Goal: Information Seeking & Learning: Learn about a topic

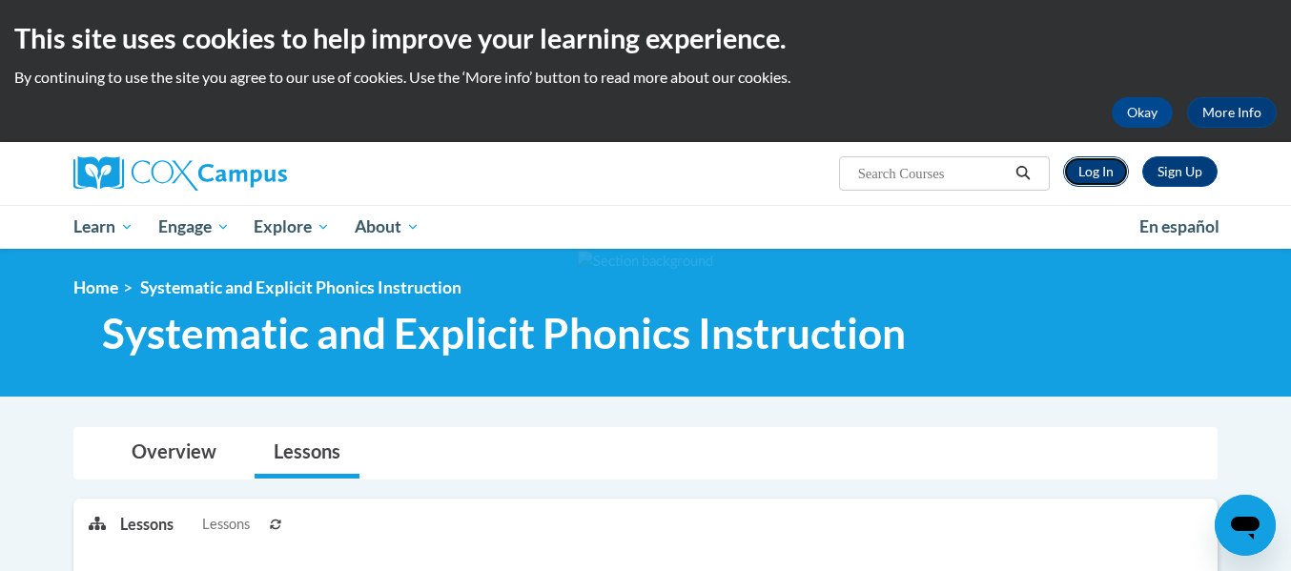
click at [1104, 169] on link "Log In" at bounding box center [1096, 171] width 66 height 31
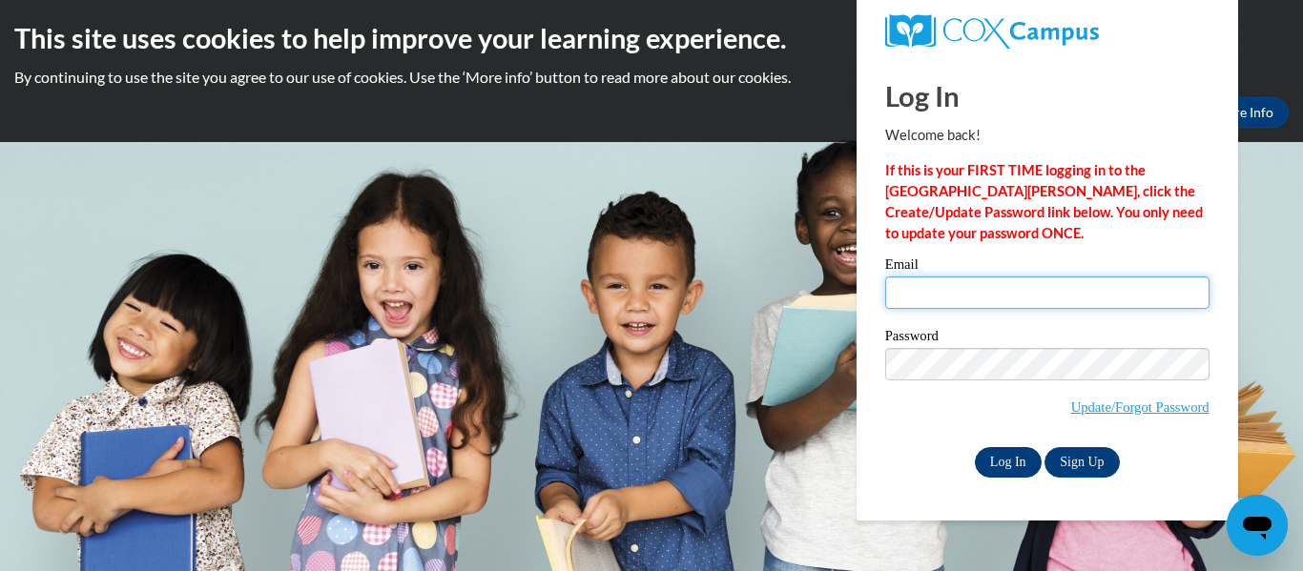
type input "alexandria.boggan@my.utsa.edu"
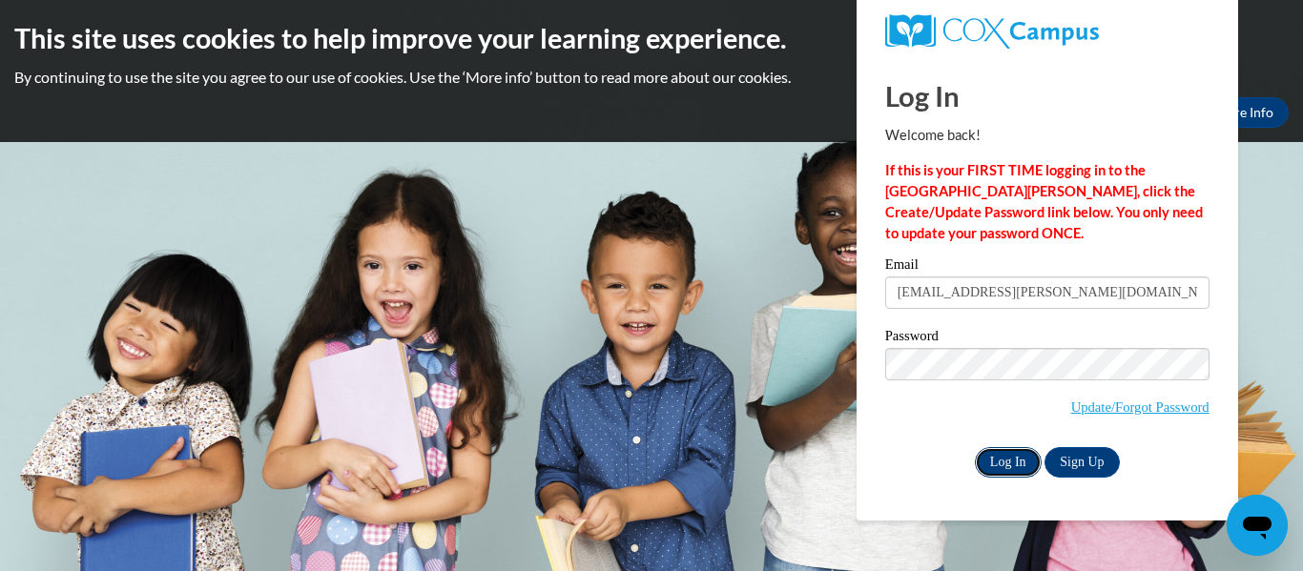
click at [1010, 459] on input "Log In" at bounding box center [1007, 462] width 67 height 31
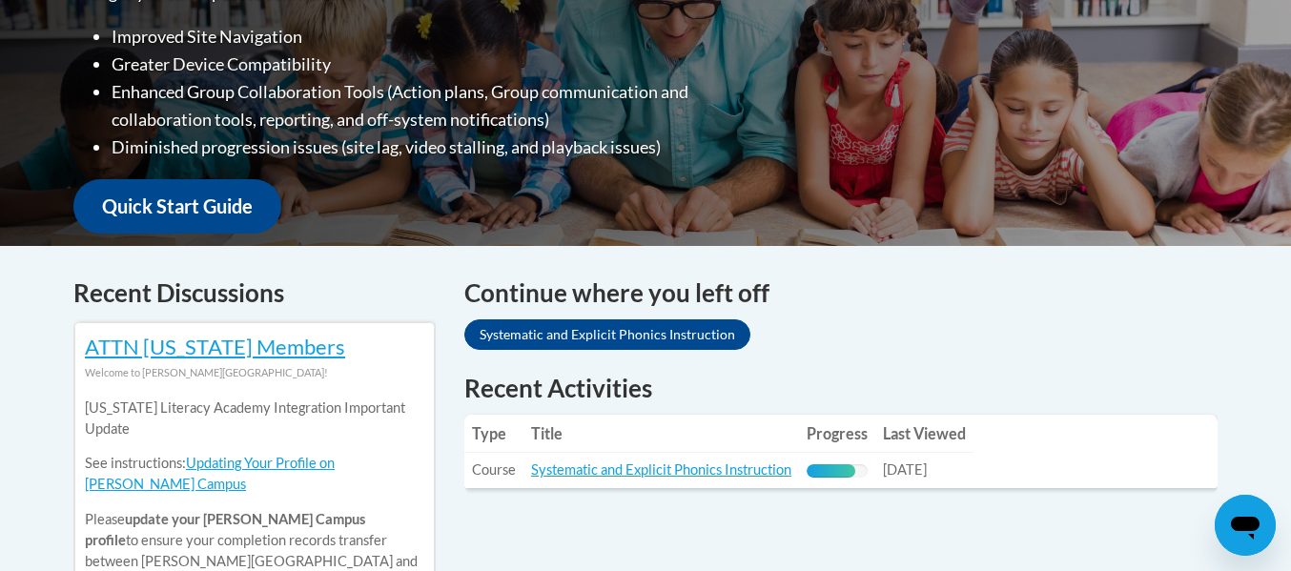
scroll to position [569, 0]
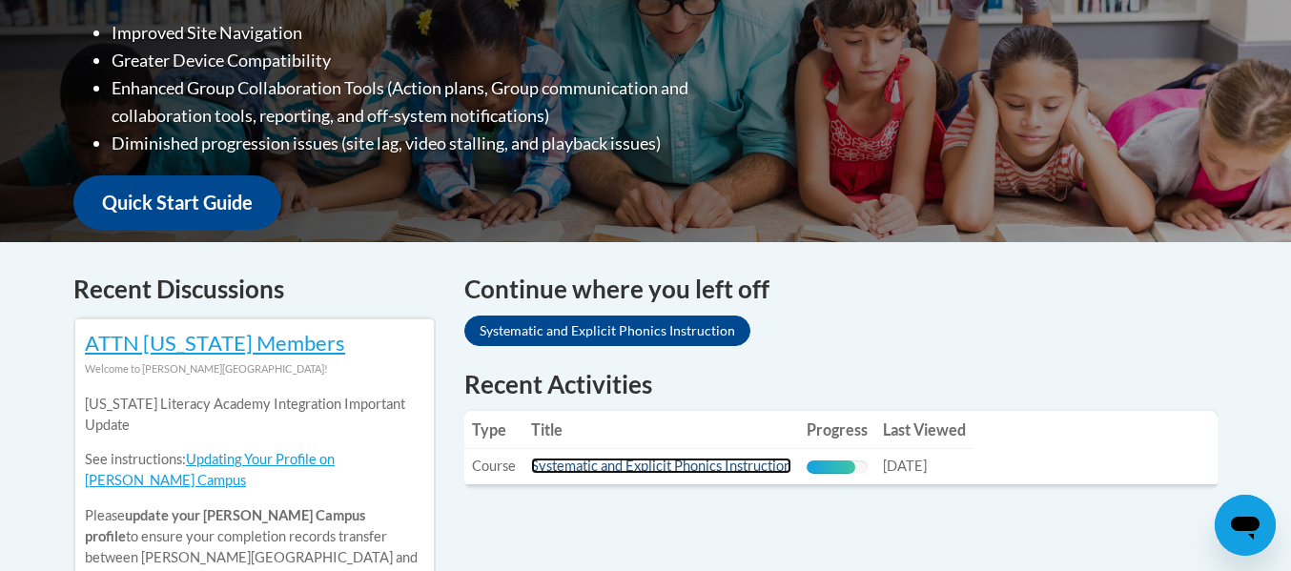
click at [605, 464] on link "Systematic and Explicit Phonics Instruction" at bounding box center [661, 466] width 260 height 16
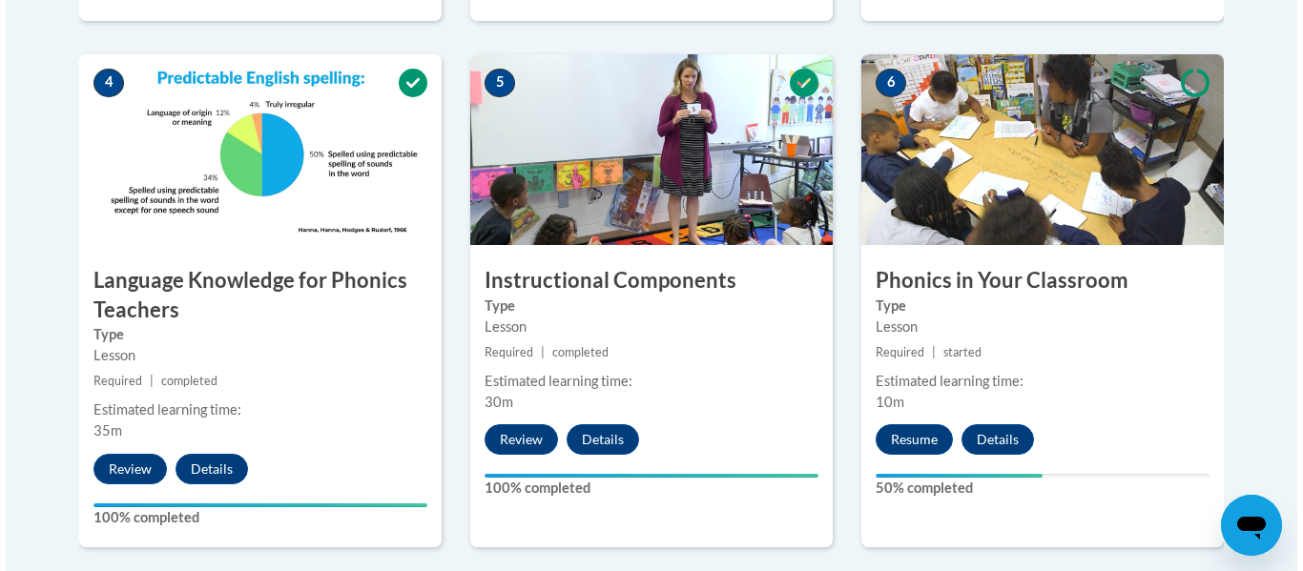
scroll to position [1098, 0]
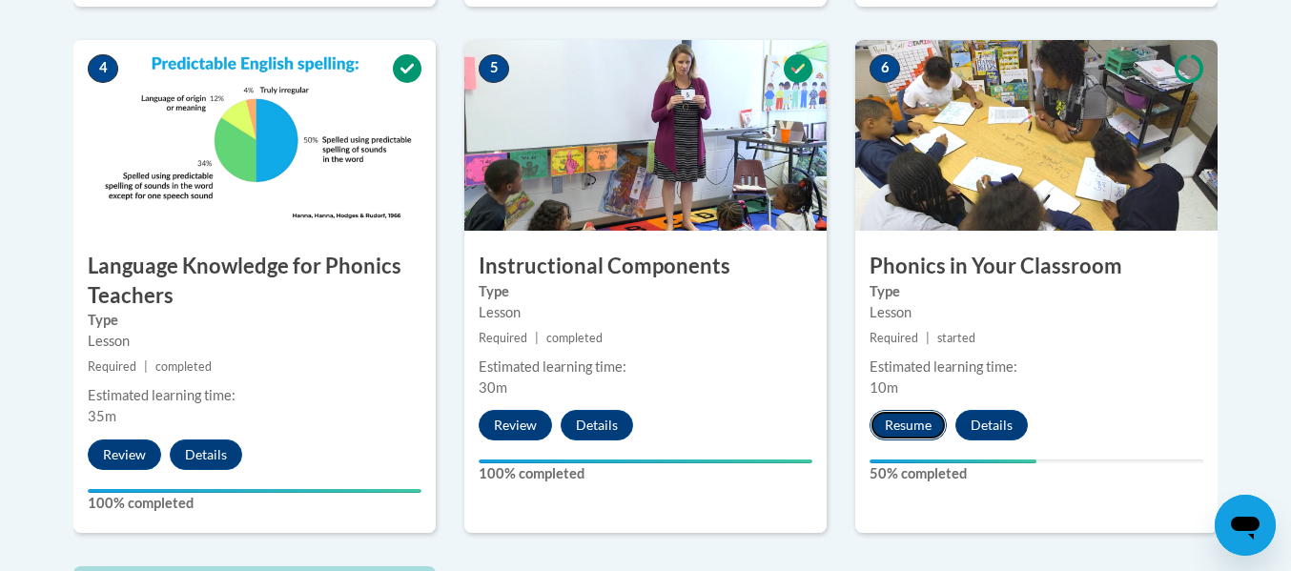
click at [896, 416] on button "Resume" at bounding box center [908, 425] width 77 height 31
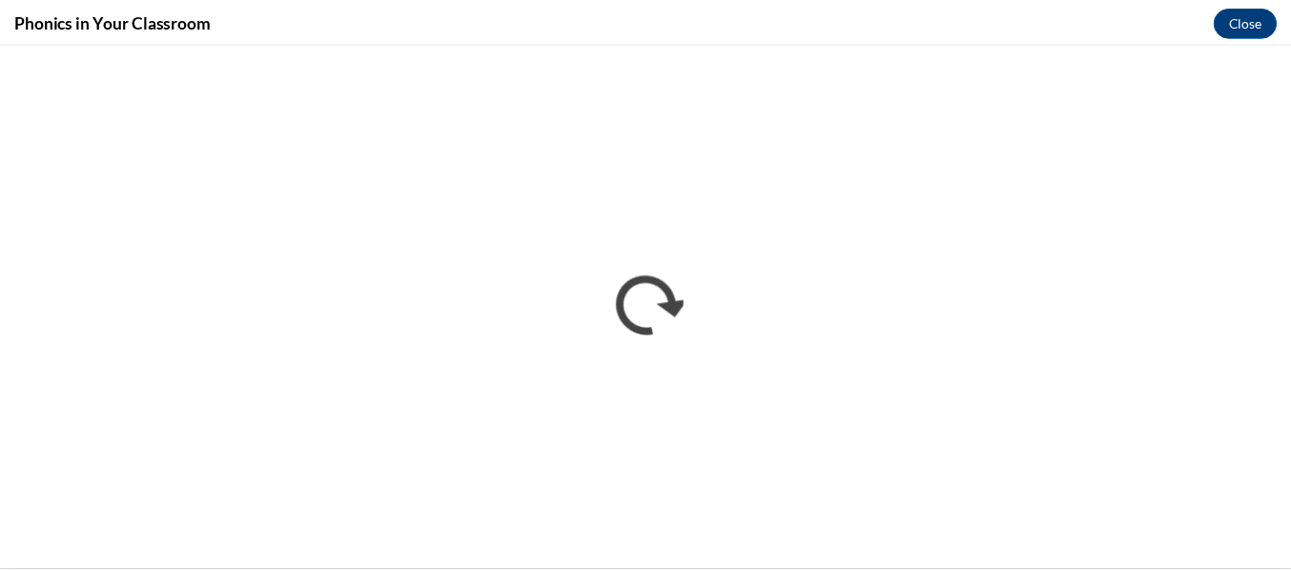
scroll to position [0, 0]
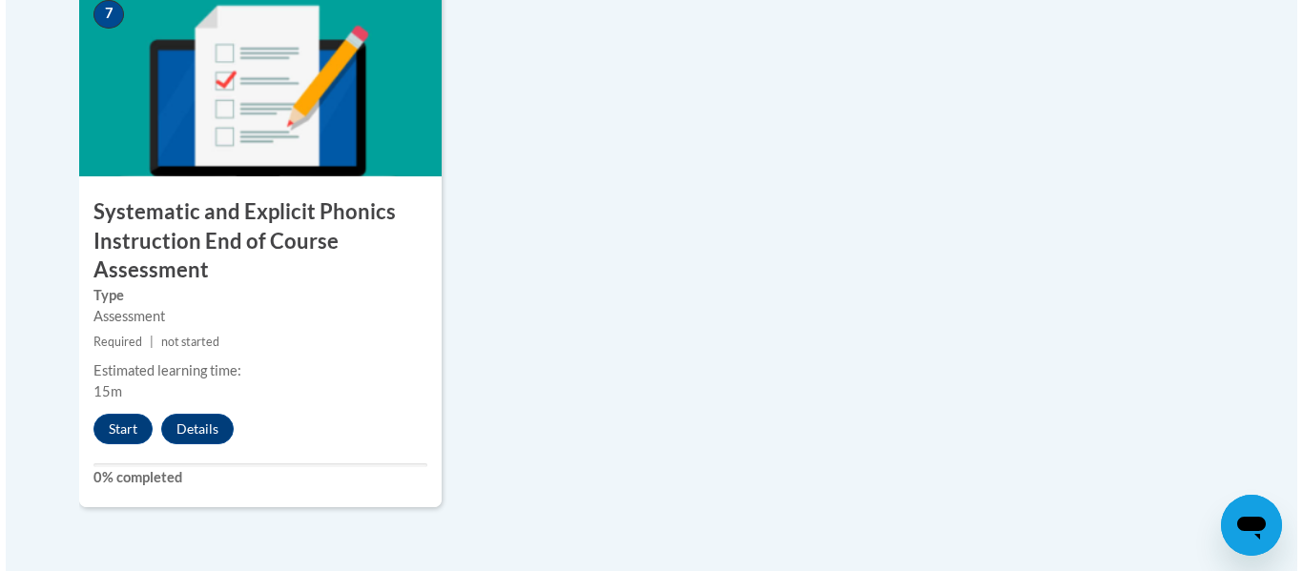
scroll to position [1696, 0]
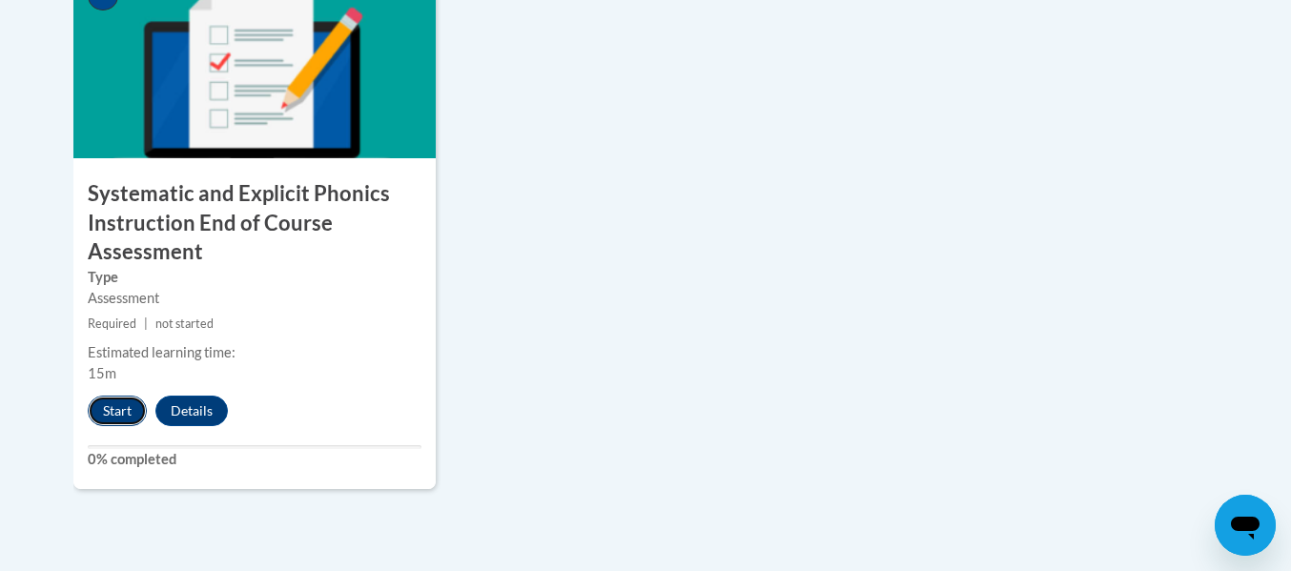
click at [128, 411] on button "Start" at bounding box center [117, 411] width 59 height 31
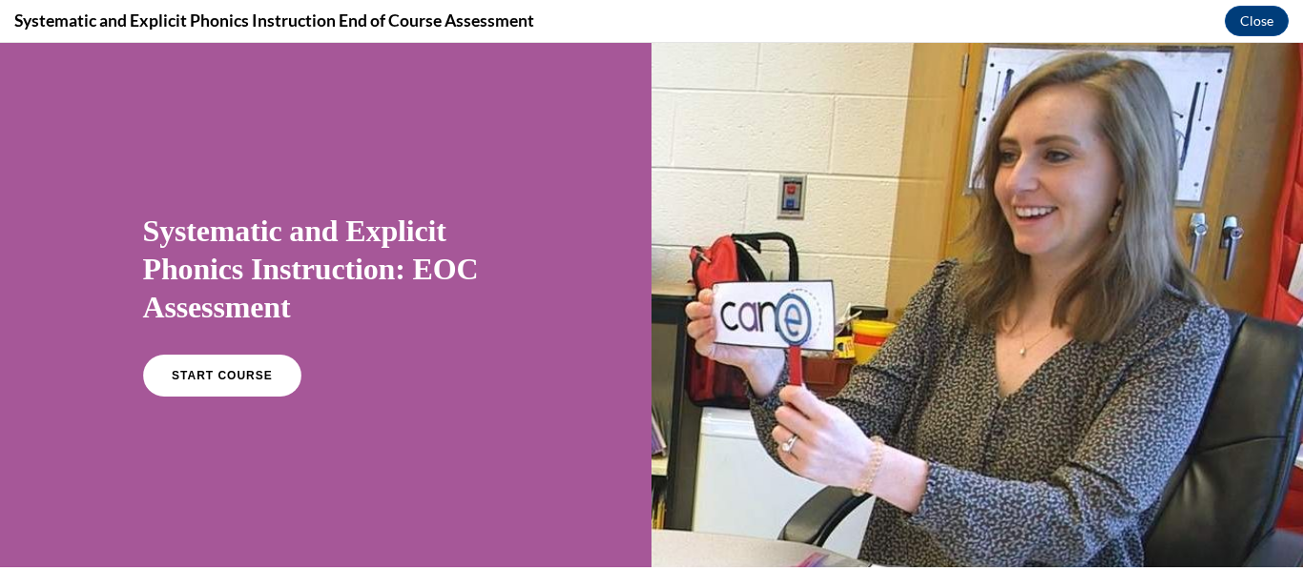
scroll to position [0, 0]
click at [667, 372] on div at bounding box center [976, 305] width 651 height 524
click at [212, 367] on link "START COURSE" at bounding box center [221, 376] width 166 height 44
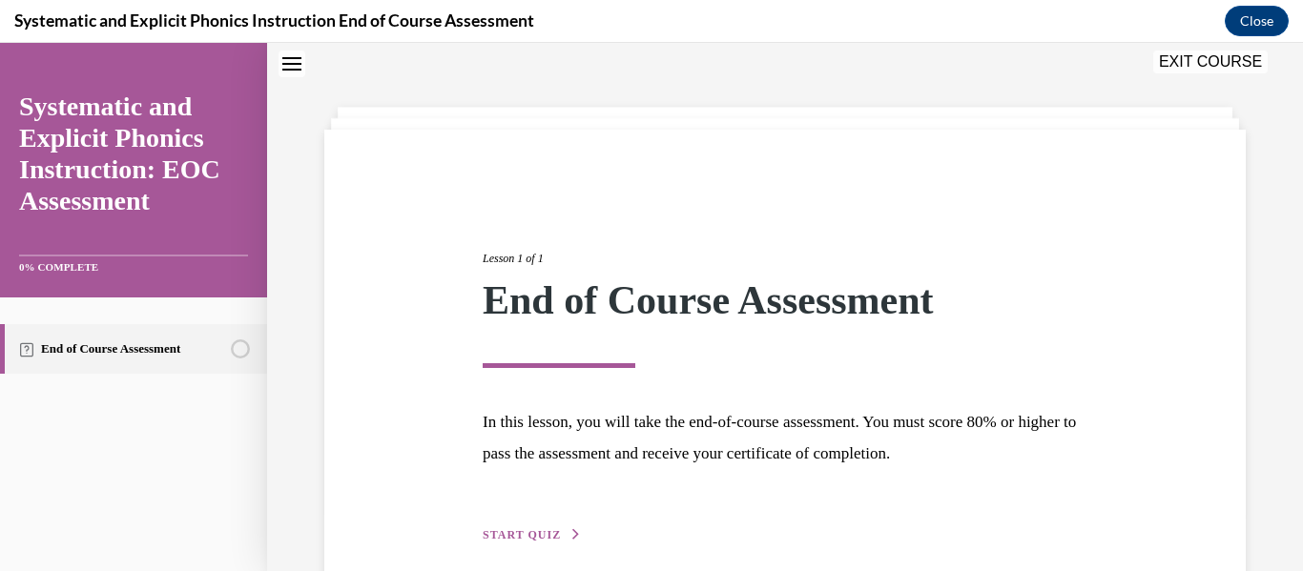
scroll to position [147, 0]
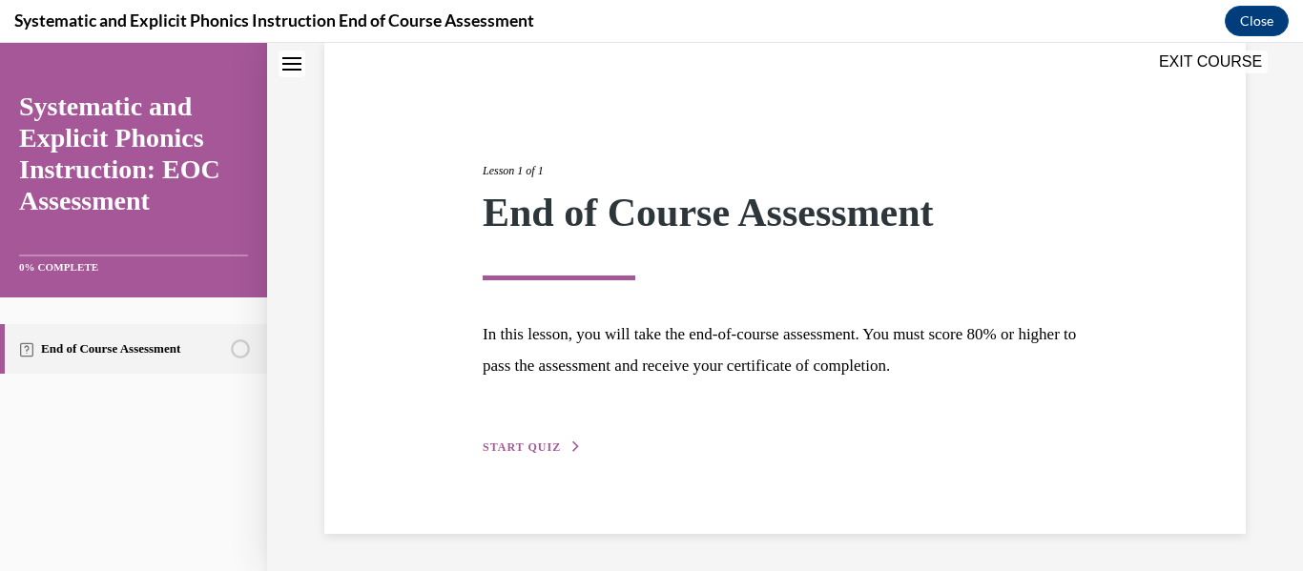
click at [500, 448] on span "START QUIZ" at bounding box center [521, 447] width 78 height 13
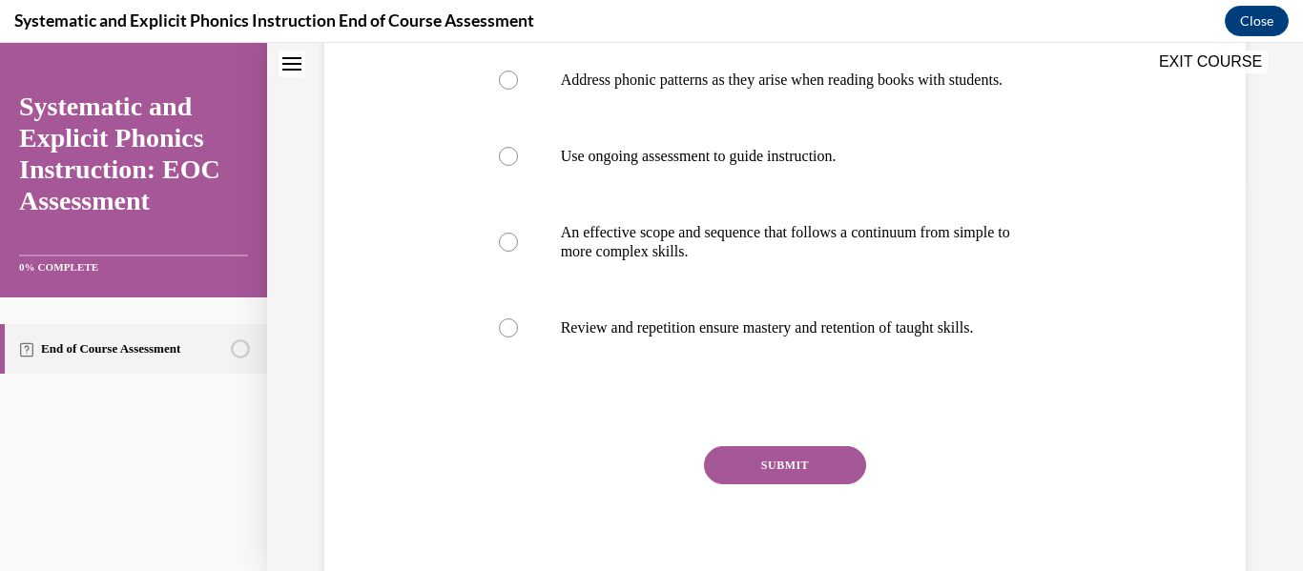
scroll to position [386, 0]
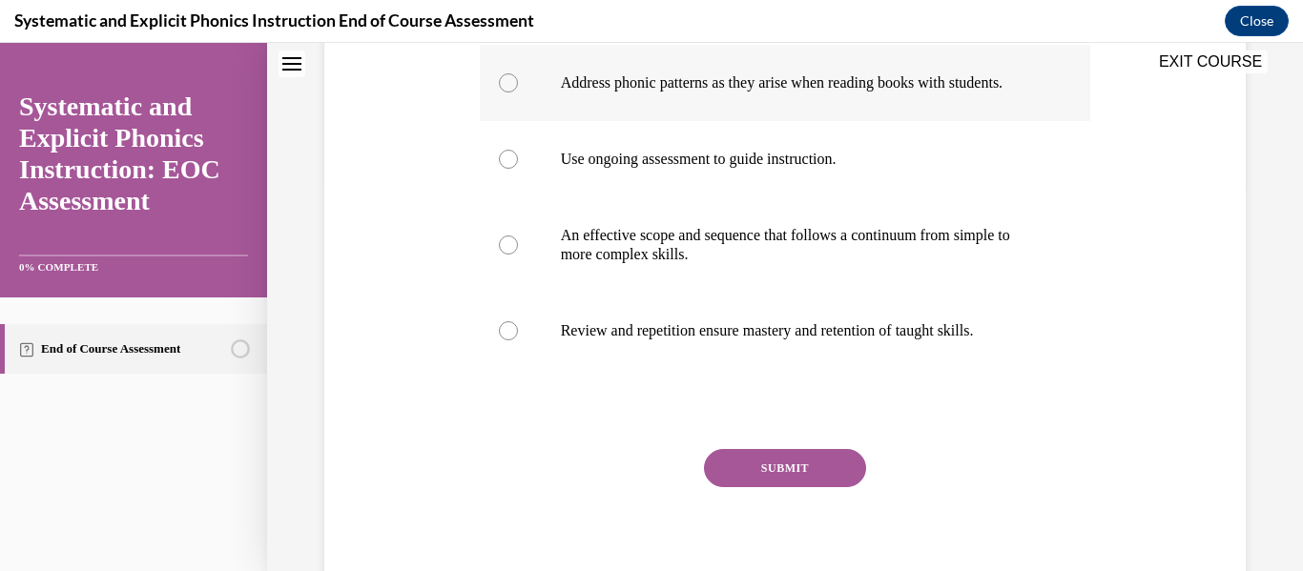
click at [777, 94] on div at bounding box center [785, 83] width 611 height 76
click at [762, 487] on button "SUBMIT" at bounding box center [785, 468] width 162 height 38
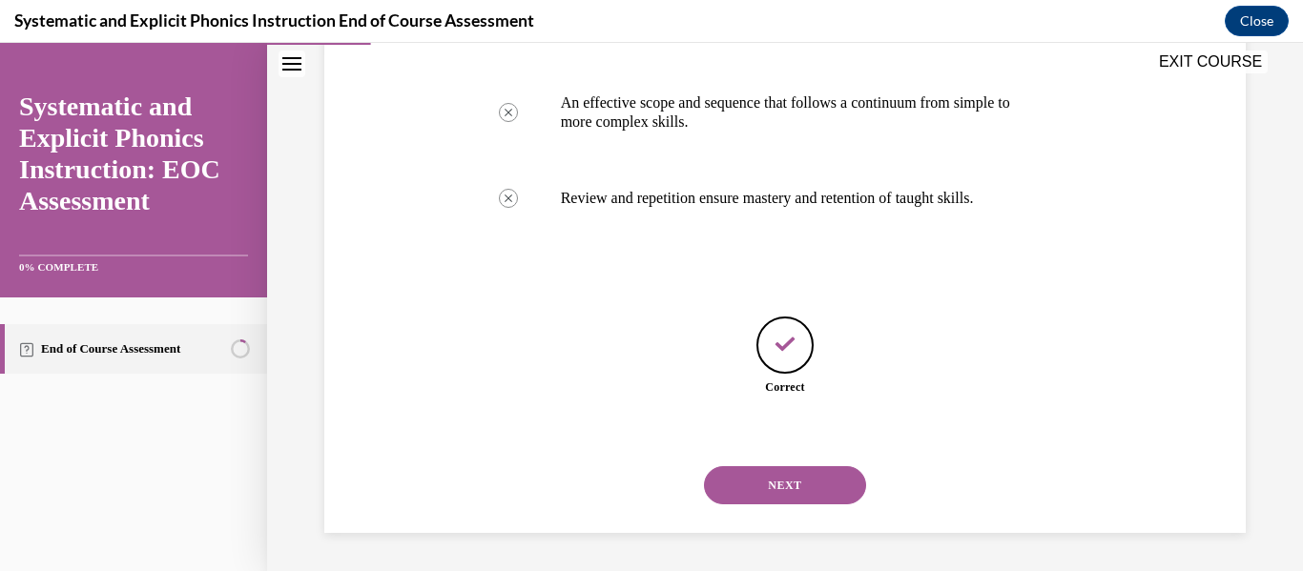
scroll to position [576, 0]
click at [775, 487] on button "NEXT" at bounding box center [785, 485] width 162 height 38
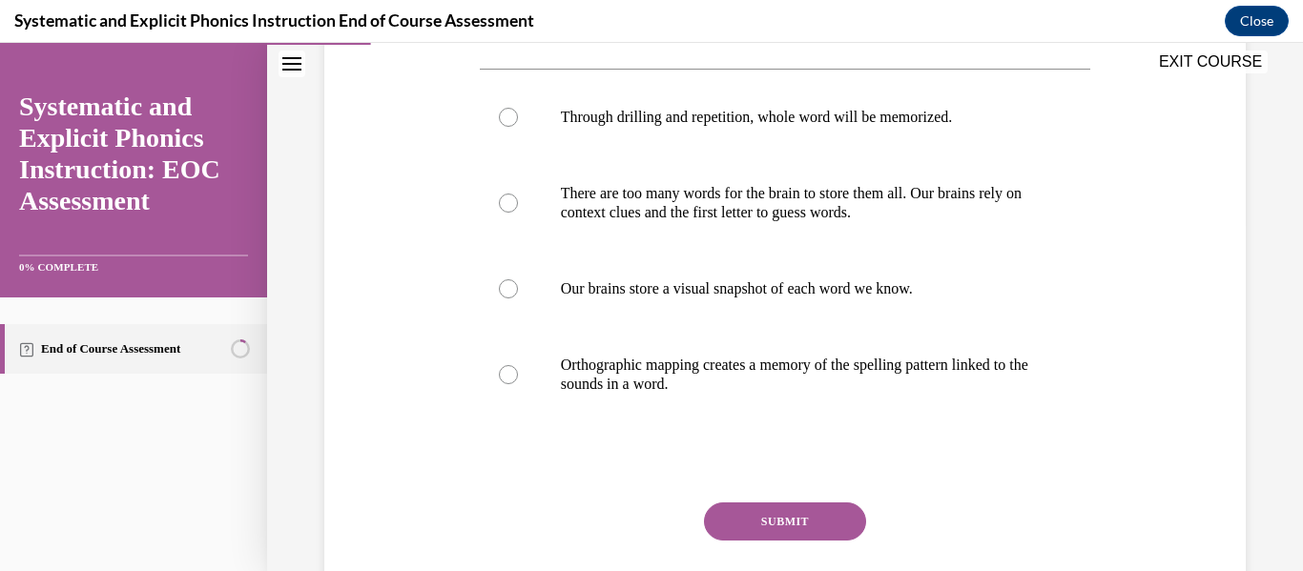
scroll to position [354, 0]
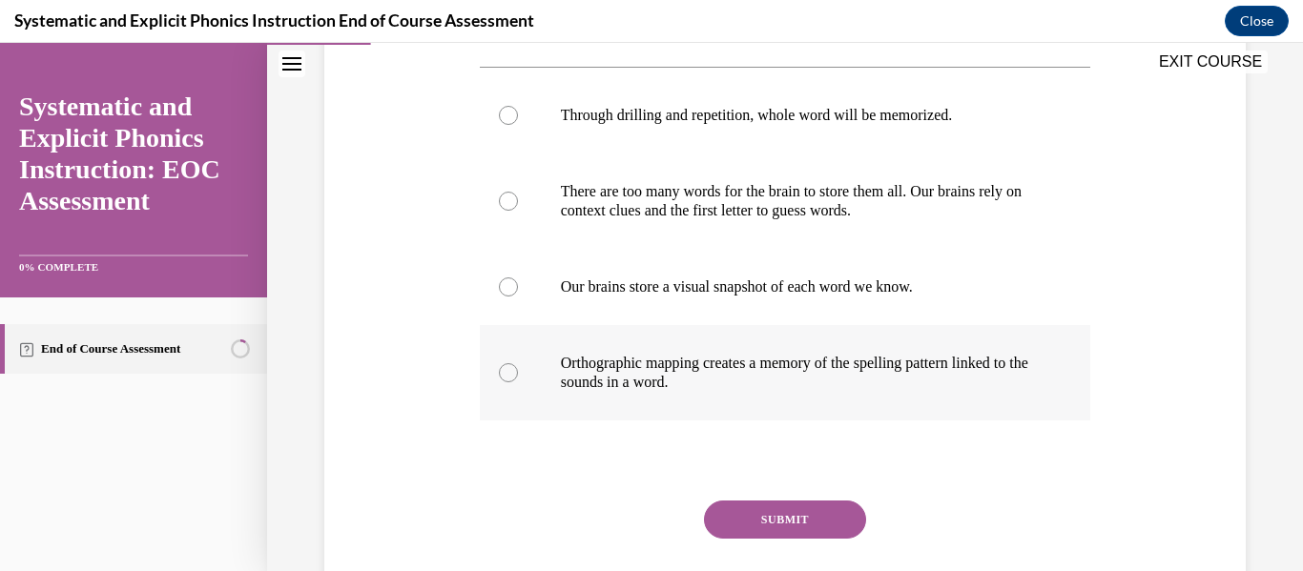
click at [748, 381] on p "Orthographic mapping creates a memory of the spelling pattern linked to the sou…" at bounding box center [802, 373] width 482 height 38
click at [766, 529] on button "SUBMIT" at bounding box center [785, 520] width 162 height 38
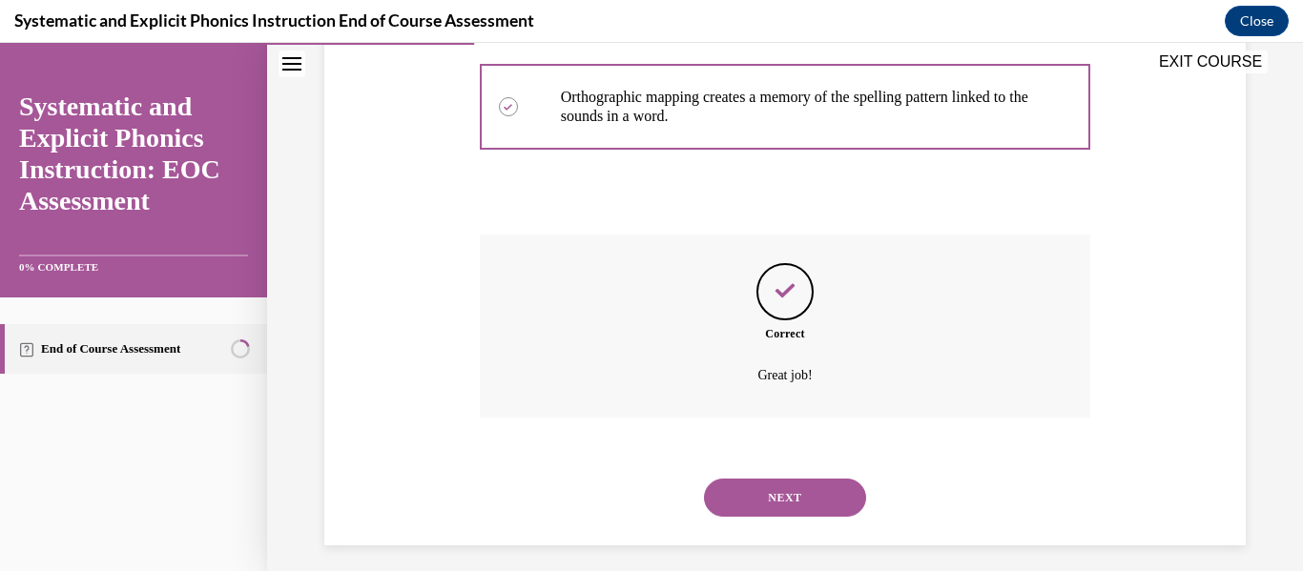
scroll to position [632, 0]
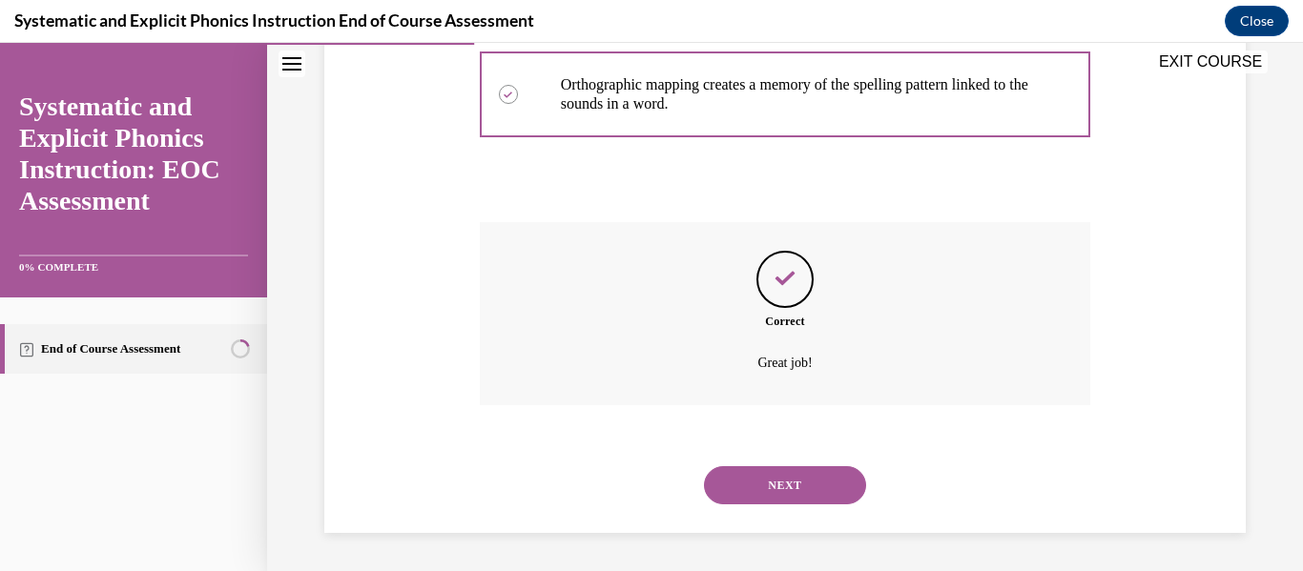
click at [772, 488] on button "NEXT" at bounding box center [785, 485] width 162 height 38
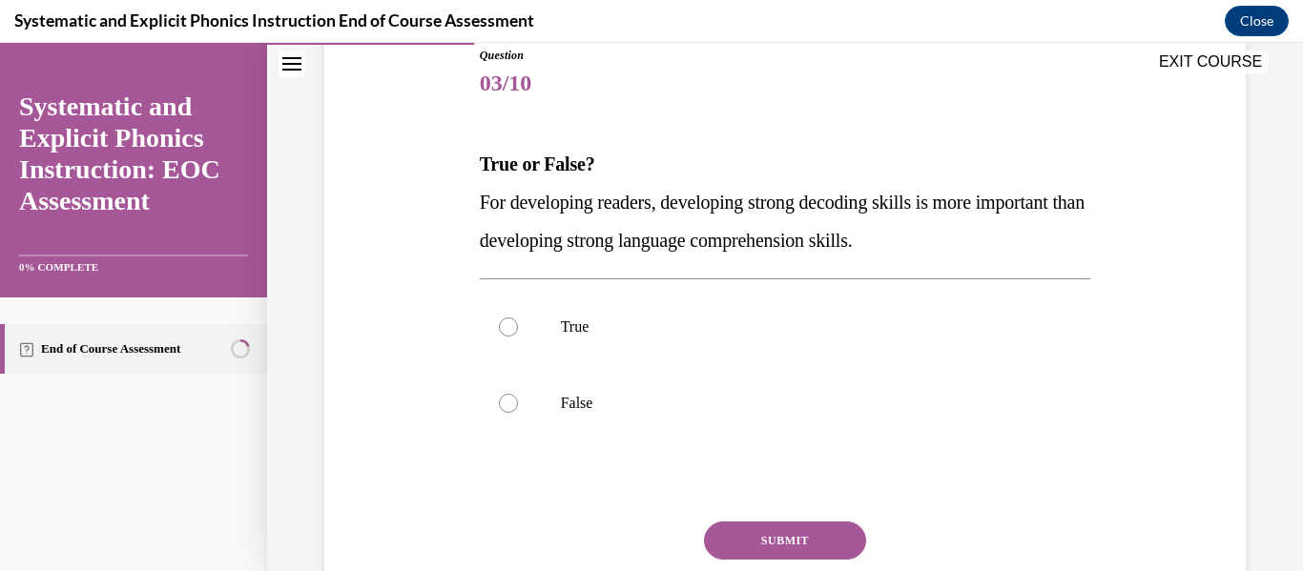
scroll to position [220, 0]
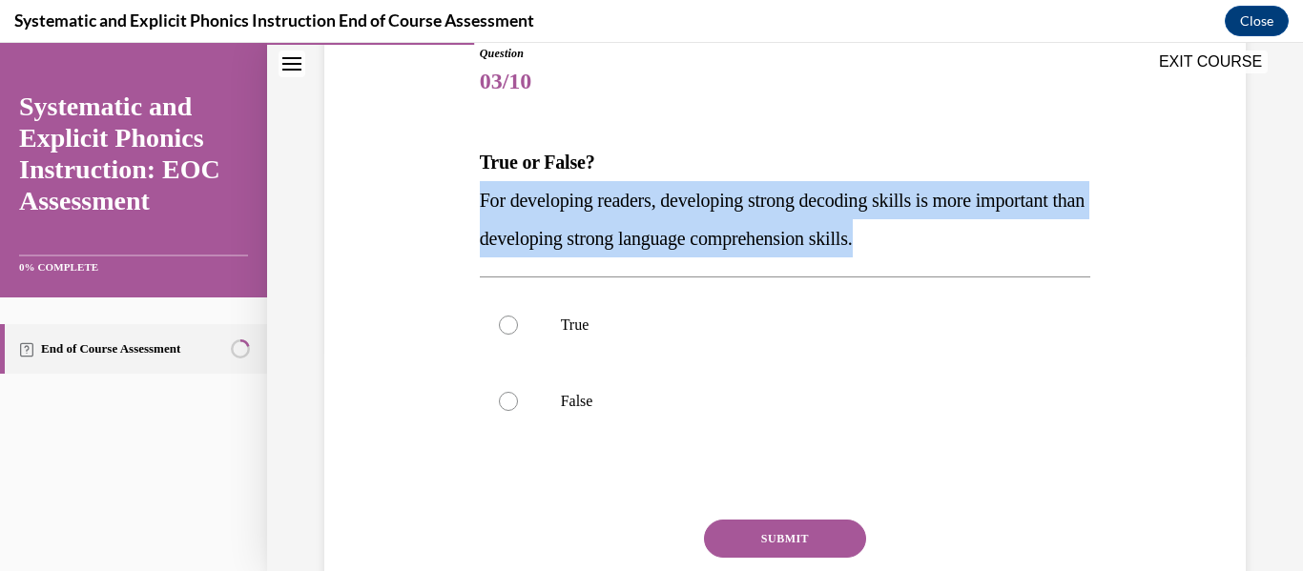
drag, startPoint x: 471, startPoint y: 195, endPoint x: 1077, endPoint y: 254, distance: 609.3
click at [1077, 254] on div "Question 03/10 True or False? For developing readers, developing strong decodin…" at bounding box center [784, 332] width 931 height 688
copy span "For developing readers, developing strong decoding skills is more important tha…"
click at [564, 422] on div at bounding box center [785, 401] width 611 height 76
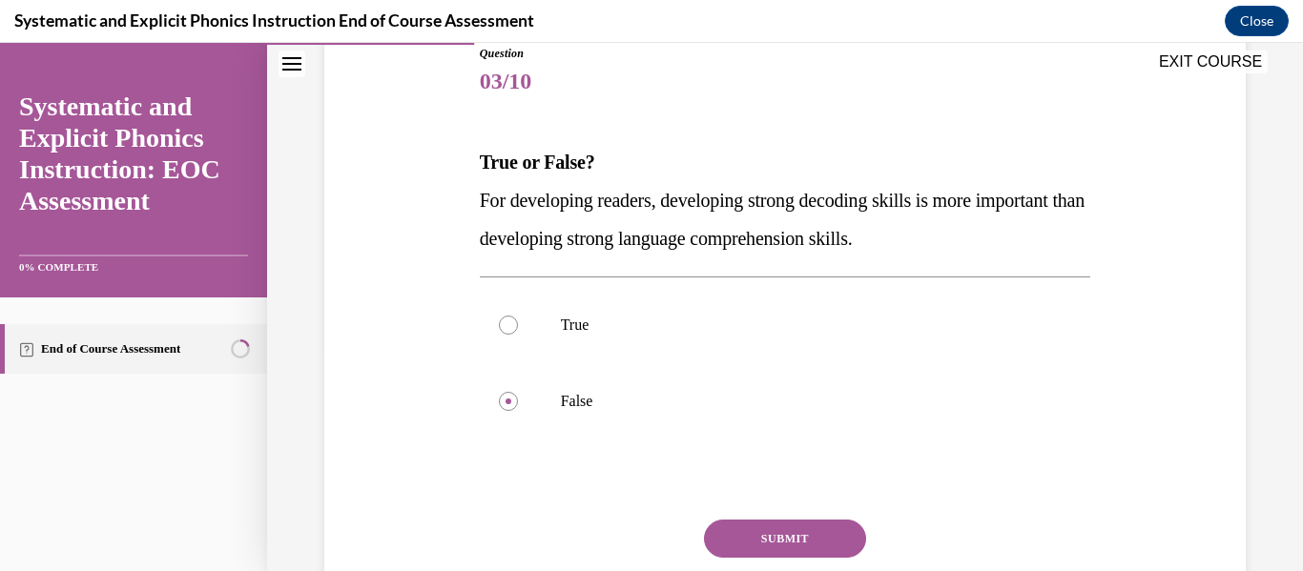
click at [763, 532] on button "SUBMIT" at bounding box center [785, 539] width 162 height 38
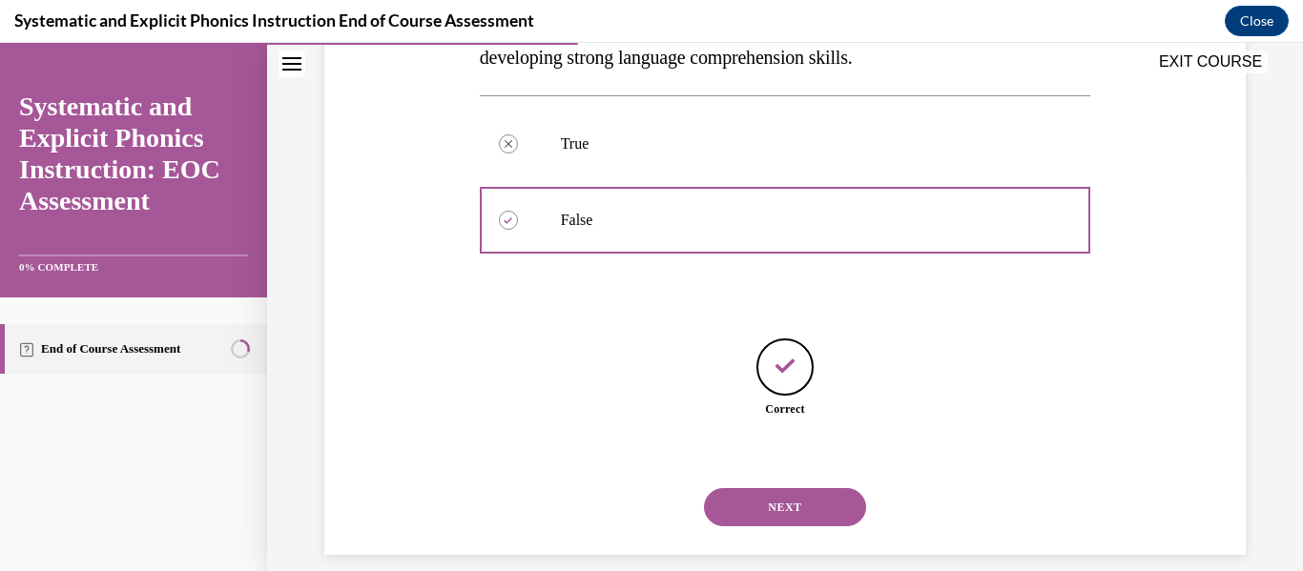
scroll to position [423, 0]
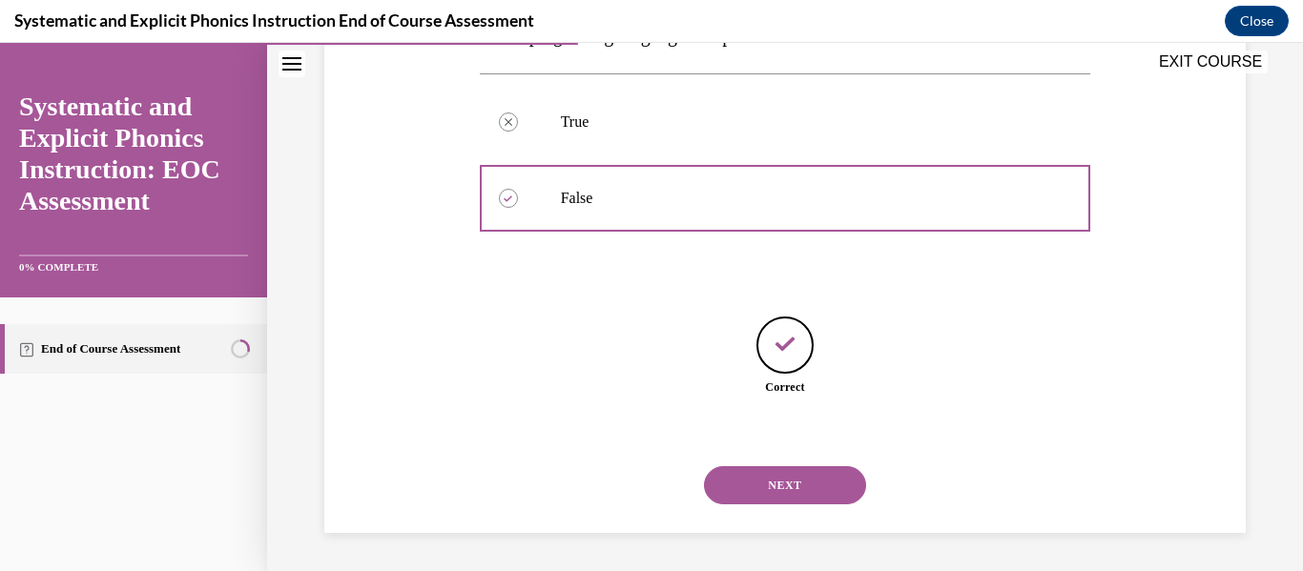
click at [764, 488] on button "NEXT" at bounding box center [785, 485] width 162 height 38
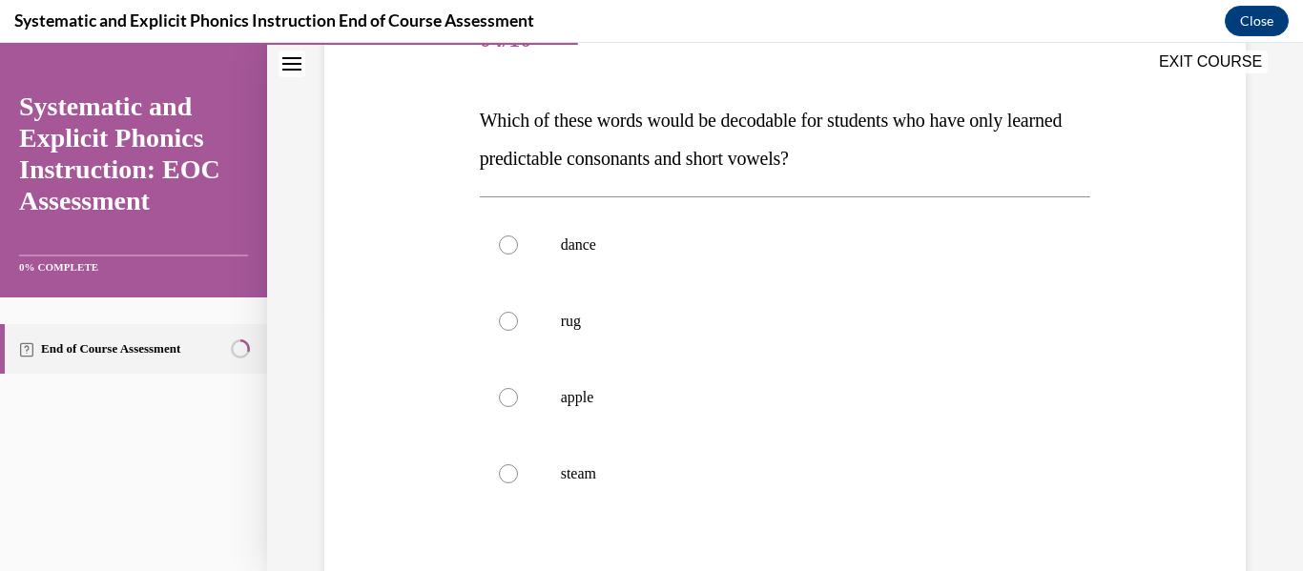
scroll to position [272, 0]
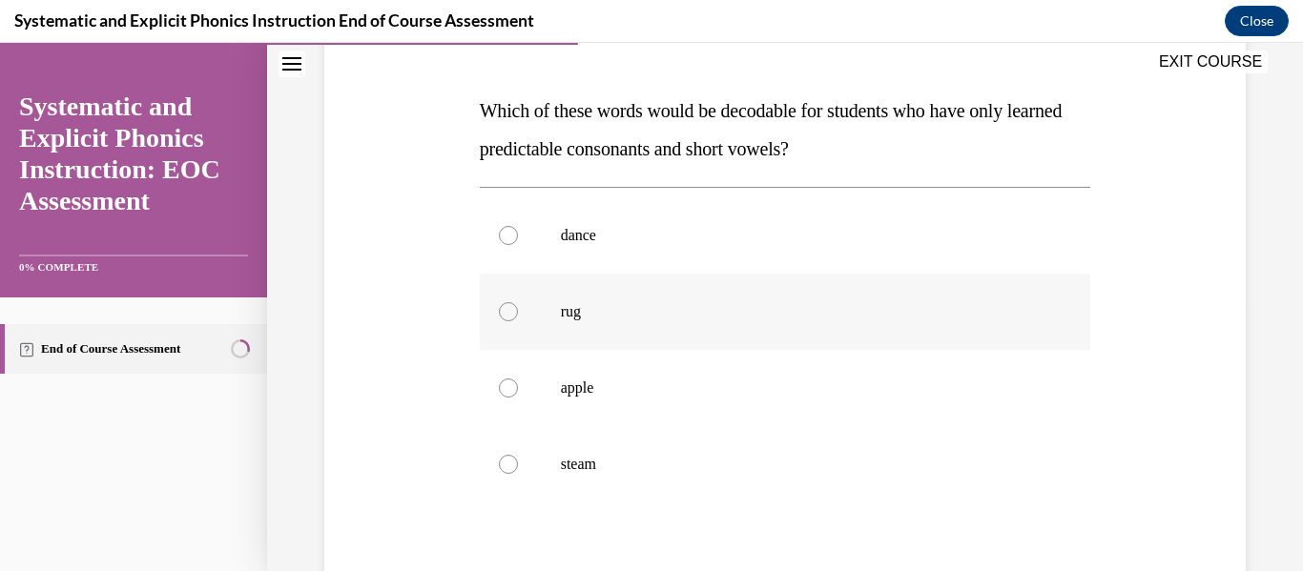
click at [585, 316] on p "rug" at bounding box center [802, 311] width 482 height 19
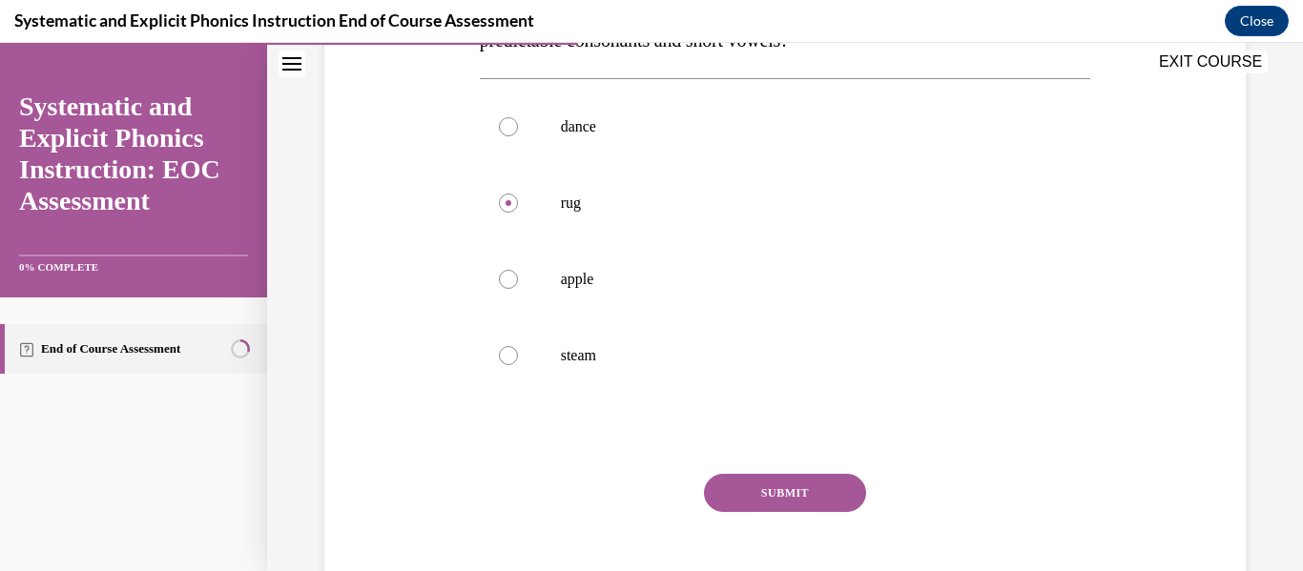
scroll to position [388, 0]
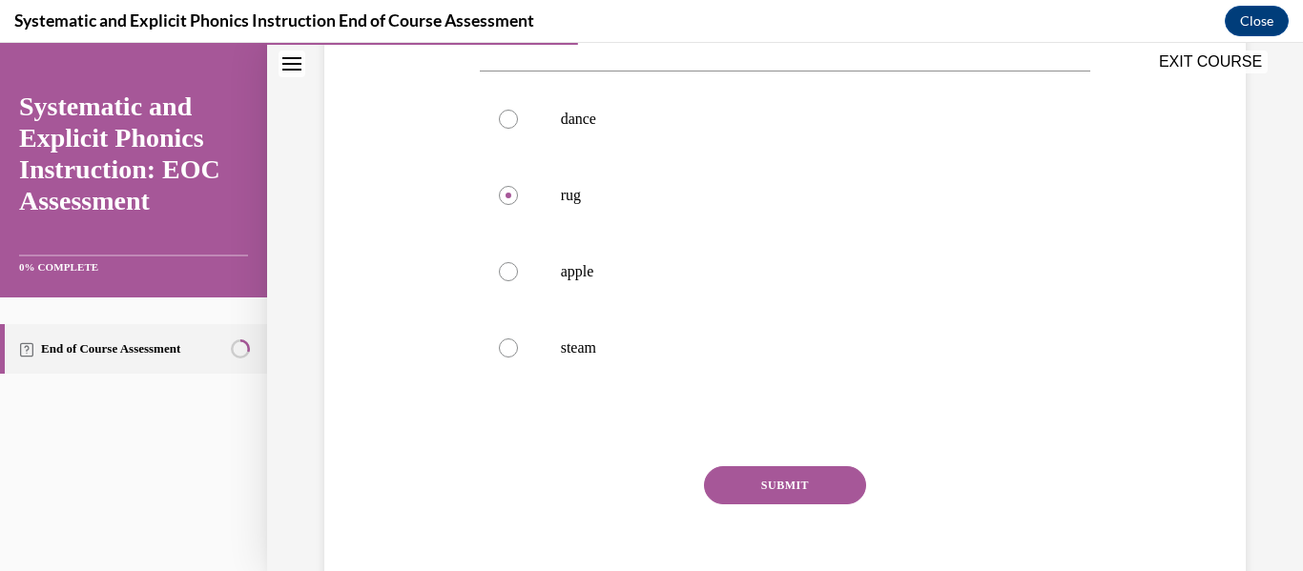
click at [724, 491] on button "SUBMIT" at bounding box center [785, 485] width 162 height 38
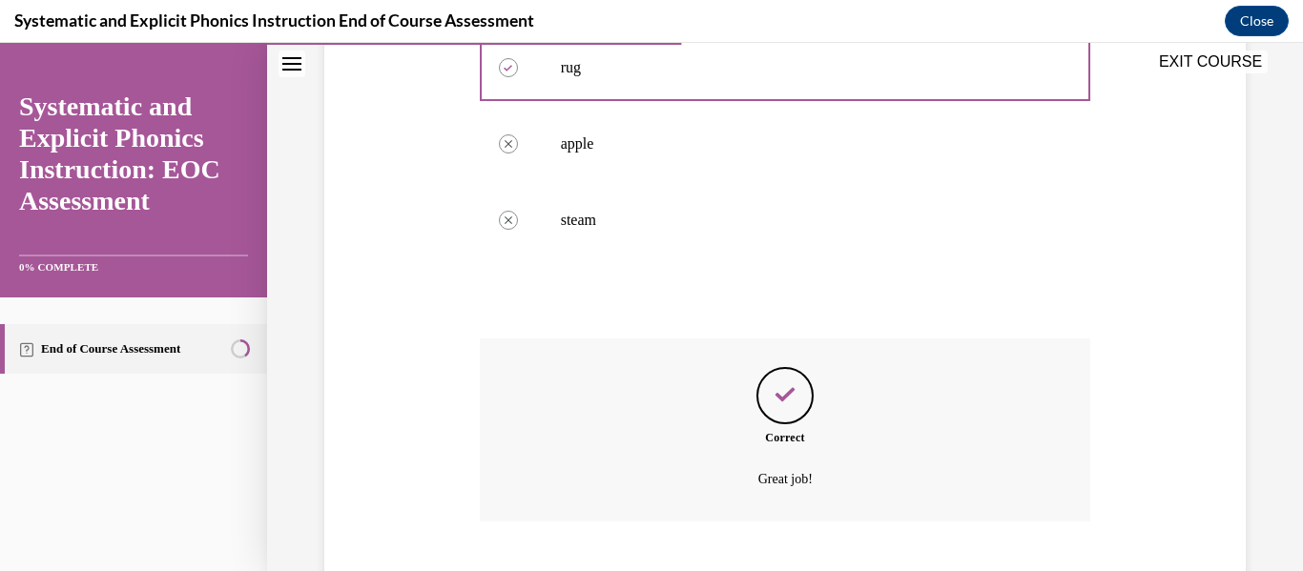
scroll to position [632, 0]
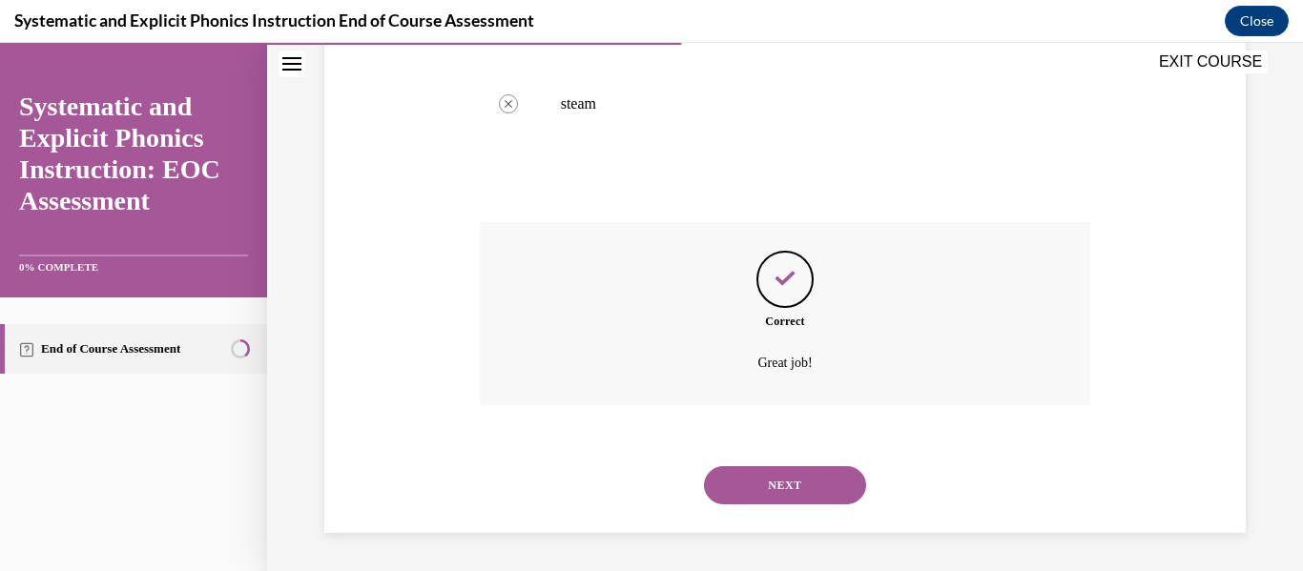
click at [763, 485] on button "NEXT" at bounding box center [785, 485] width 162 height 38
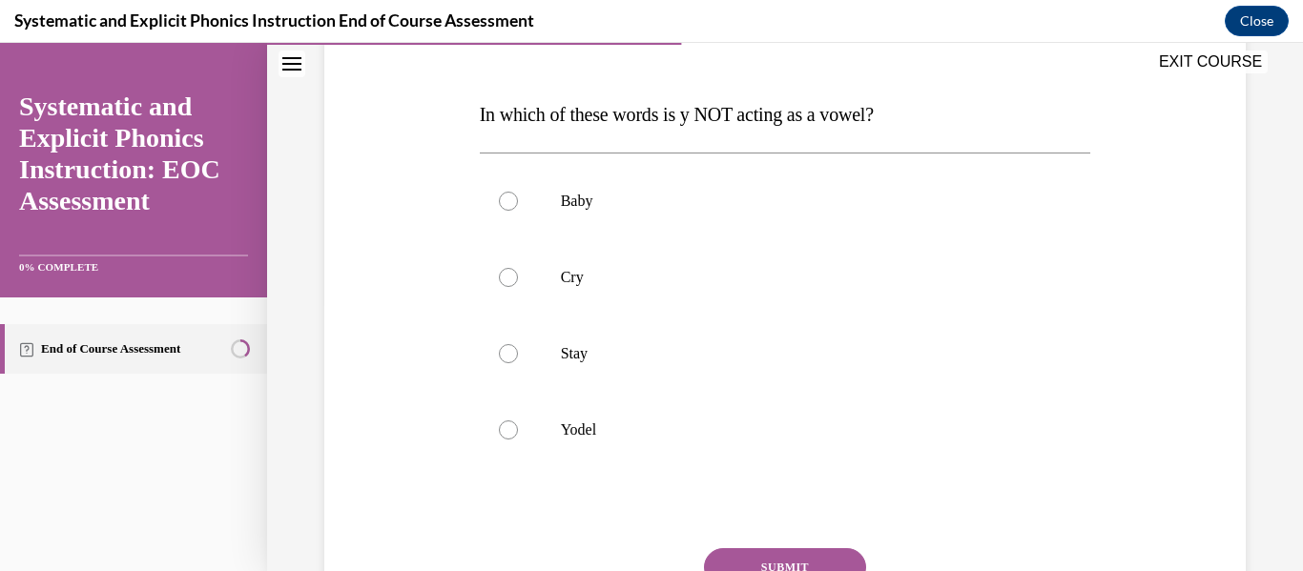
scroll to position [273, 0]
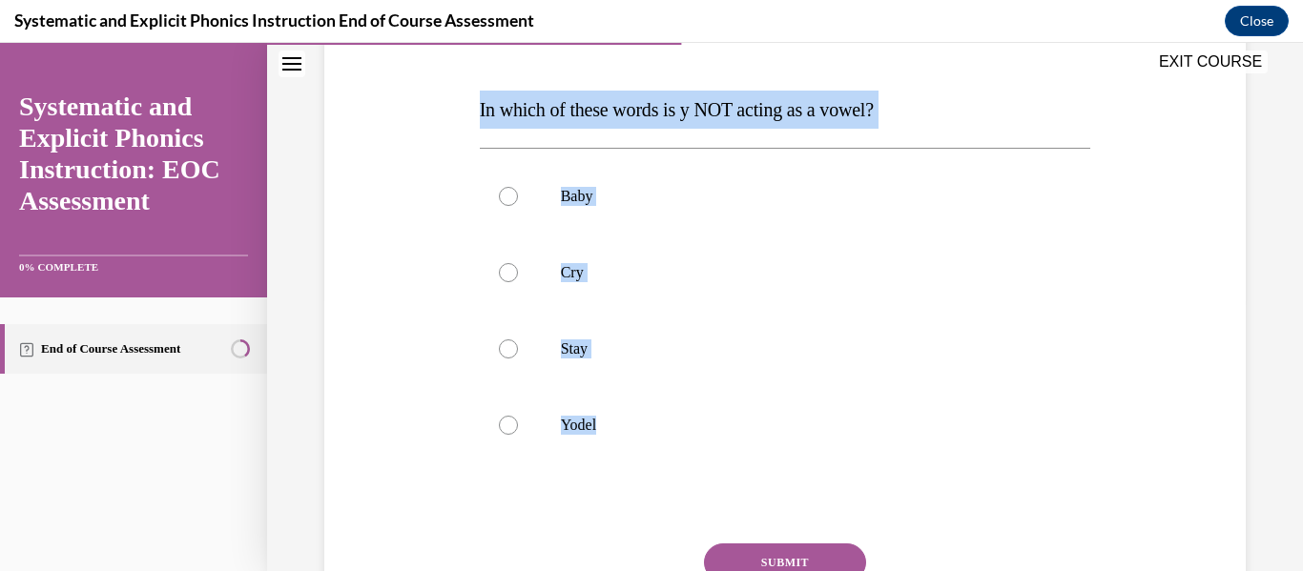
drag, startPoint x: 463, startPoint y: 111, endPoint x: 1108, endPoint y: 402, distance: 707.5
click at [1108, 402] on div "Question 05/10 In which of these words is y NOT acting as a vowel? Baby Cry Sta…" at bounding box center [784, 317] width 931 height 765
copy div "In which of these words is y NOT acting as a vowel? Baby Cry Stay Yodel"
click at [511, 425] on div at bounding box center [508, 425] width 19 height 19
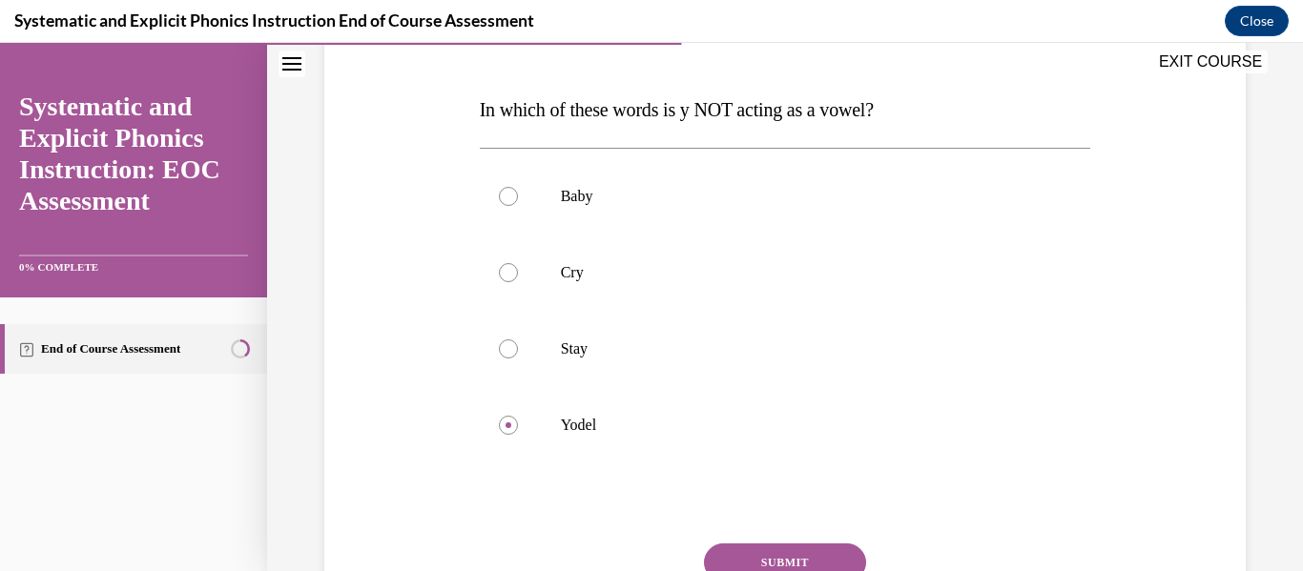
click at [785, 562] on button "SUBMIT" at bounding box center [785, 563] width 162 height 38
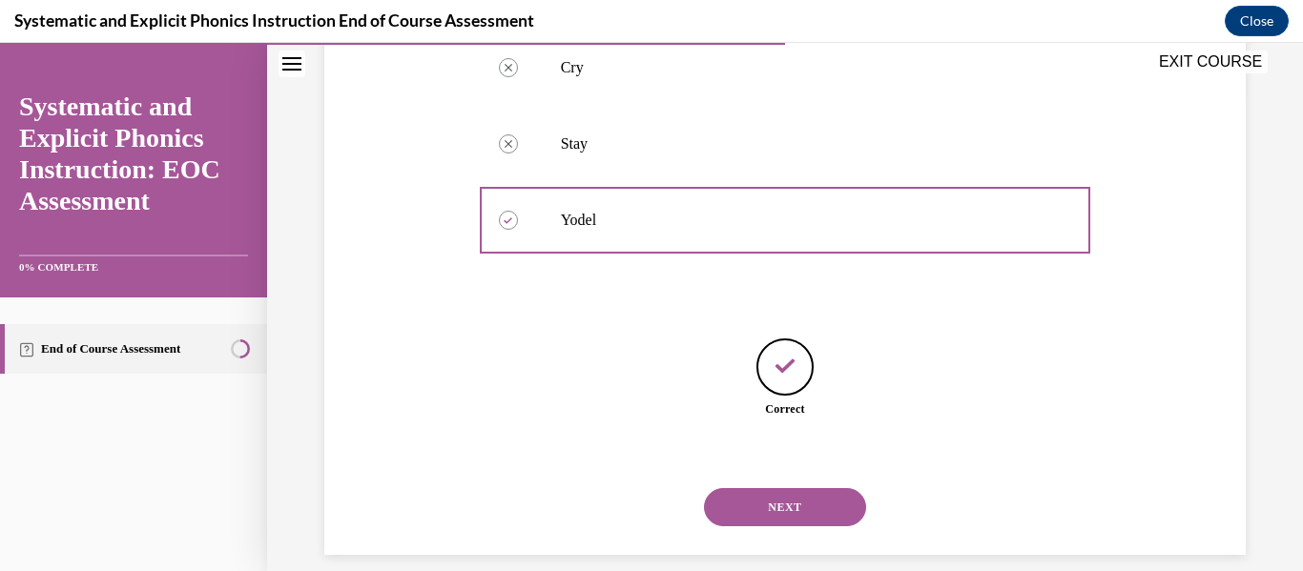
scroll to position [500, 0]
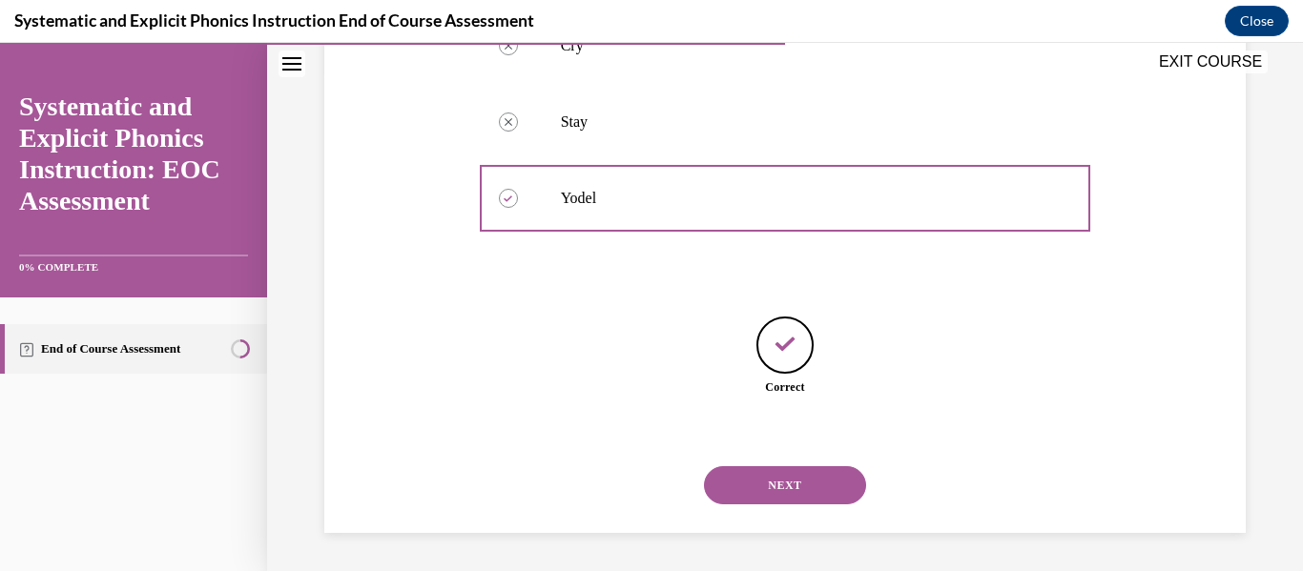
click at [776, 482] on button "NEXT" at bounding box center [785, 485] width 162 height 38
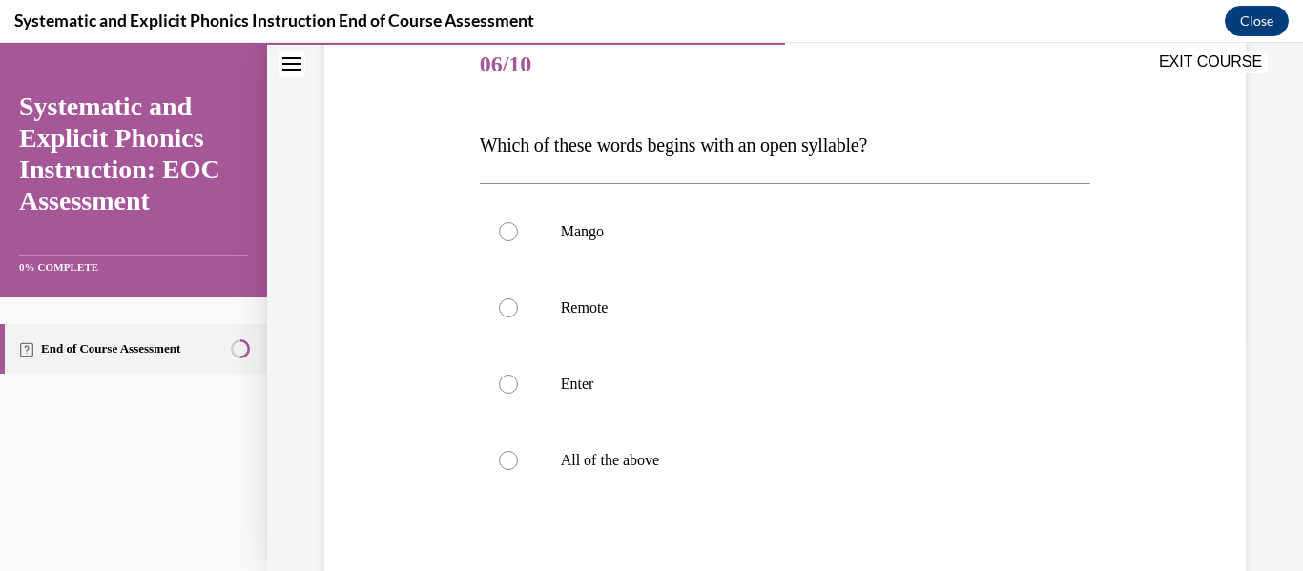
scroll to position [230, 0]
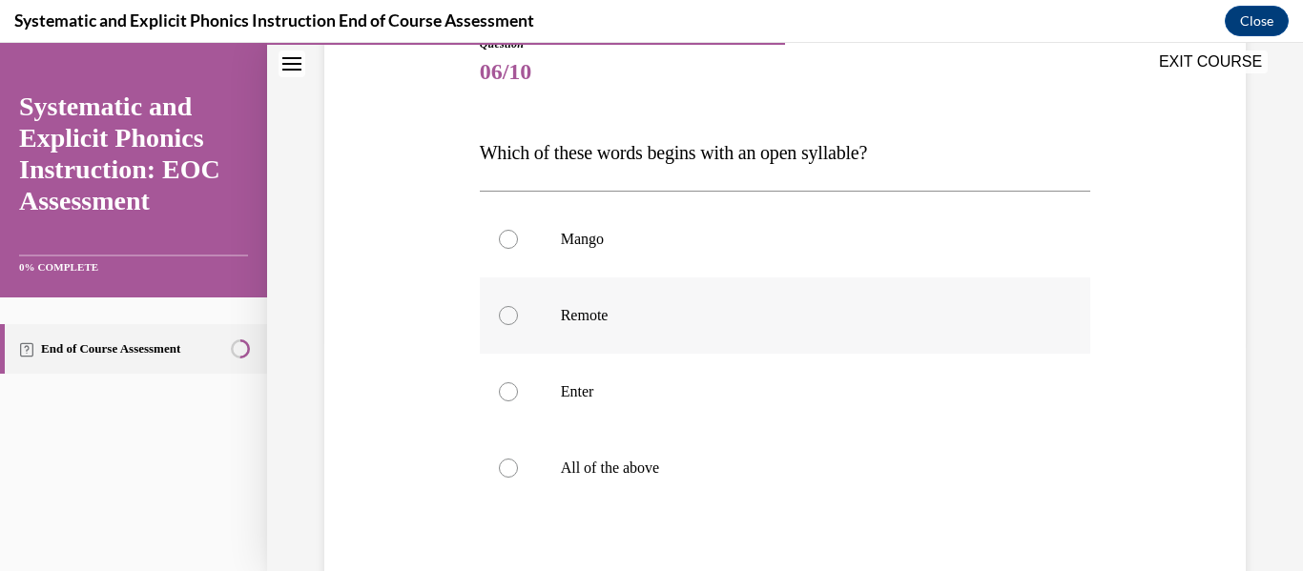
click at [598, 327] on div at bounding box center [785, 315] width 611 height 76
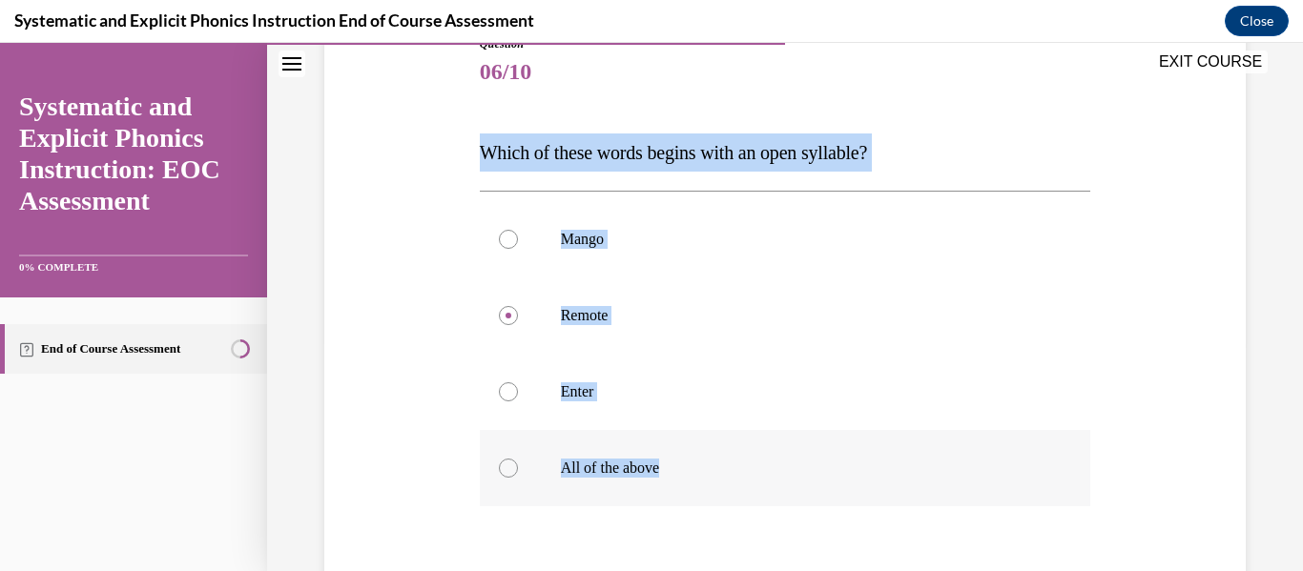
drag, startPoint x: 472, startPoint y: 144, endPoint x: 766, endPoint y: 471, distance: 439.6
click at [766, 471] on div "Question 06/10 Which of these words begins with an open syllable? Mango Remote …" at bounding box center [785, 375] width 621 height 736
copy div "Which of these words begins with an open syllable? Mango Remote Enter All of th…"
click at [1285, 297] on div "Question 06/10 Which of these words begins with an open syllable? Mango Remote …" at bounding box center [785, 327] width 1036 height 908
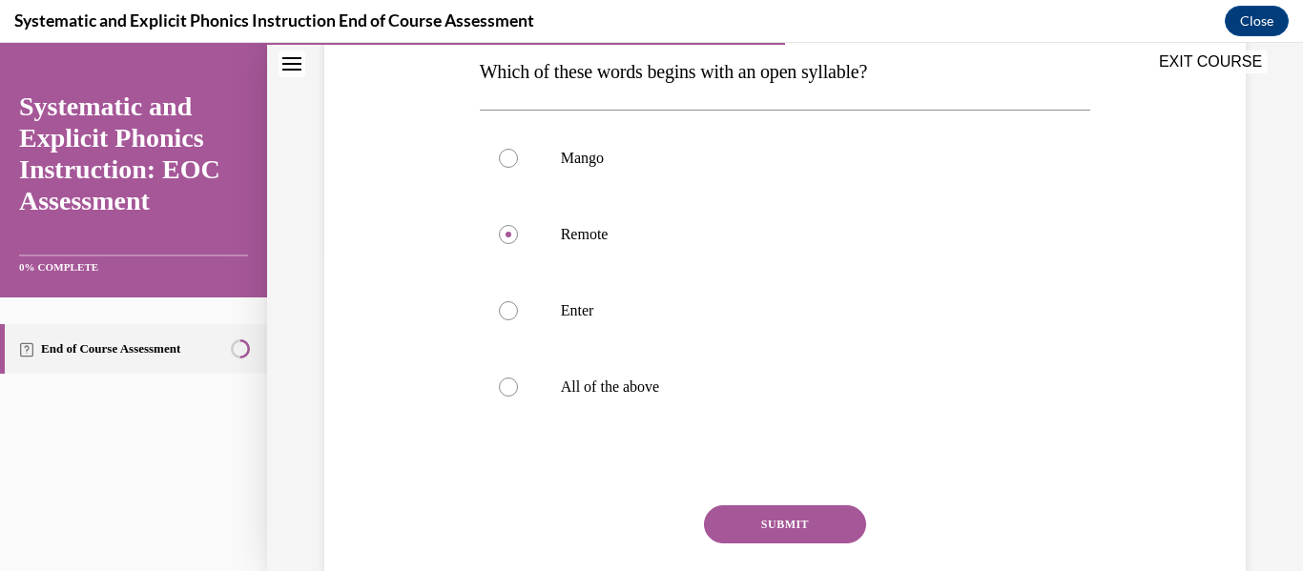
scroll to position [319, 0]
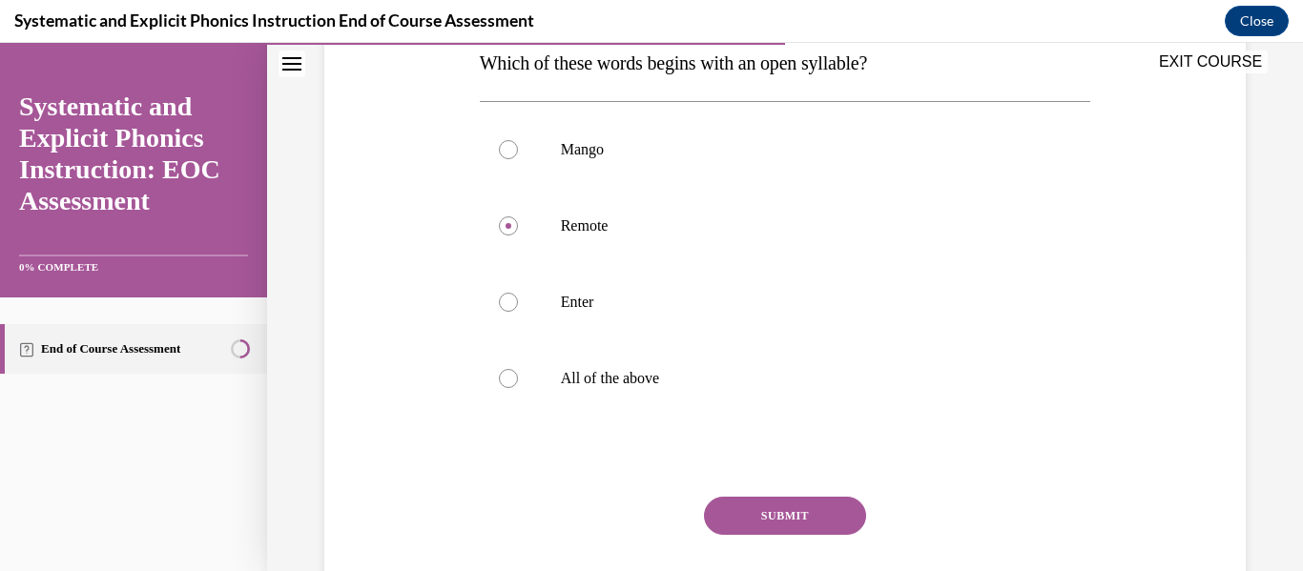
click at [1261, 462] on div "Question 06/10 Which of these words begins with an open syllable? Mango Remote …" at bounding box center [785, 238] width 1036 height 908
click at [811, 506] on button "SUBMIT" at bounding box center [785, 516] width 162 height 38
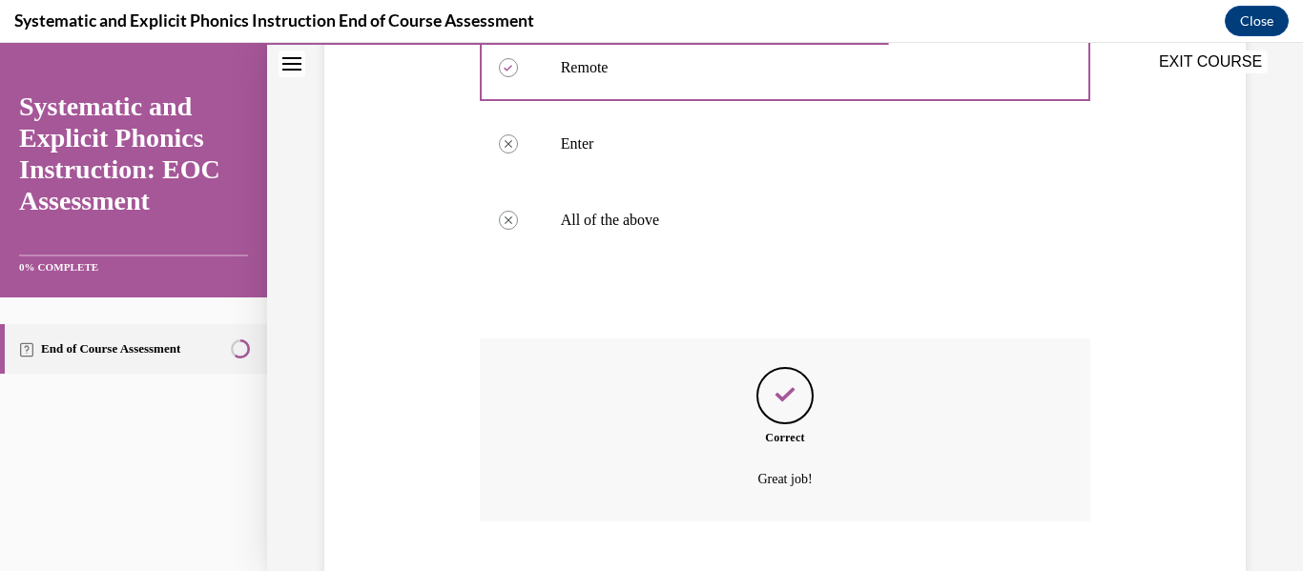
scroll to position [594, 0]
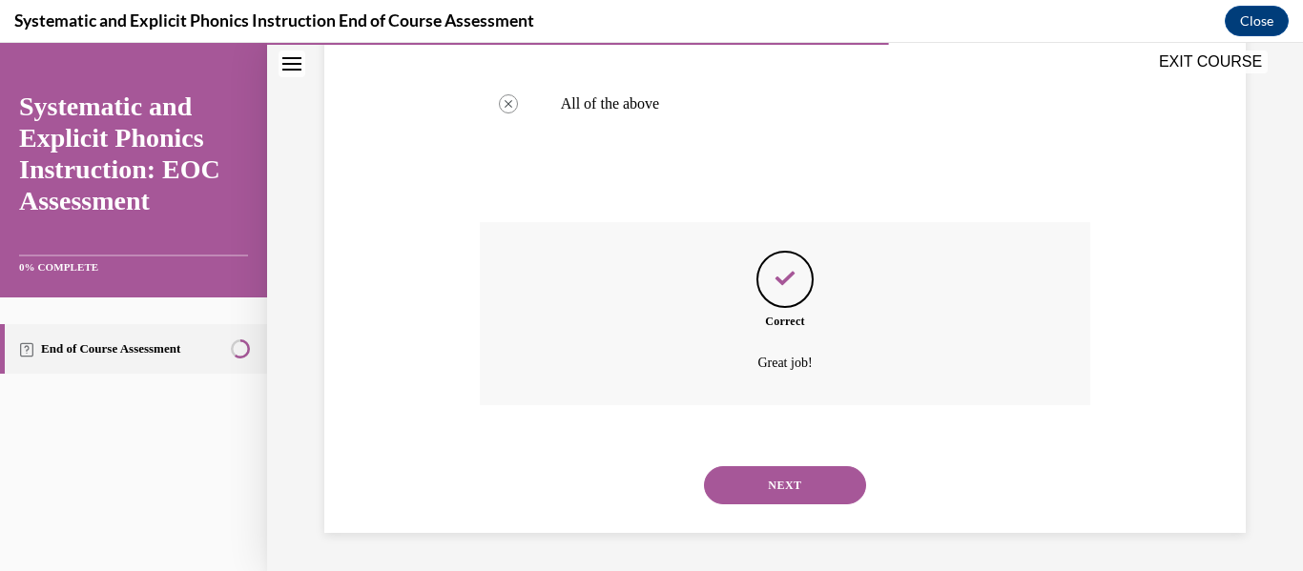
click at [759, 484] on button "NEXT" at bounding box center [785, 485] width 162 height 38
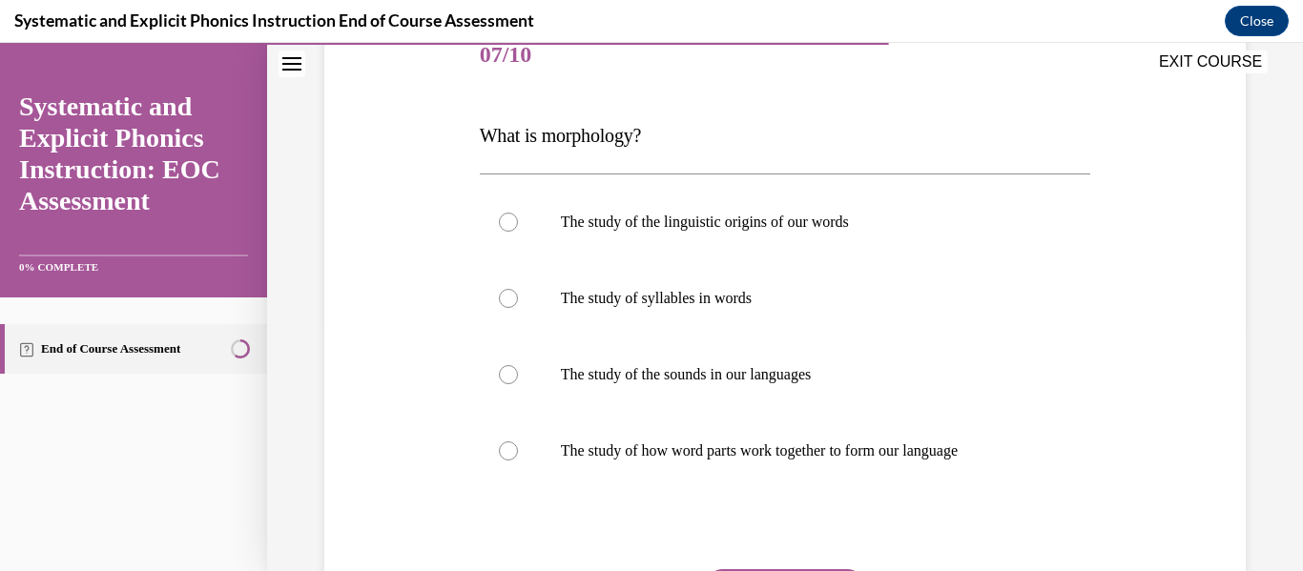
scroll to position [271, 0]
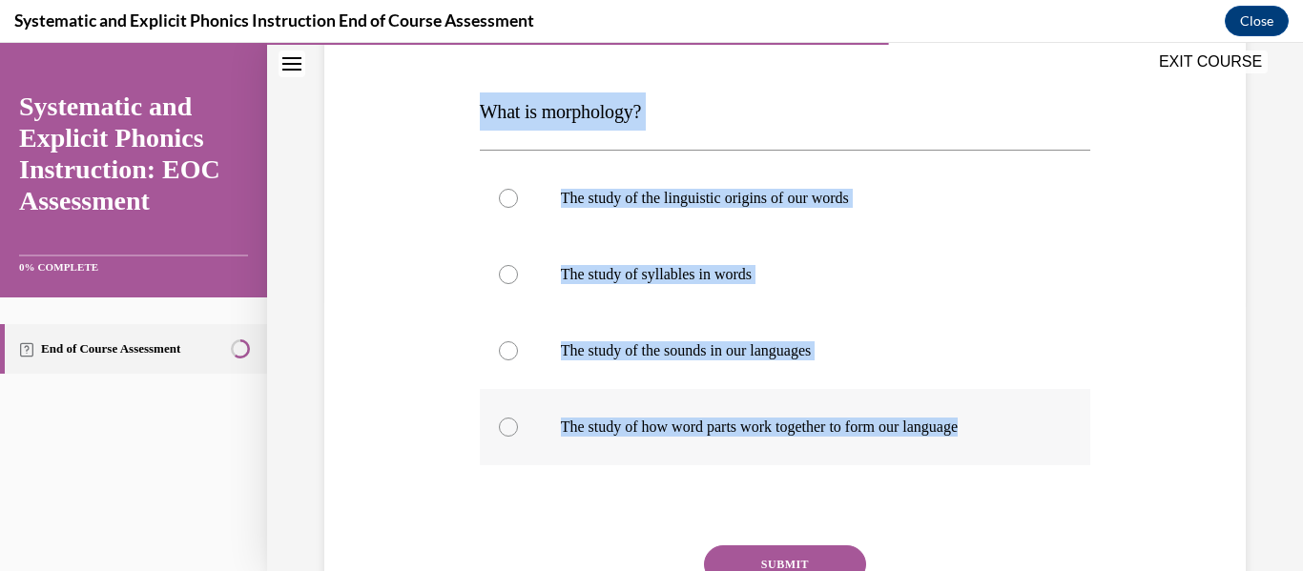
drag, startPoint x: 471, startPoint y: 103, endPoint x: 1001, endPoint y: 435, distance: 625.4
click at [1001, 435] on div "Question 07/10 What is morphology? The study of the linguistic origins of our w…" at bounding box center [784, 319] width 931 height 765
copy div "What is morphology? The study of the linguistic origins of our words The study …"
click at [466, 526] on div "Question 07/10 What is morphology? The study of the linguistic origins of our w…" at bounding box center [784, 319] width 931 height 765
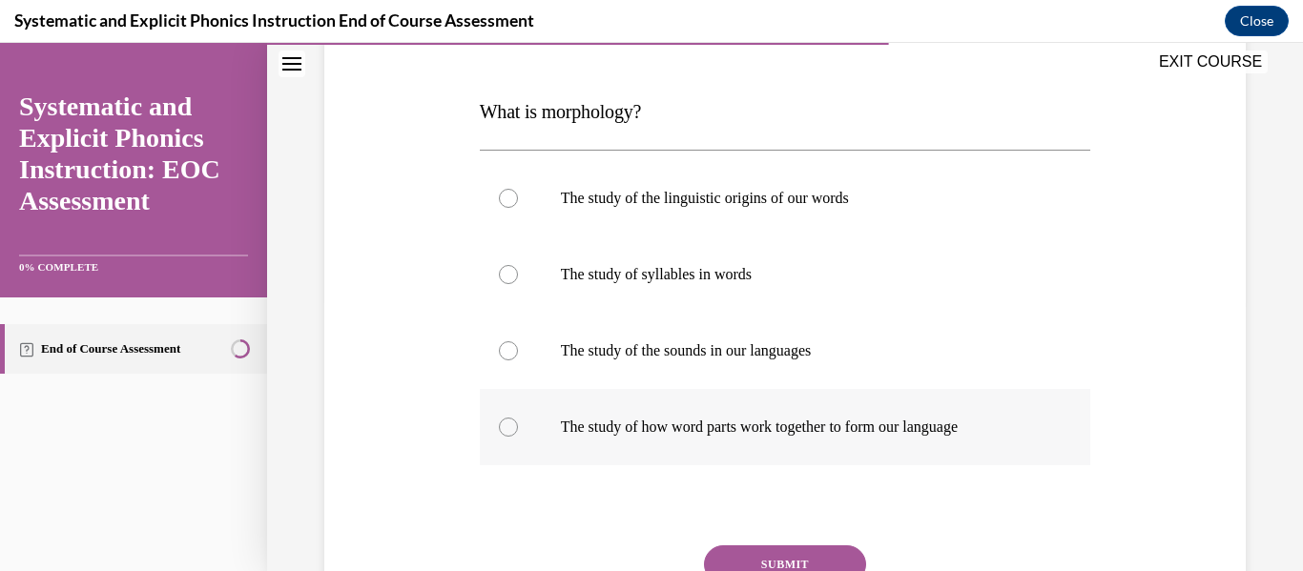
click at [931, 437] on div at bounding box center [785, 427] width 611 height 76
click at [772, 562] on button "SUBMIT" at bounding box center [785, 564] width 162 height 38
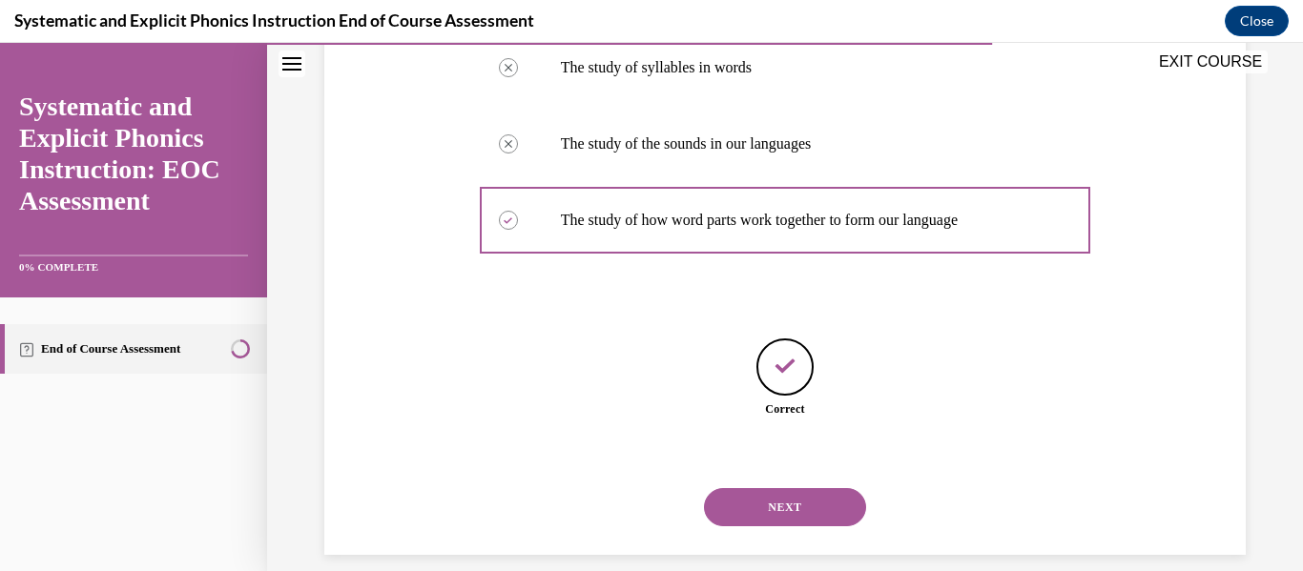
scroll to position [500, 0]
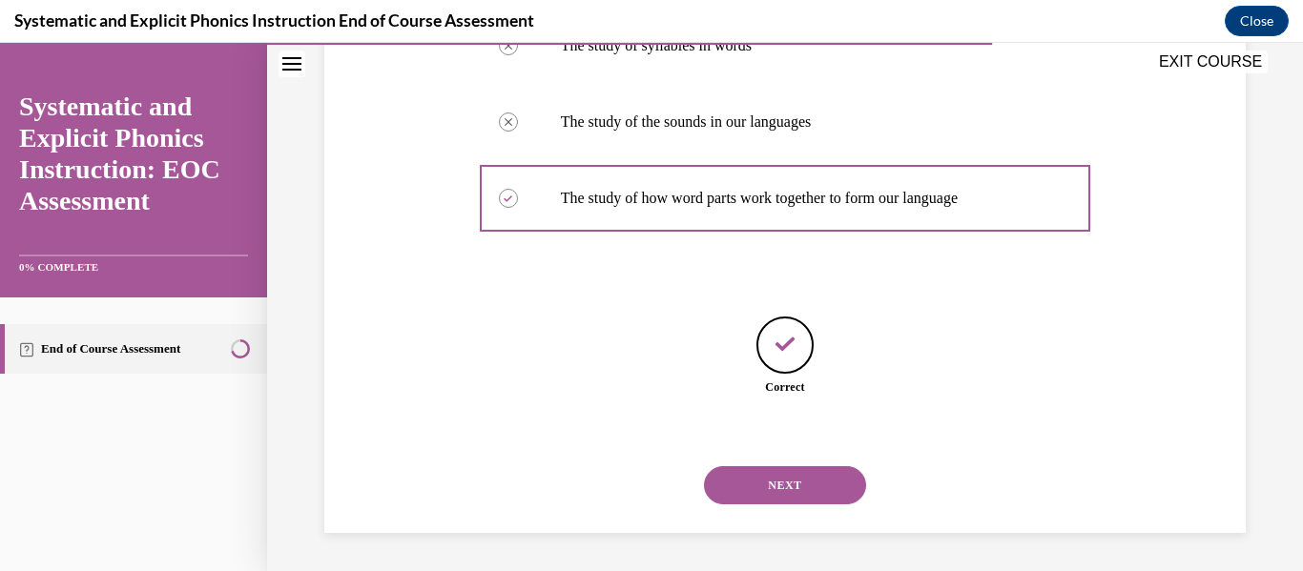
click at [754, 472] on button "NEXT" at bounding box center [785, 485] width 162 height 38
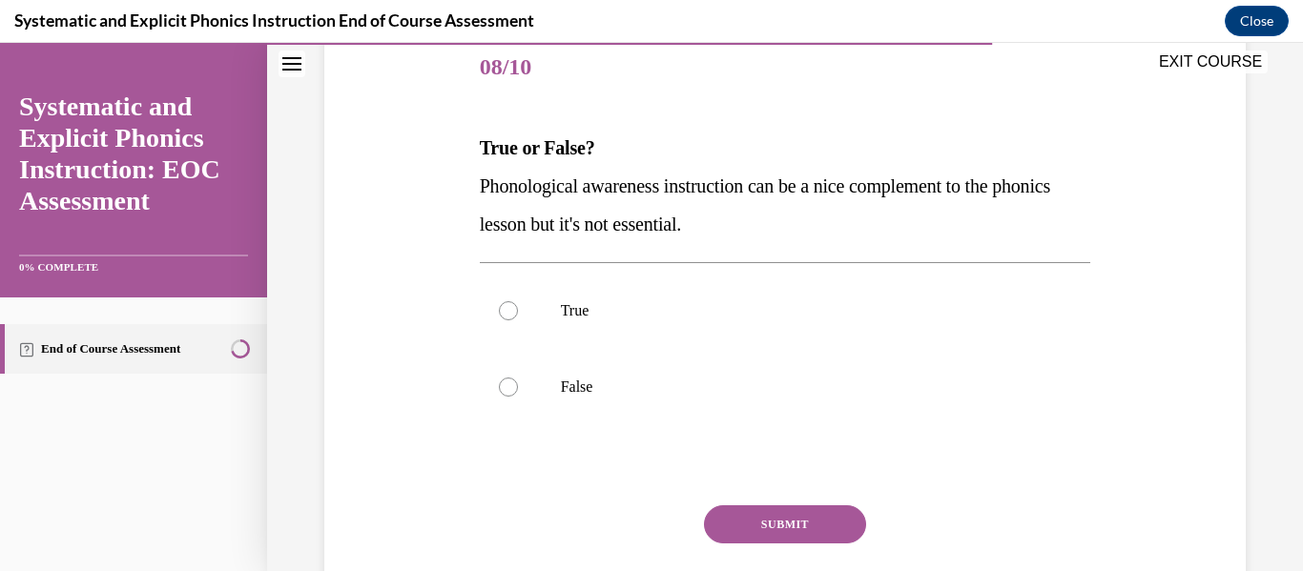
scroll to position [236, 0]
click at [761, 216] on span "Phonological awareness instruction can be a nice complement to the phonics less…" at bounding box center [765, 203] width 570 height 59
click at [572, 428] on div "True False" at bounding box center [785, 347] width 611 height 173
click at [581, 389] on p "False" at bounding box center [802, 386] width 482 height 19
click at [749, 517] on button "SUBMIT" at bounding box center [785, 523] width 162 height 38
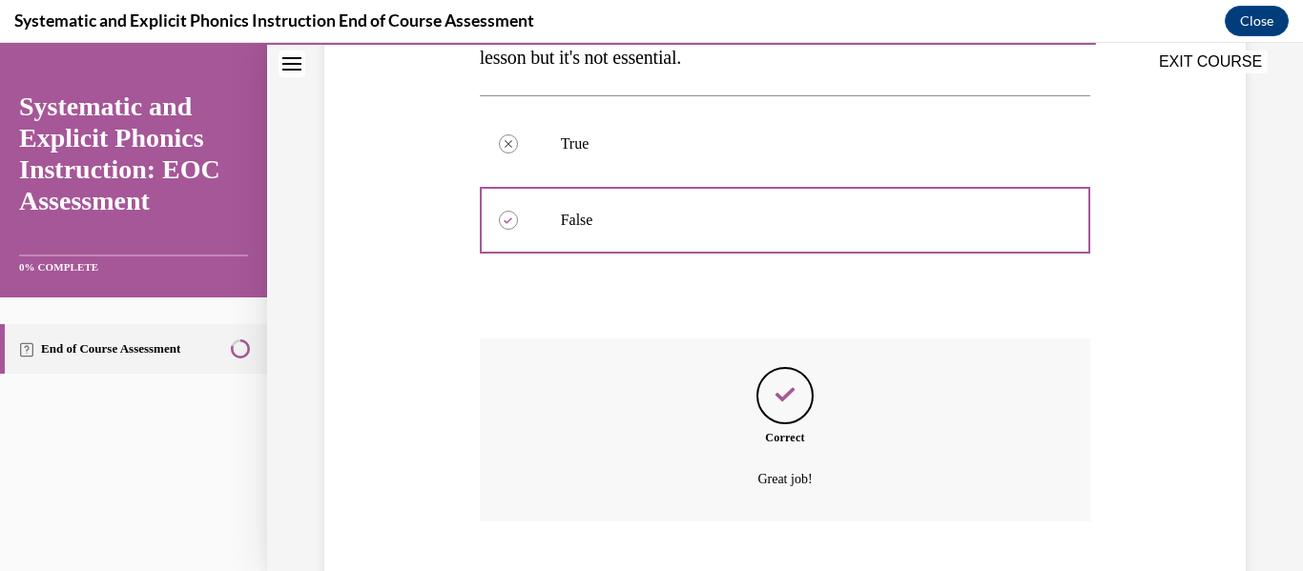
scroll to position [518, 0]
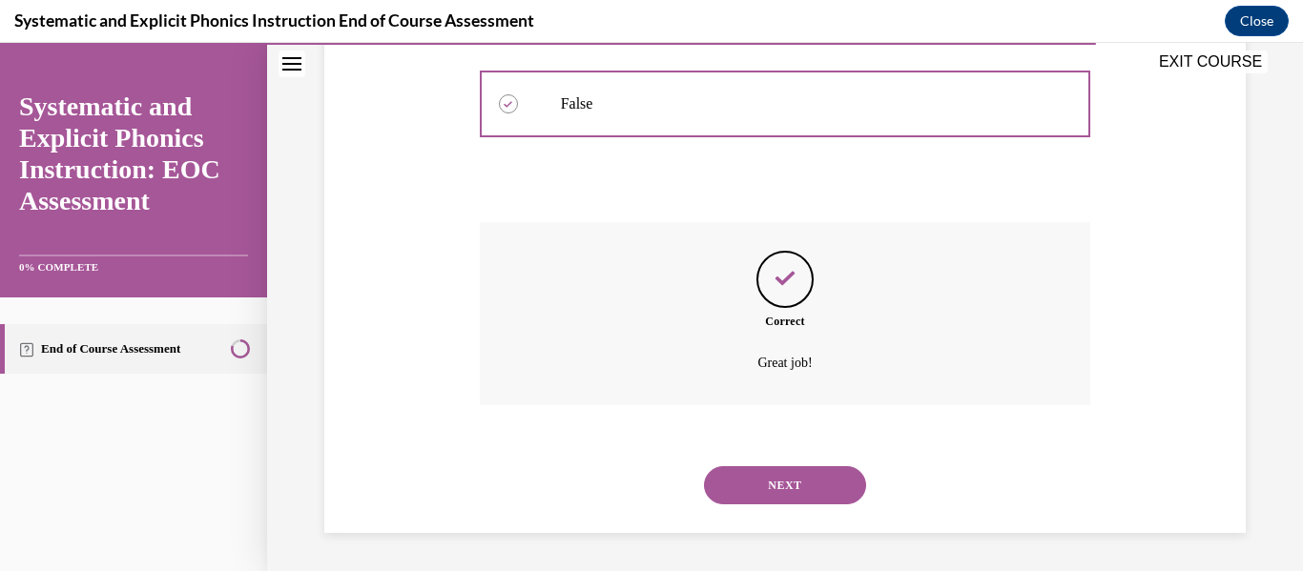
click at [773, 482] on button "NEXT" at bounding box center [785, 485] width 162 height 38
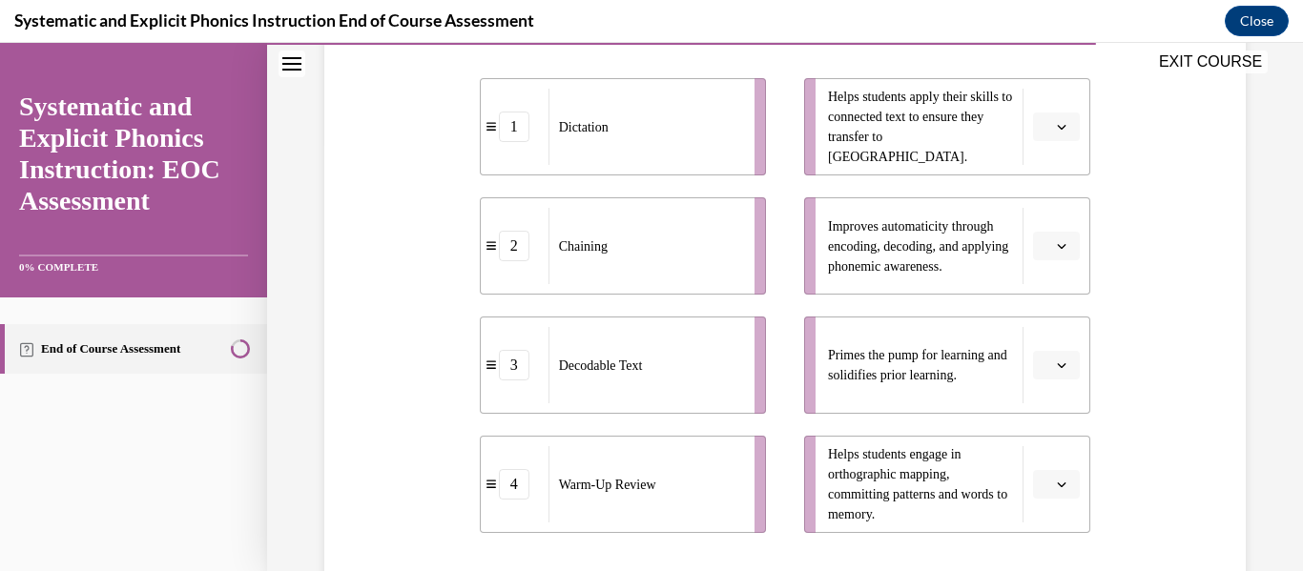
scroll to position [425, 0]
click at [1056, 364] on icon "button" at bounding box center [1061, 368] width 10 height 10
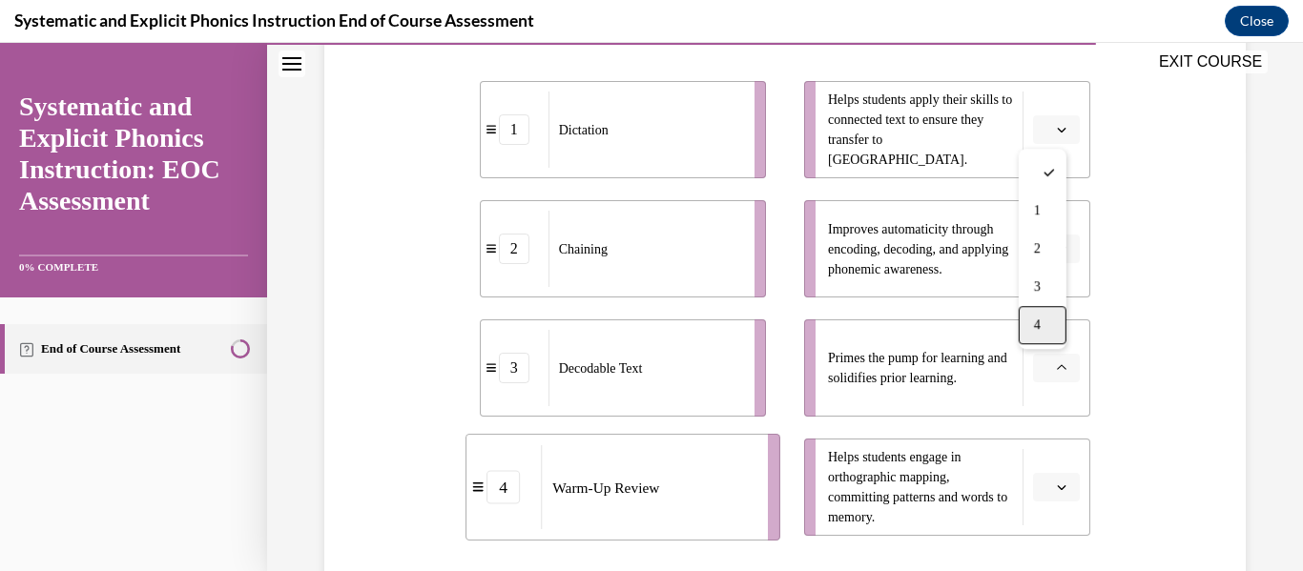
click at [1049, 336] on div "4" at bounding box center [1042, 325] width 48 height 38
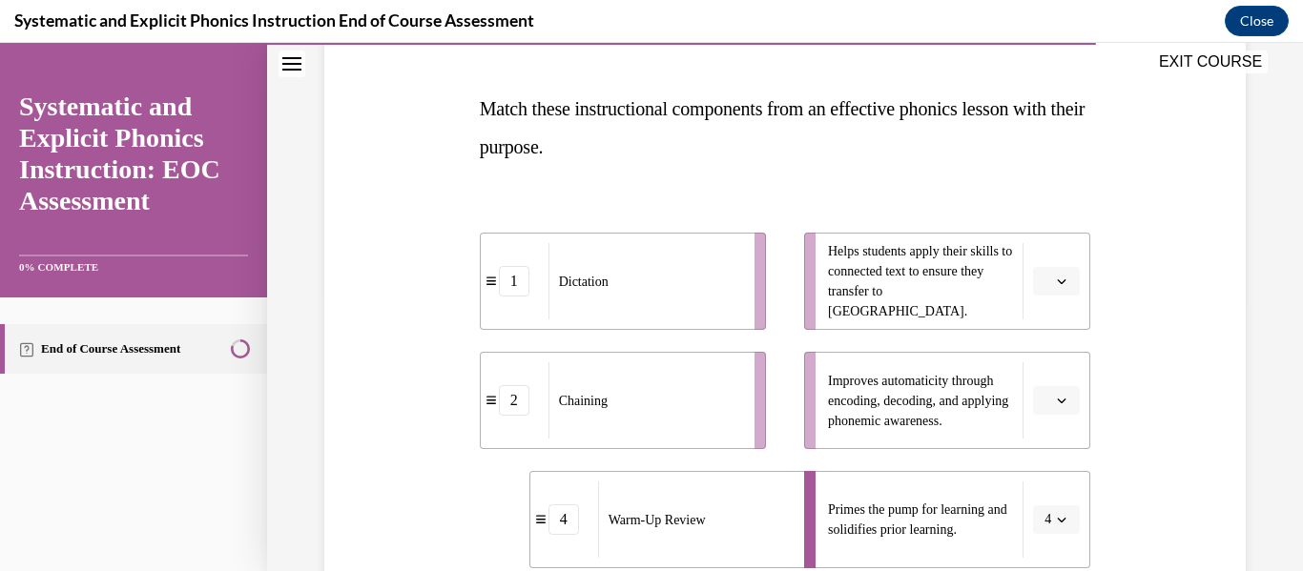
scroll to position [278, 0]
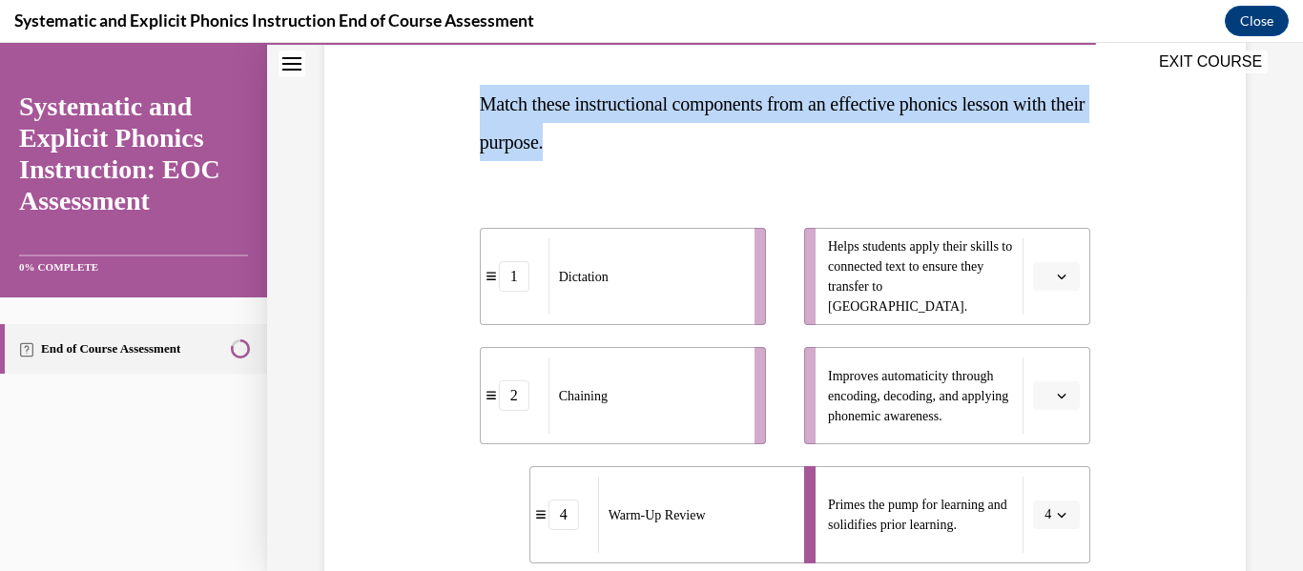
drag, startPoint x: 467, startPoint y: 104, endPoint x: 667, endPoint y: 152, distance: 204.9
click at [667, 152] on div "Question 09/10 Match these instructional components from an effective phonics l…" at bounding box center [784, 424] width 931 height 990
copy span "Match these instructional components from an effective phonics lesson with thei…"
drag, startPoint x: 561, startPoint y: 286, endPoint x: 541, endPoint y: 273, distance: 24.1
click at [541, 273] on span "Dictation" at bounding box center [564, 264] width 50 height 20
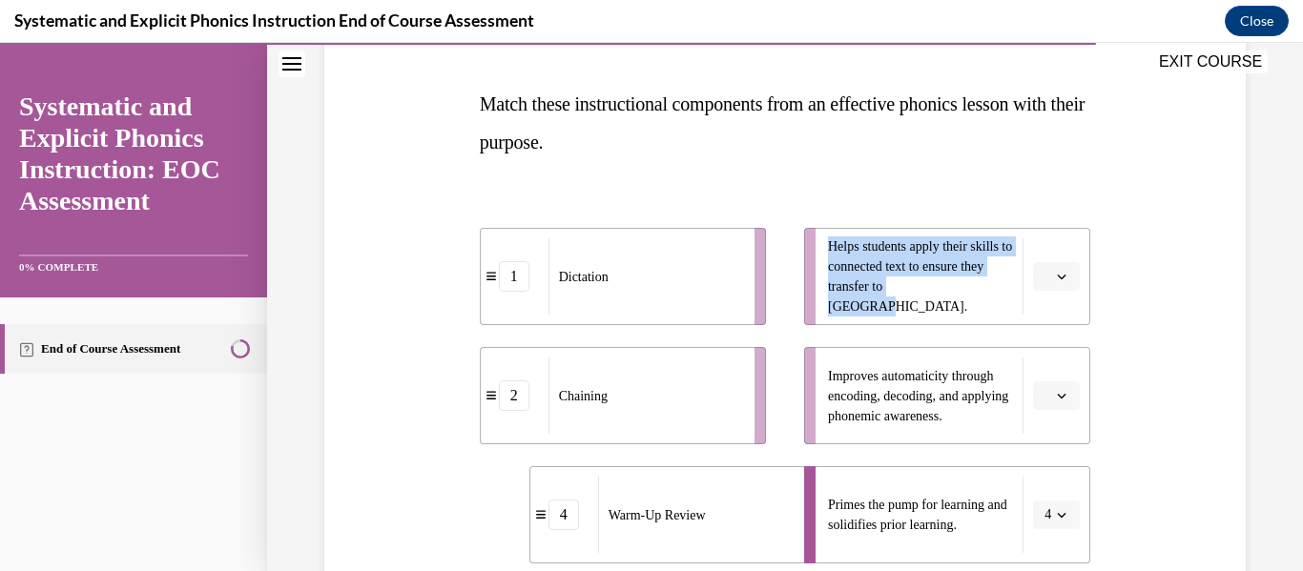
drag, startPoint x: 821, startPoint y: 247, endPoint x: 904, endPoint y: 313, distance: 105.9
click at [904, 313] on span "Helps students apply their skills to connected text to ensure they transfer to …" at bounding box center [920, 276] width 185 height 80
copy span "Helps students apply their skills to connected text to ensure they transfer to …"
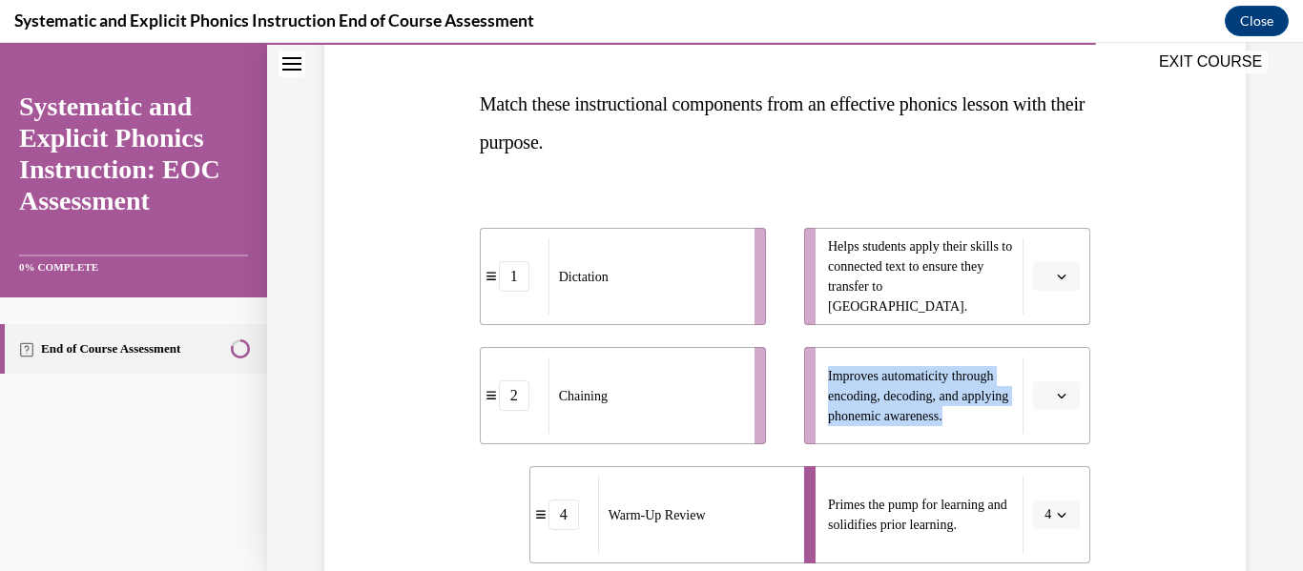
drag, startPoint x: 820, startPoint y: 363, endPoint x: 919, endPoint y: 428, distance: 118.5
click at [919, 426] on span "Improves automaticity through encoding, decoding, and applying phonemic awarene…" at bounding box center [920, 396] width 185 height 60
copy span "Improves automaticity through encoding, decoding, and applying phonemic awarene…"
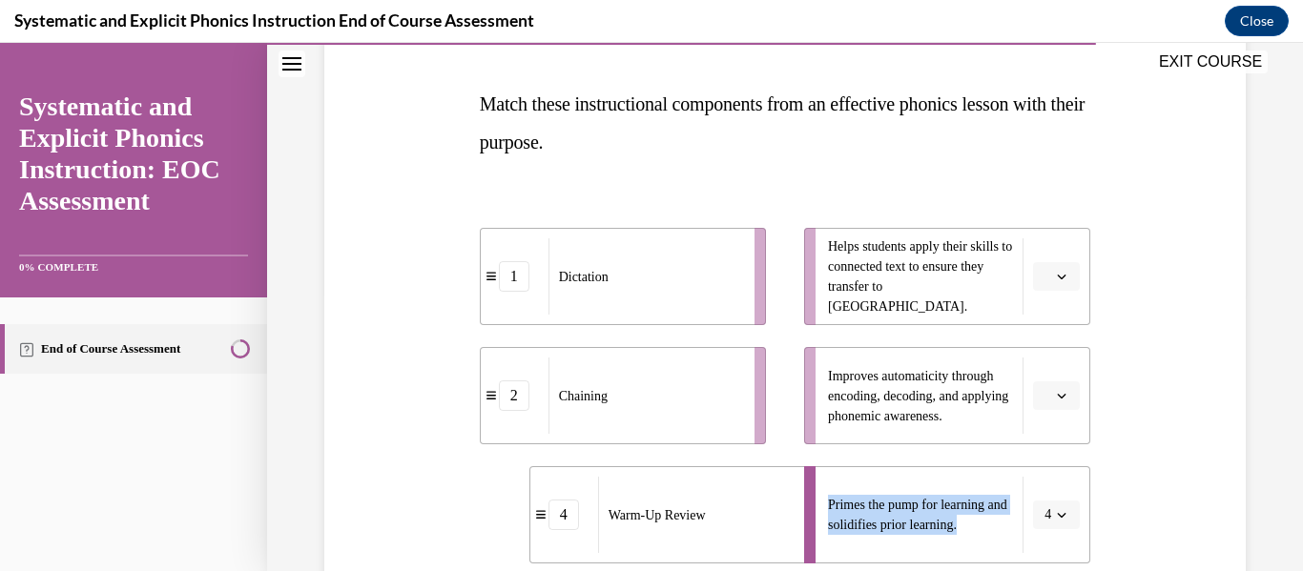
drag, startPoint x: 822, startPoint y: 501, endPoint x: 990, endPoint y: 538, distance: 171.9
click at [990, 538] on div "Primes the pump for learning and solidifies prior learning." at bounding box center [925, 515] width 195 height 76
copy span "Primes the pump for learning and solidifies prior learning."
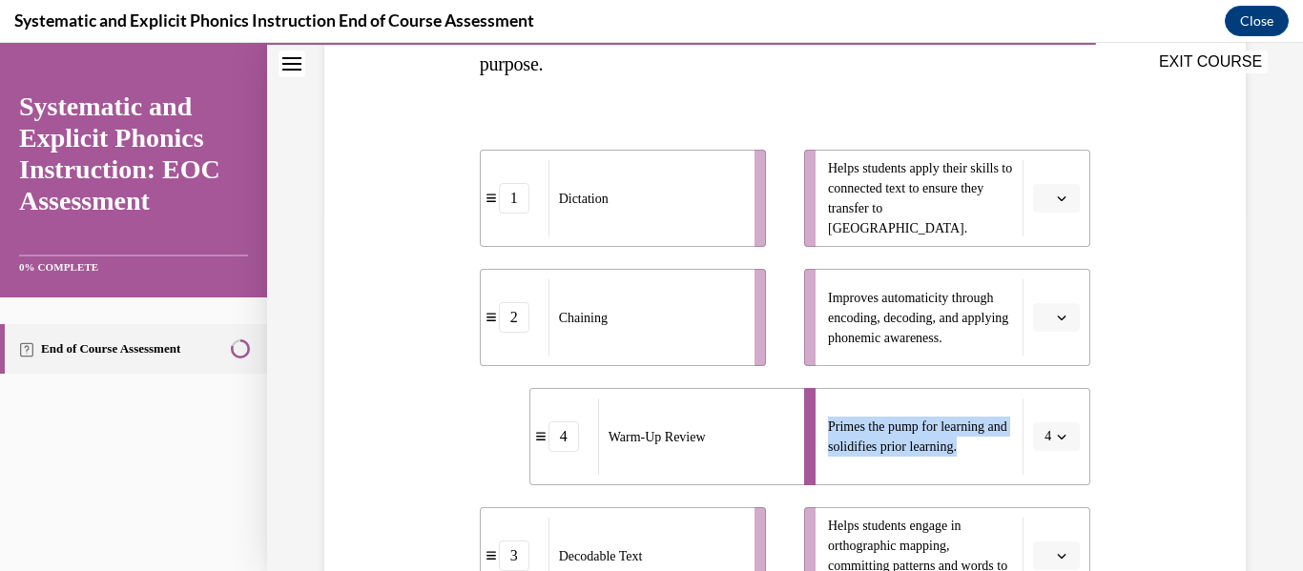
scroll to position [414, 0]
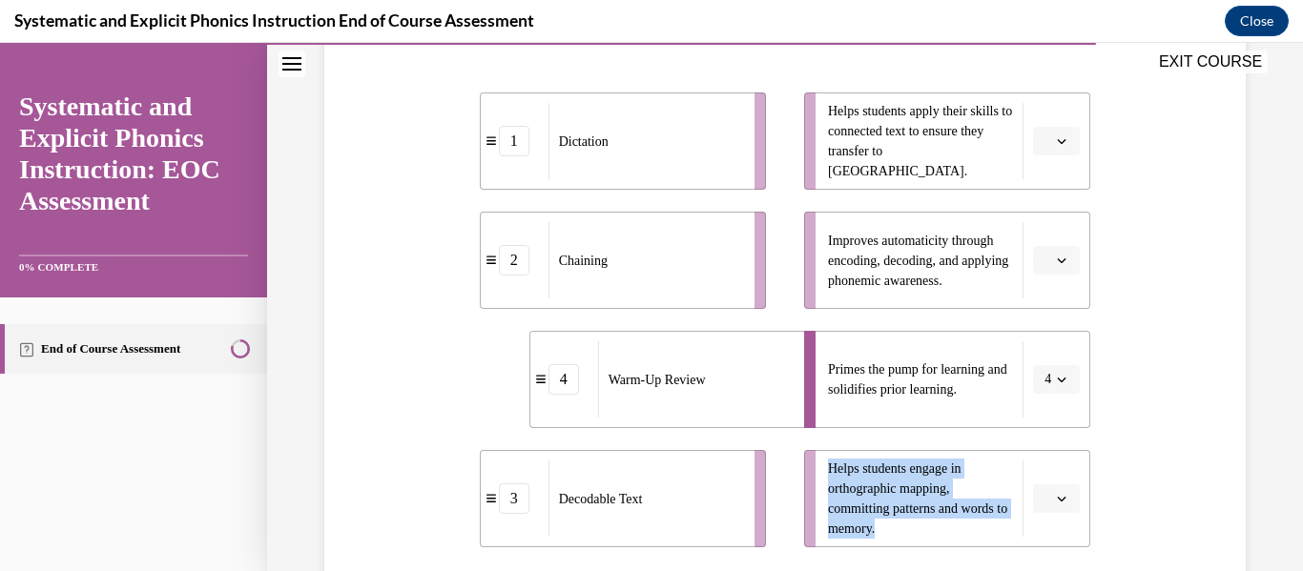
drag, startPoint x: 825, startPoint y: 467, endPoint x: 956, endPoint y: 541, distance: 150.7
click at [956, 541] on li "Helps students engage in orthographic mapping, committing patterns and words to…" at bounding box center [947, 498] width 286 height 97
copy span "Helps students engage in orthographic mapping, committing patterns and words to…"
click at [1056, 136] on icon "button" at bounding box center [1061, 141] width 10 height 10
click at [1047, 296] on div "3" at bounding box center [1042, 298] width 48 height 38
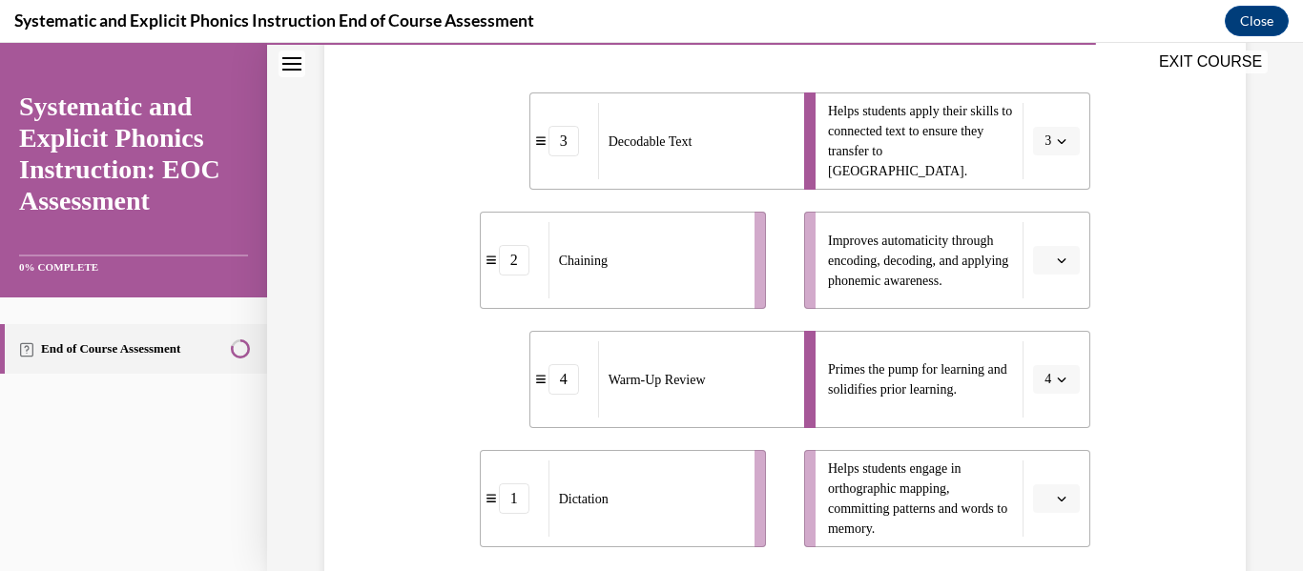
click at [1055, 255] on span "button" at bounding box center [1061, 260] width 13 height 13
click at [1042, 350] on div "1" at bounding box center [1042, 341] width 48 height 38
click at [1047, 490] on button "button" at bounding box center [1056, 498] width 47 height 29
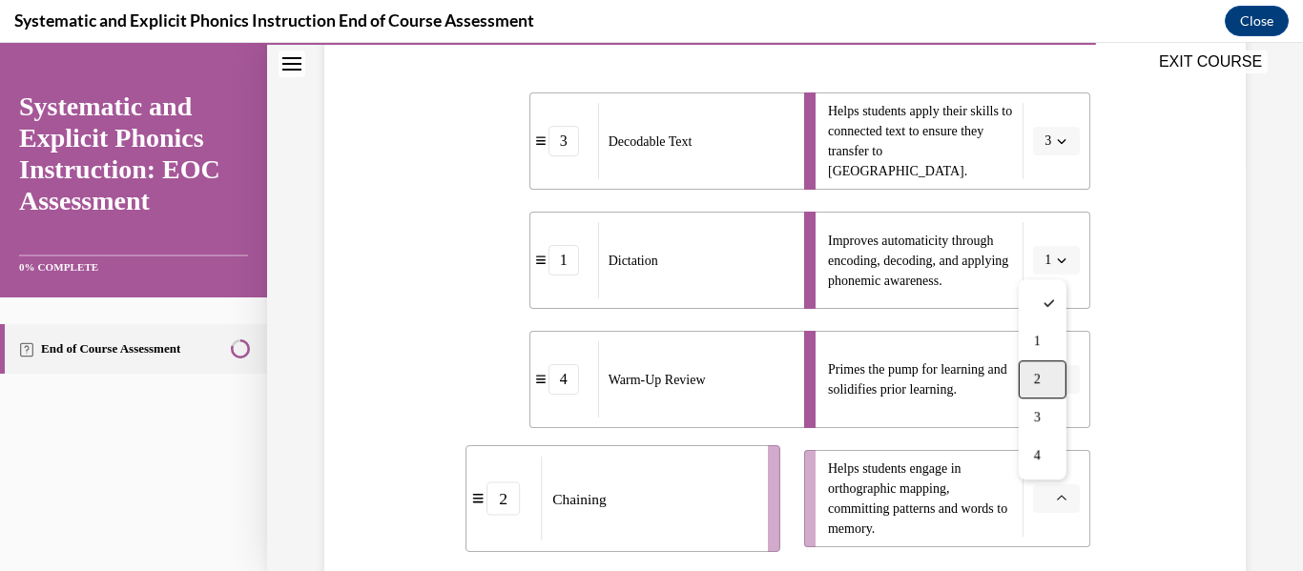
click at [1036, 383] on span "2" at bounding box center [1037, 379] width 7 height 15
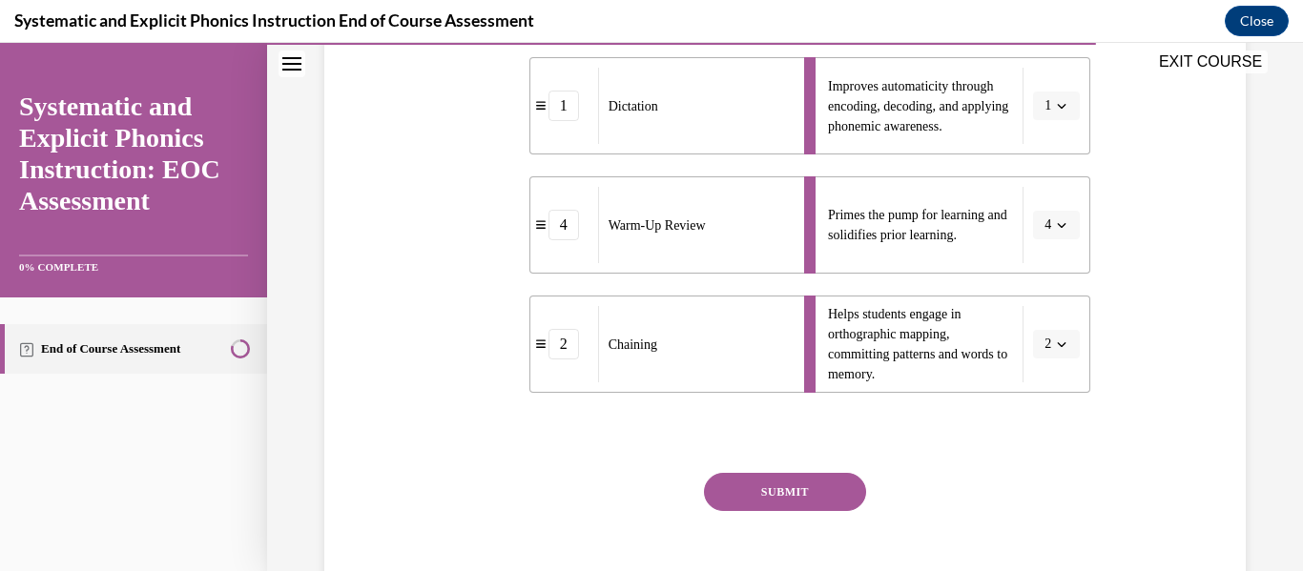
click at [769, 488] on button "SUBMIT" at bounding box center [785, 492] width 162 height 38
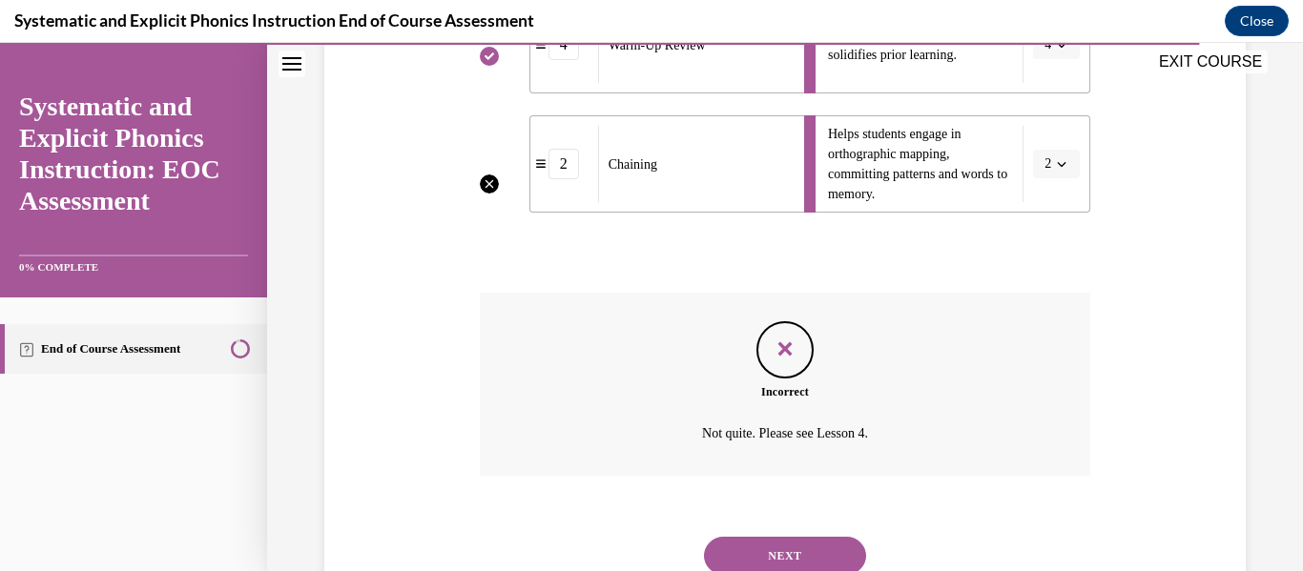
scroll to position [765, 0]
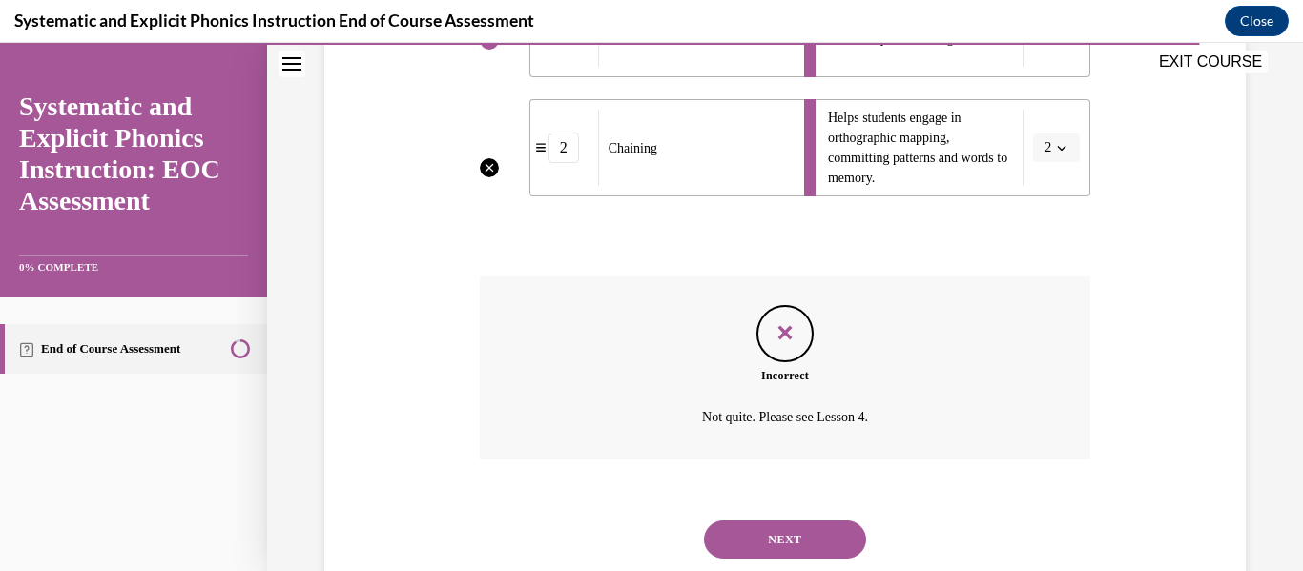
click at [770, 523] on button "NEXT" at bounding box center [785, 540] width 162 height 38
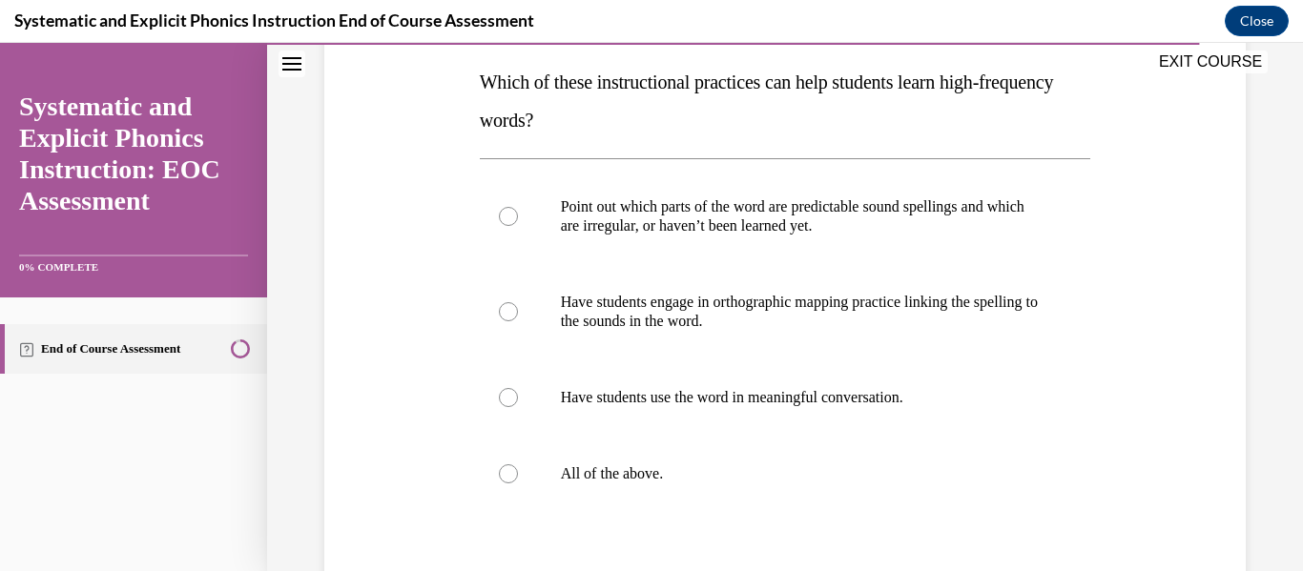
scroll to position [297, 0]
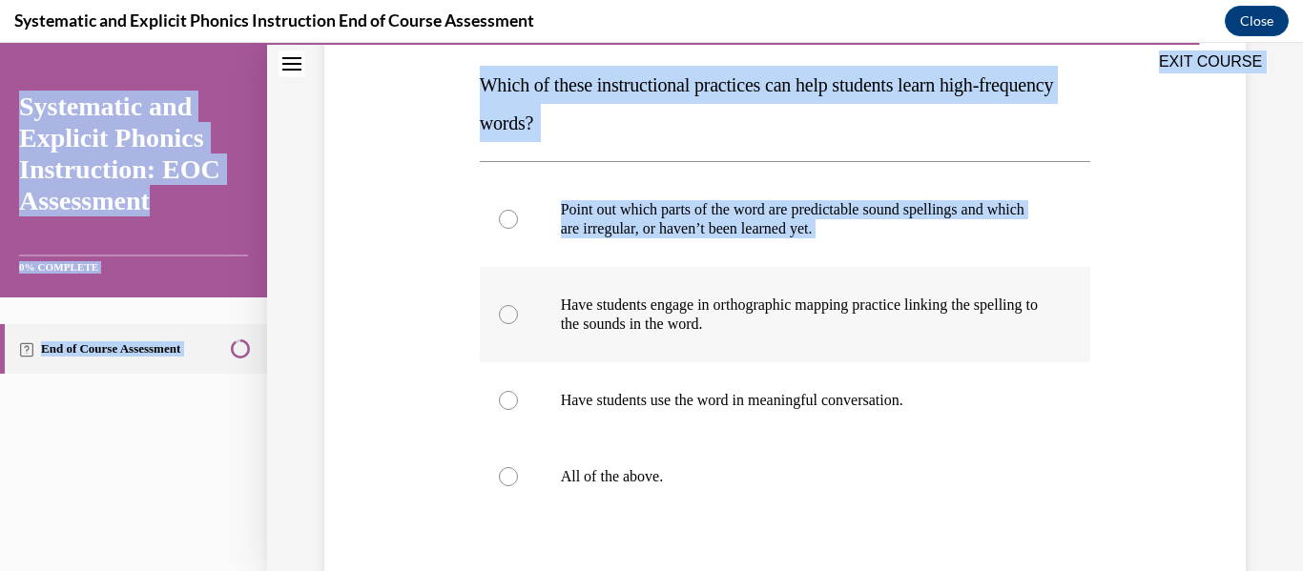
drag, startPoint x: 481, startPoint y: 73, endPoint x: 791, endPoint y: 311, distance: 391.1
click at [791, 311] on div "EXIT COURSE Systematic and Explicit Phonics Instruction: EOC Assessment 0% COMP…" at bounding box center [651, 307] width 1303 height 528
click at [475, 78] on div "EXIT COURSE" at bounding box center [775, 64] width 1016 height 42
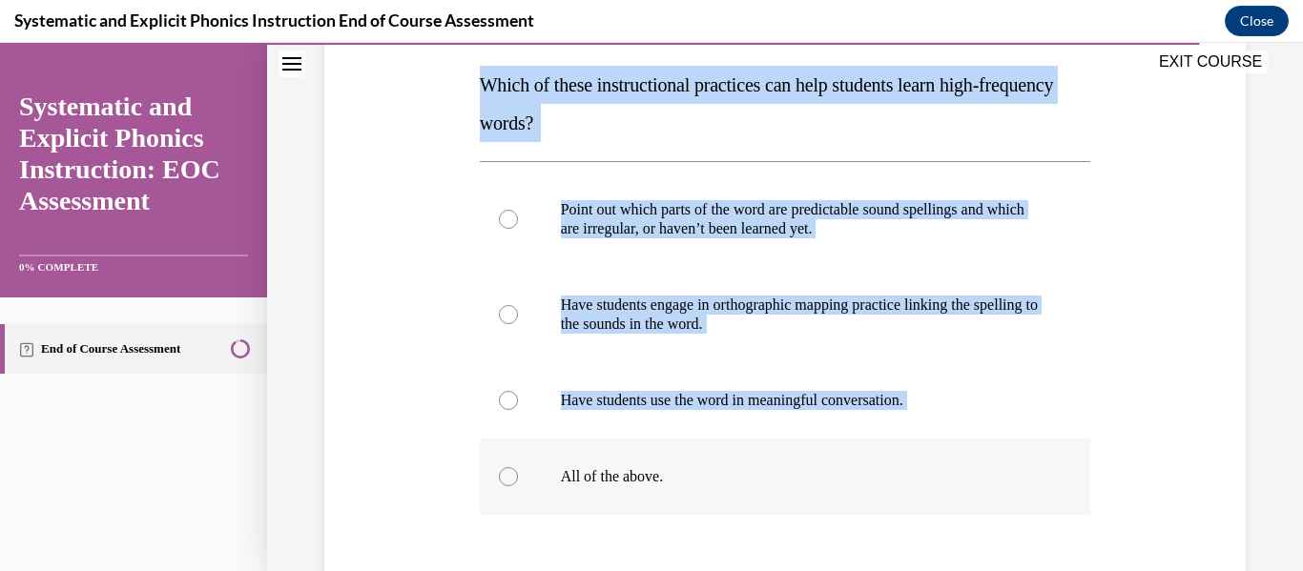
drag, startPoint x: 478, startPoint y: 85, endPoint x: 781, endPoint y: 492, distance: 507.7
click at [781, 492] on div "Question 10/10 Which of these instructional practices can help students learn h…" at bounding box center [785, 360] width 611 height 784
click at [476, 87] on div "Question 10/10 Which of these instructional practices can help students learn h…" at bounding box center [785, 345] width 621 height 812
drag, startPoint x: 476, startPoint y: 87, endPoint x: 742, endPoint y: 481, distance: 475.2
click at [742, 481] on div "Question 10/10 Which of these instructional practices can help students learn h…" at bounding box center [785, 345] width 621 height 812
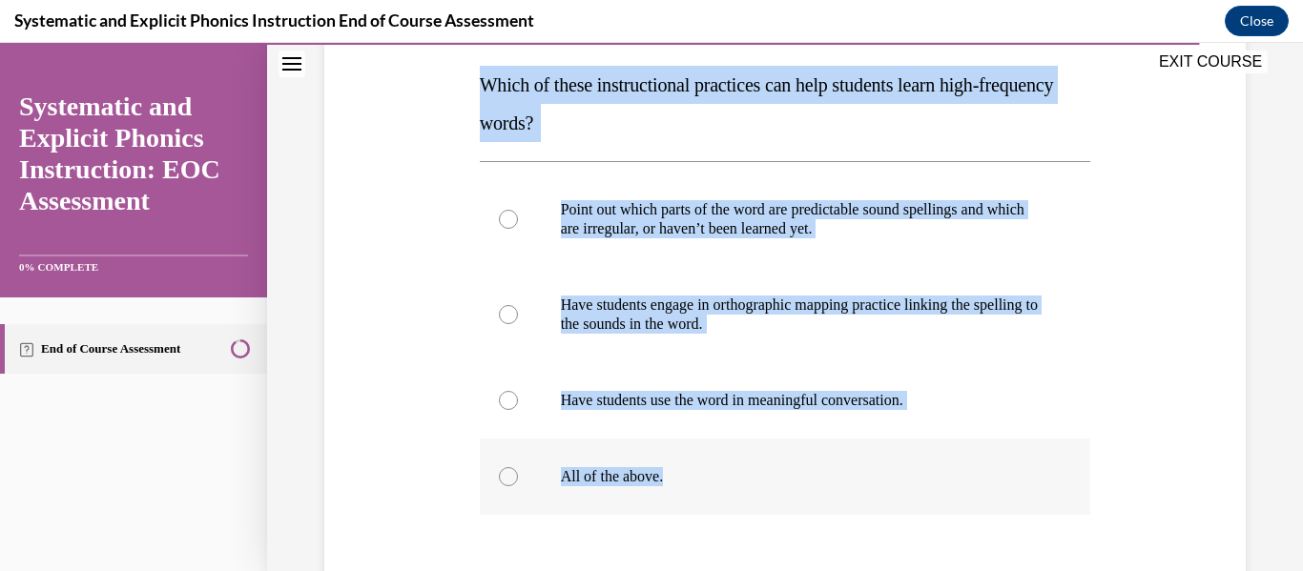
copy div "Which of these instructional practices can help students learn high-frequency w…"
click at [1257, 201] on div "Question 10/10 Which of these instructional practices can help students learn h…" at bounding box center [785, 297] width 1036 height 984
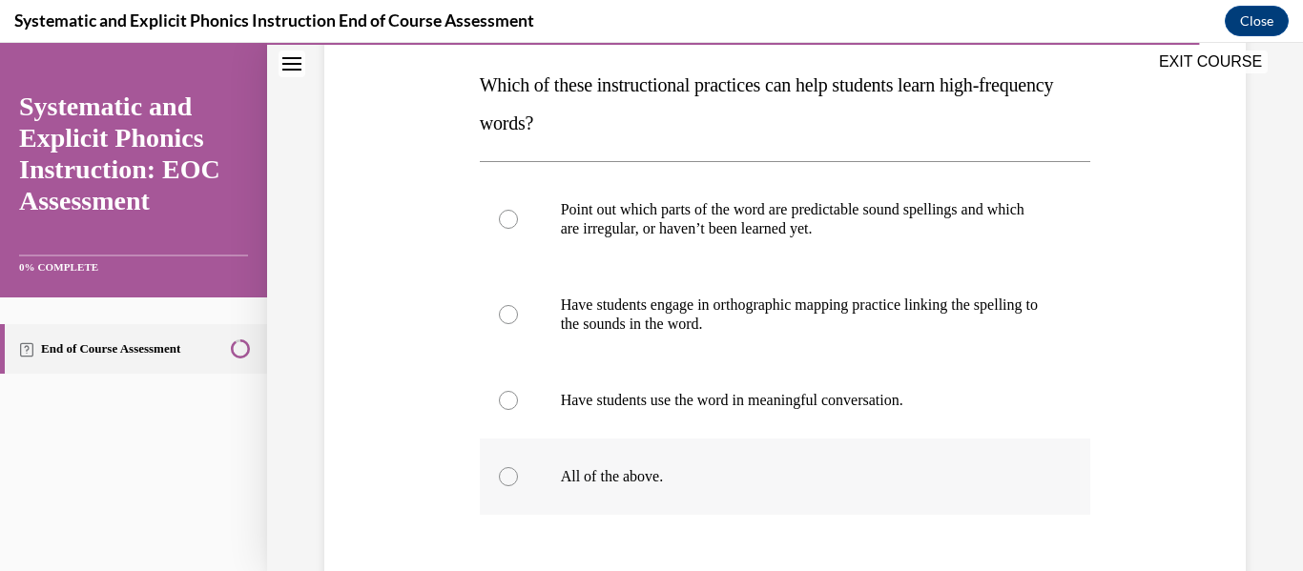
click at [619, 475] on p "All of the above." at bounding box center [802, 476] width 482 height 19
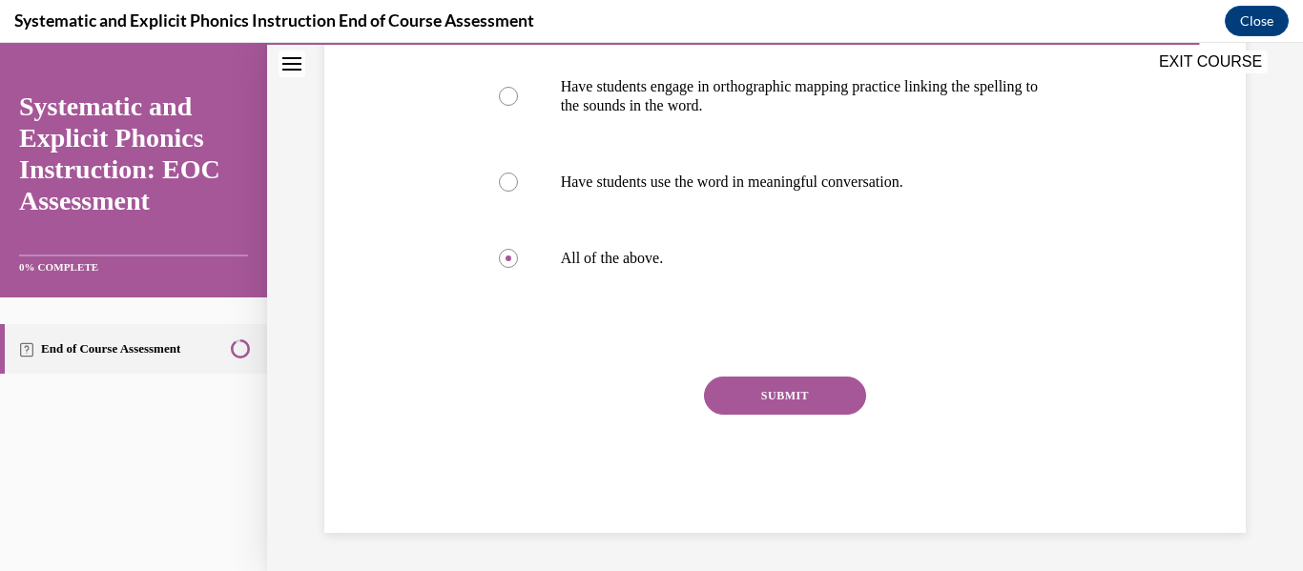
click at [749, 391] on button "SUBMIT" at bounding box center [785, 396] width 162 height 38
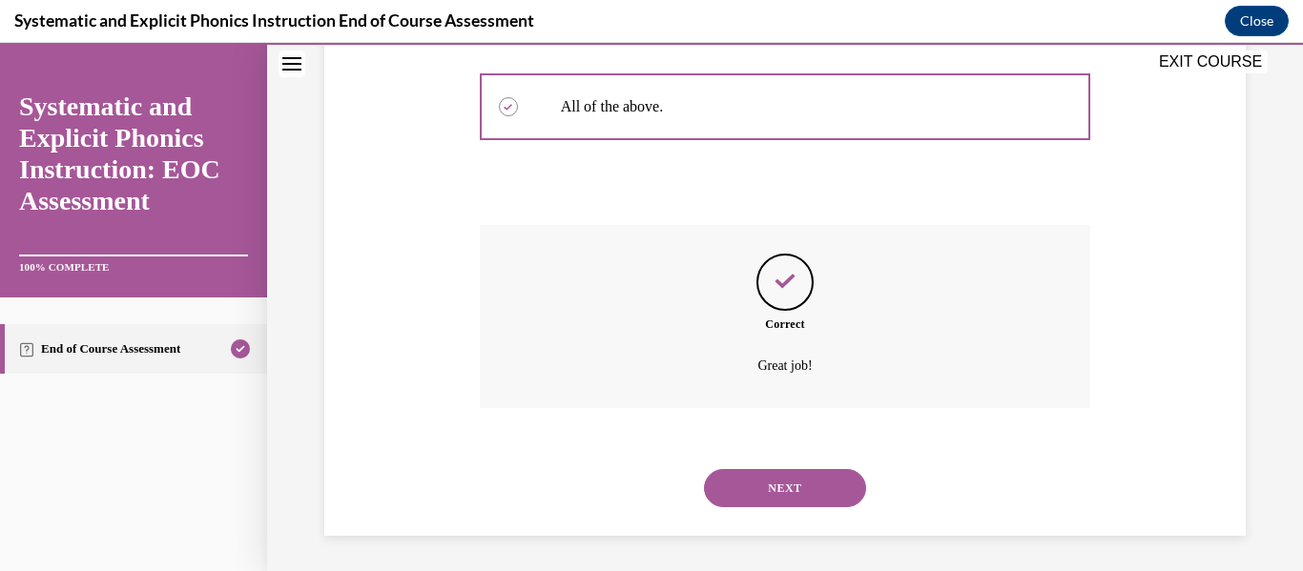
scroll to position [670, 0]
click at [812, 491] on button "NEXT" at bounding box center [785, 485] width 162 height 38
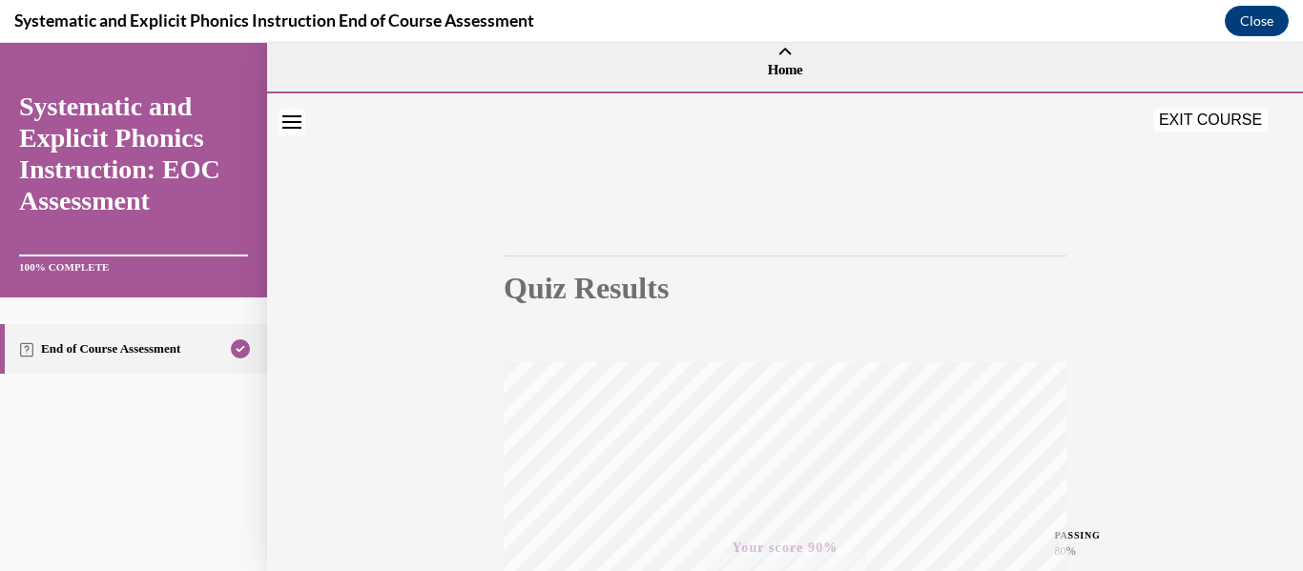
scroll to position [0, 0]
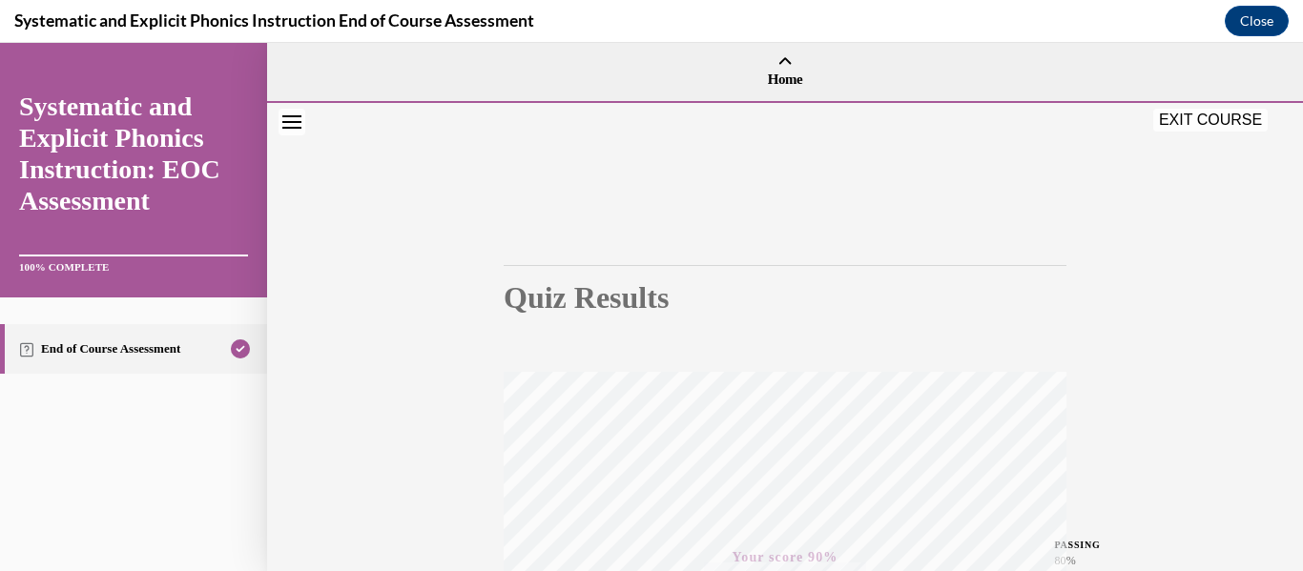
click at [1194, 116] on button "EXIT COURSE" at bounding box center [1210, 120] width 114 height 23
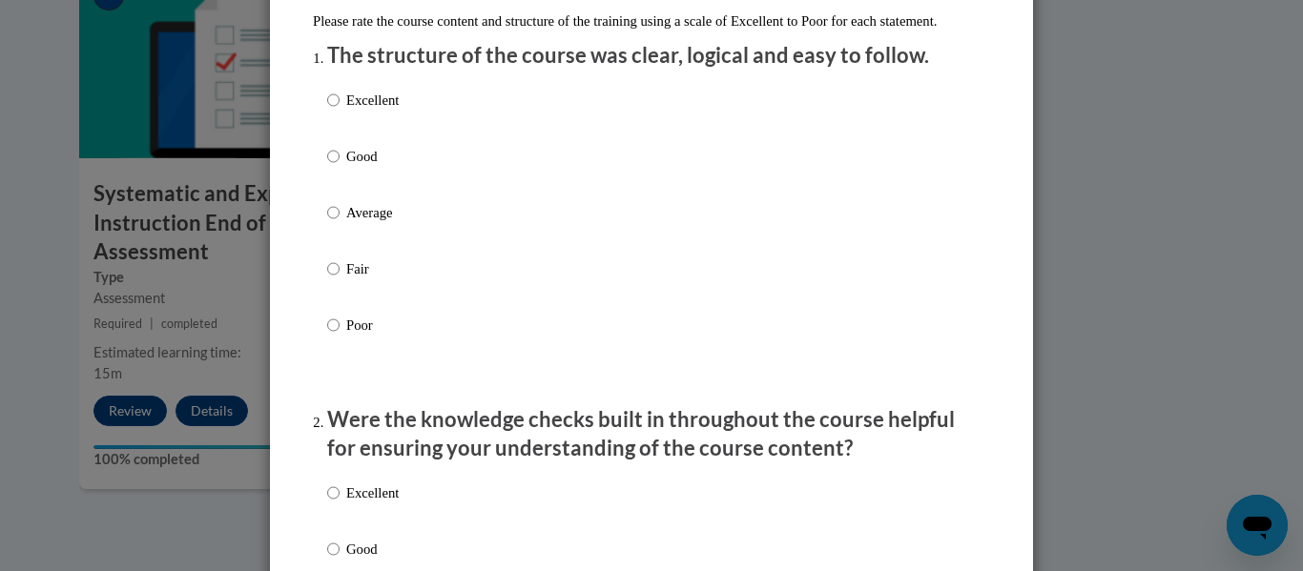
scroll to position [338, 0]
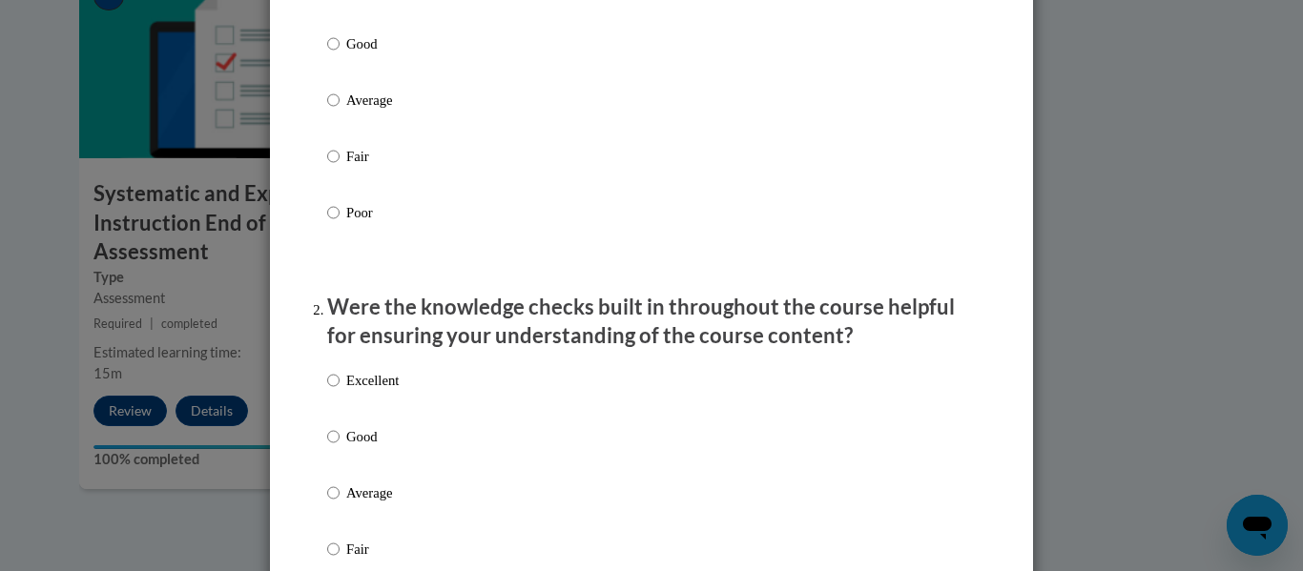
radio input "true"
click at [355, 393] on p "Excellent" at bounding box center [372, 382] width 52 height 21
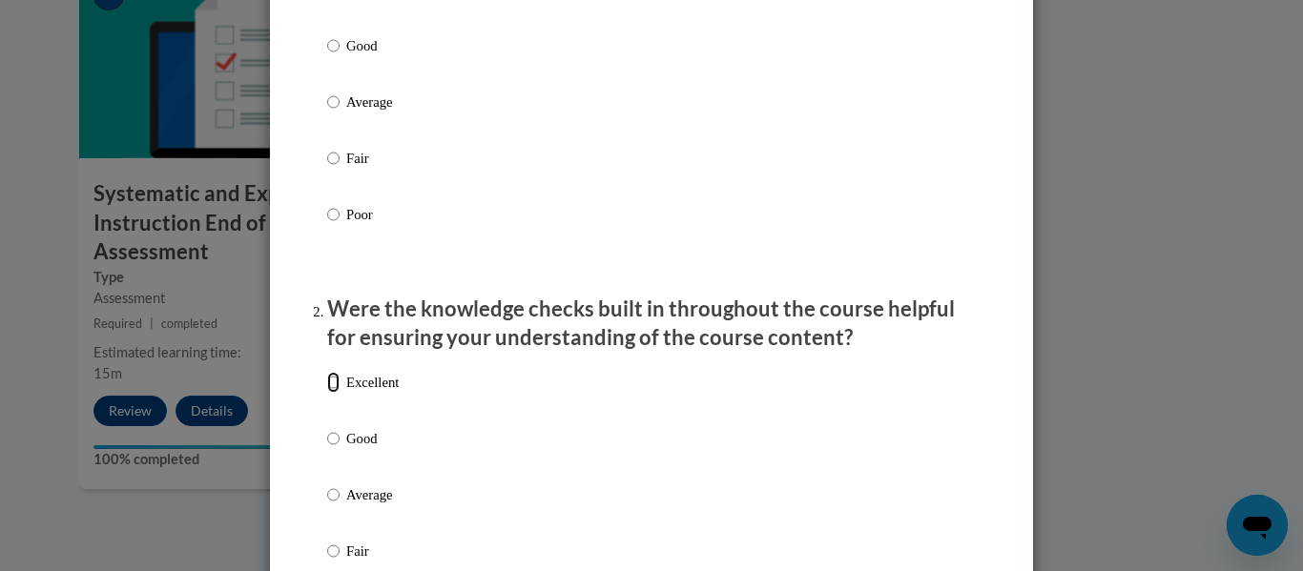
click at [339, 393] on input "Excellent" at bounding box center [333, 382] width 12 height 21
radio input "true"
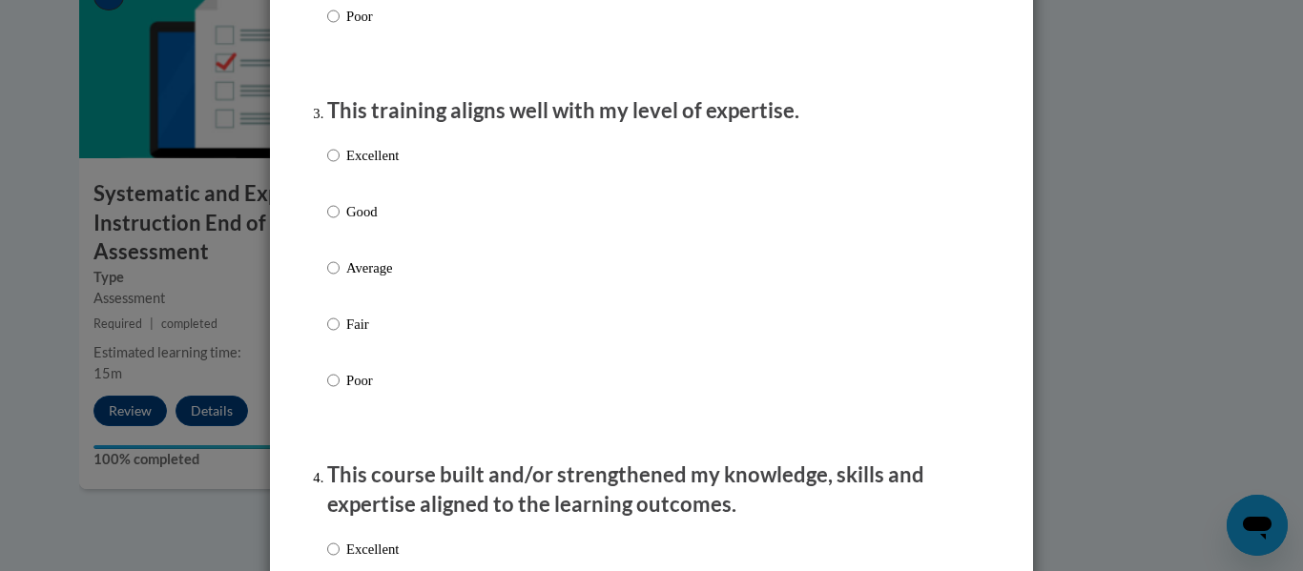
scroll to position [1033, 0]
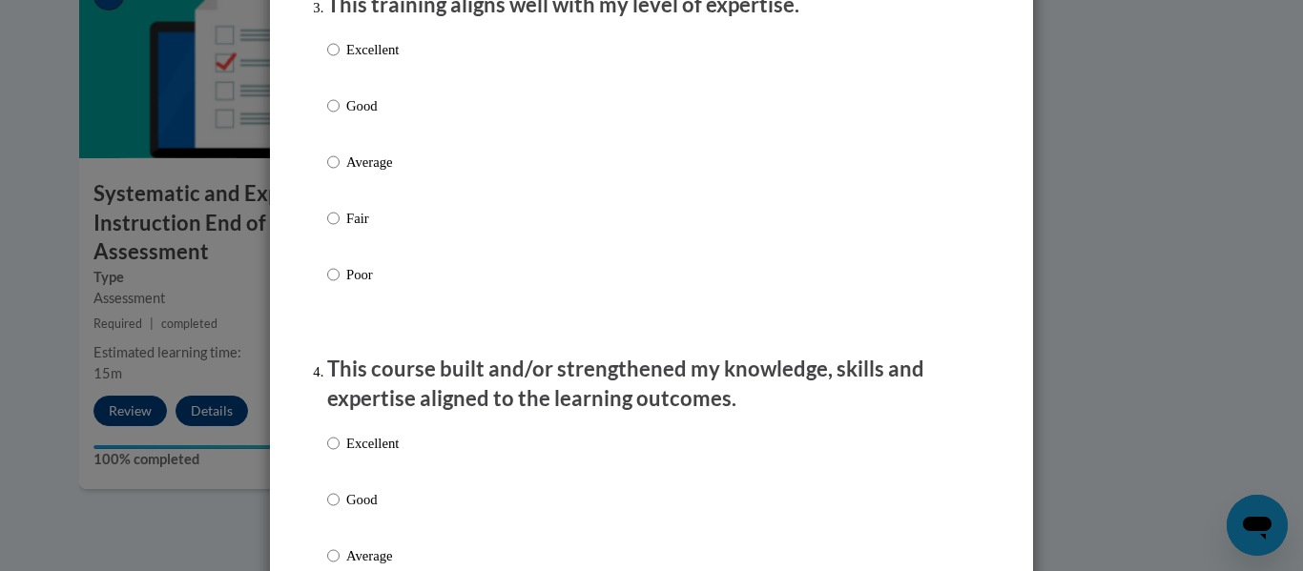
click at [372, 60] on p "Excellent" at bounding box center [372, 49] width 52 height 21
click at [339, 60] on input "Excellent" at bounding box center [333, 49] width 12 height 21
radio input "true"
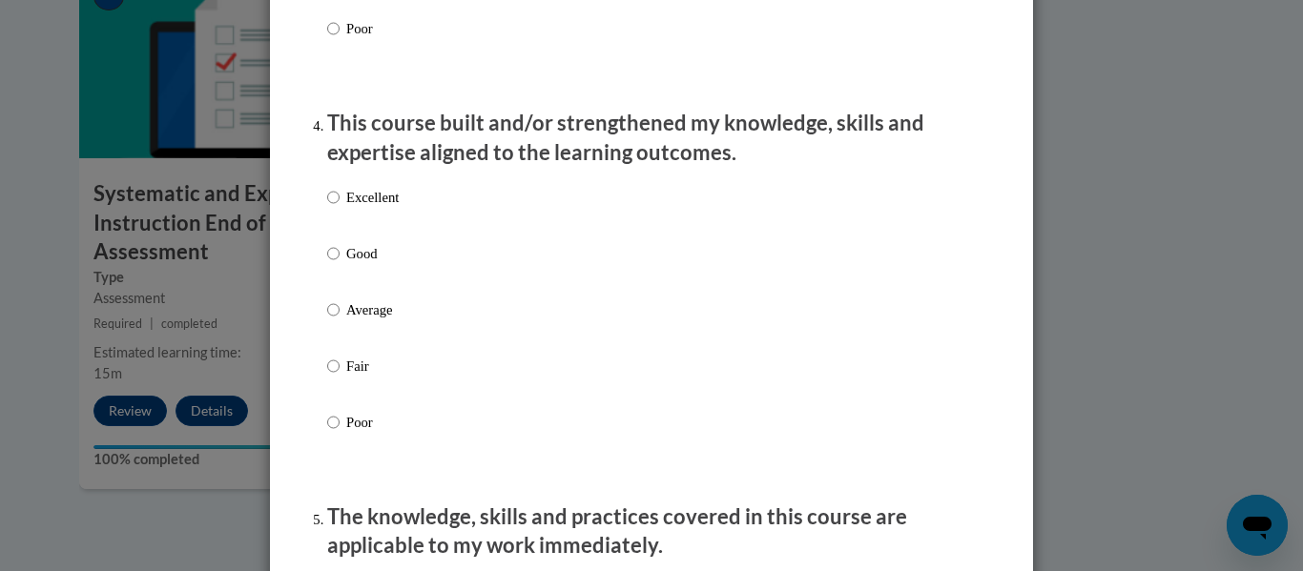
scroll to position [1342, 0]
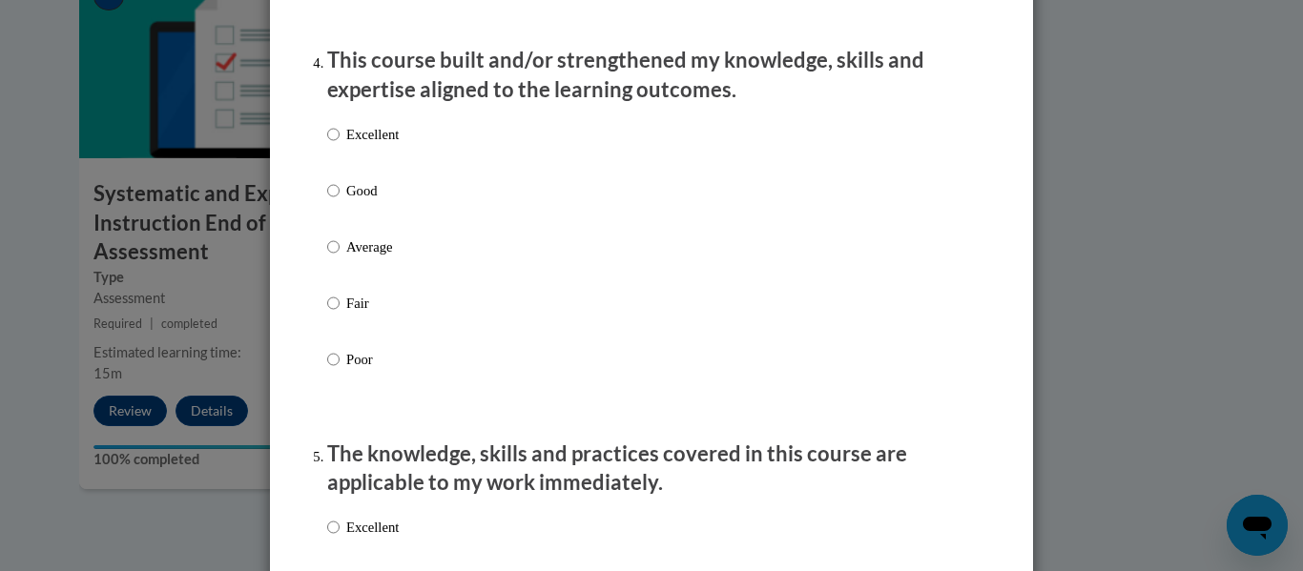
click at [412, 136] on div "Excellent Good Average Fair Poor" at bounding box center [651, 269] width 648 height 311
click at [361, 145] on p "Excellent" at bounding box center [372, 134] width 52 height 21
click at [339, 145] on input "Excellent" at bounding box center [333, 134] width 12 height 21
radio input "true"
click at [359, 538] on p "Excellent" at bounding box center [372, 527] width 52 height 21
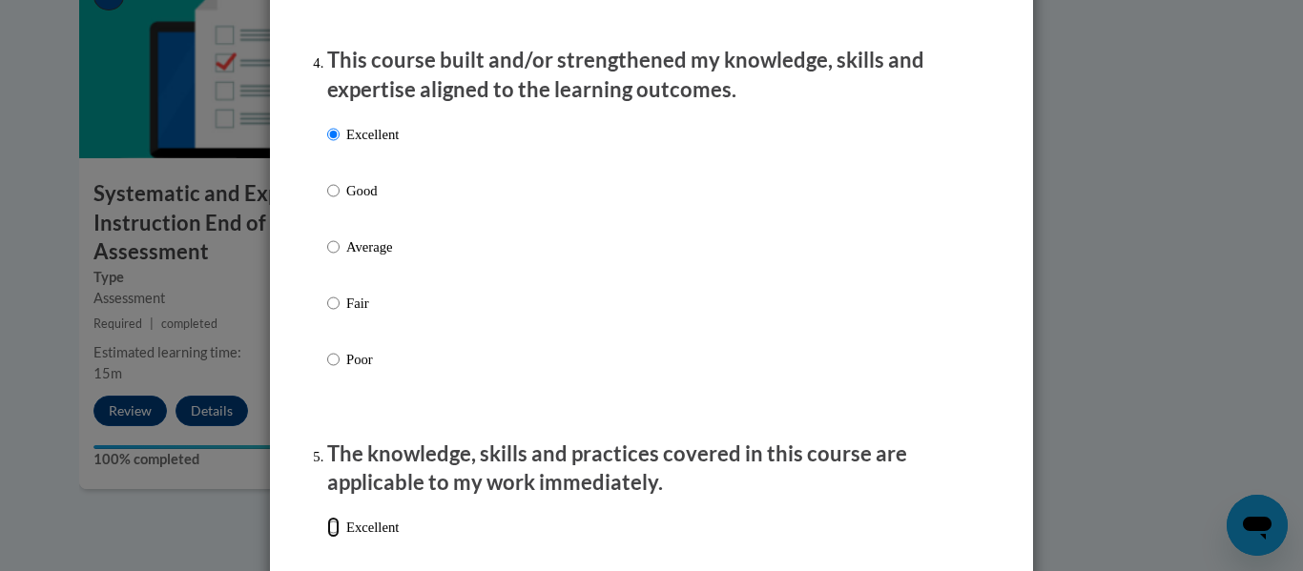
click at [339, 538] on input "Excellent" at bounding box center [333, 527] width 12 height 21
radio input "true"
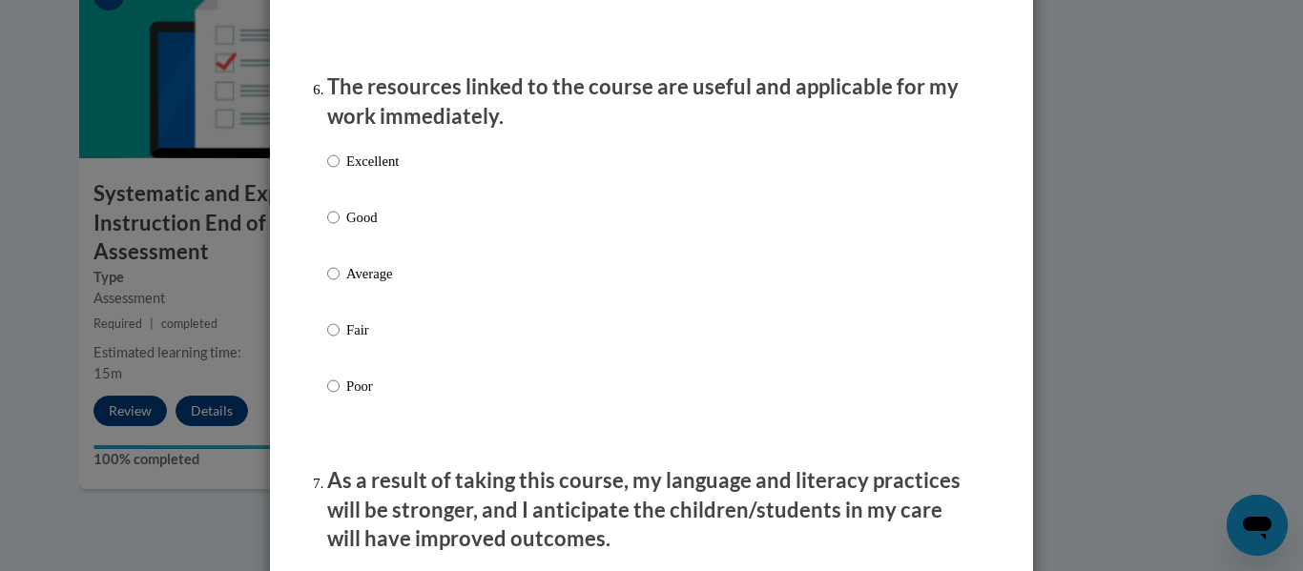
scroll to position [2137, 0]
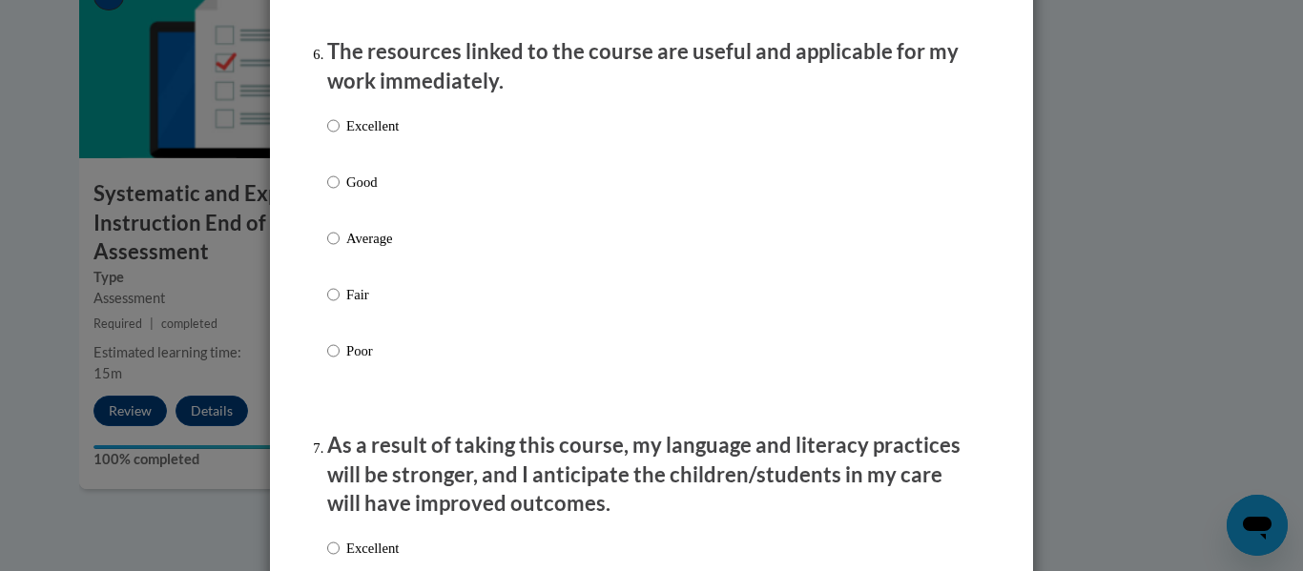
click at [348, 131] on p "Excellent" at bounding box center [372, 125] width 52 height 21
click at [339, 131] on input "Excellent" at bounding box center [333, 125] width 12 height 21
radio input "true"
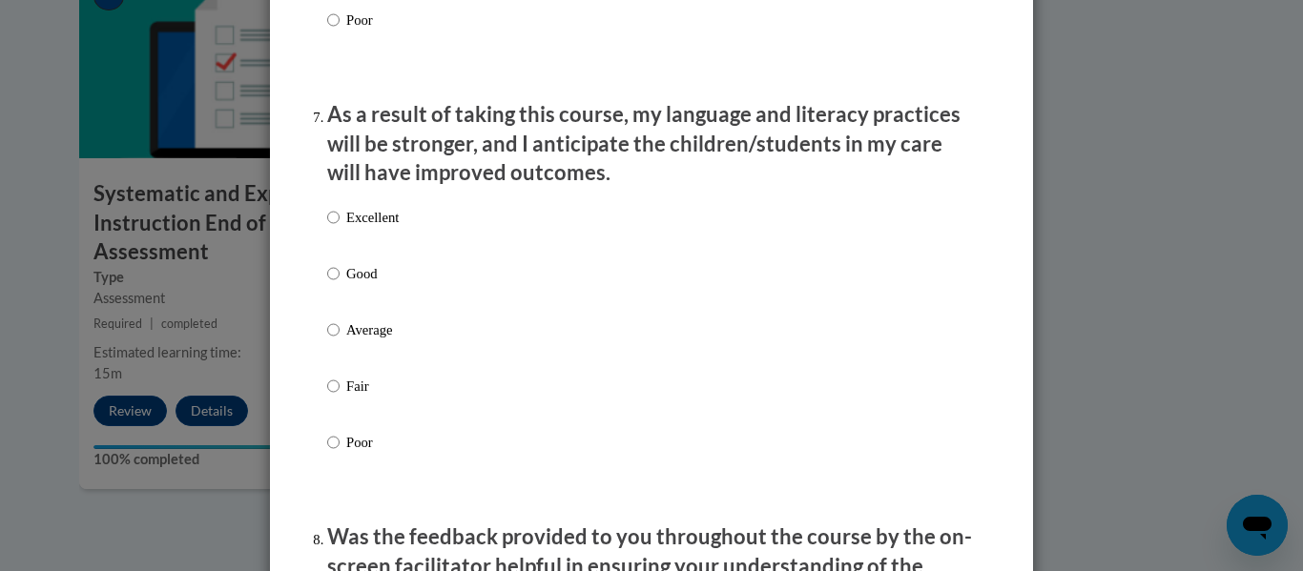
scroll to position [2531, 0]
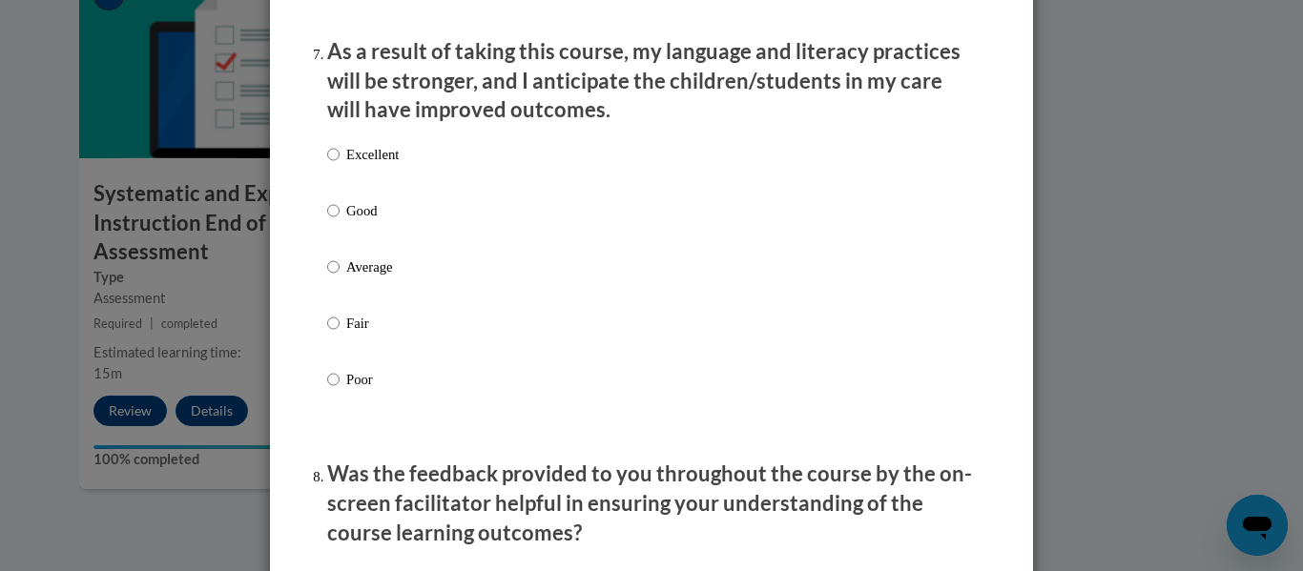
click at [354, 165] on p "Excellent" at bounding box center [372, 154] width 52 height 21
click at [339, 165] on input "Excellent" at bounding box center [333, 154] width 12 height 21
radio input "true"
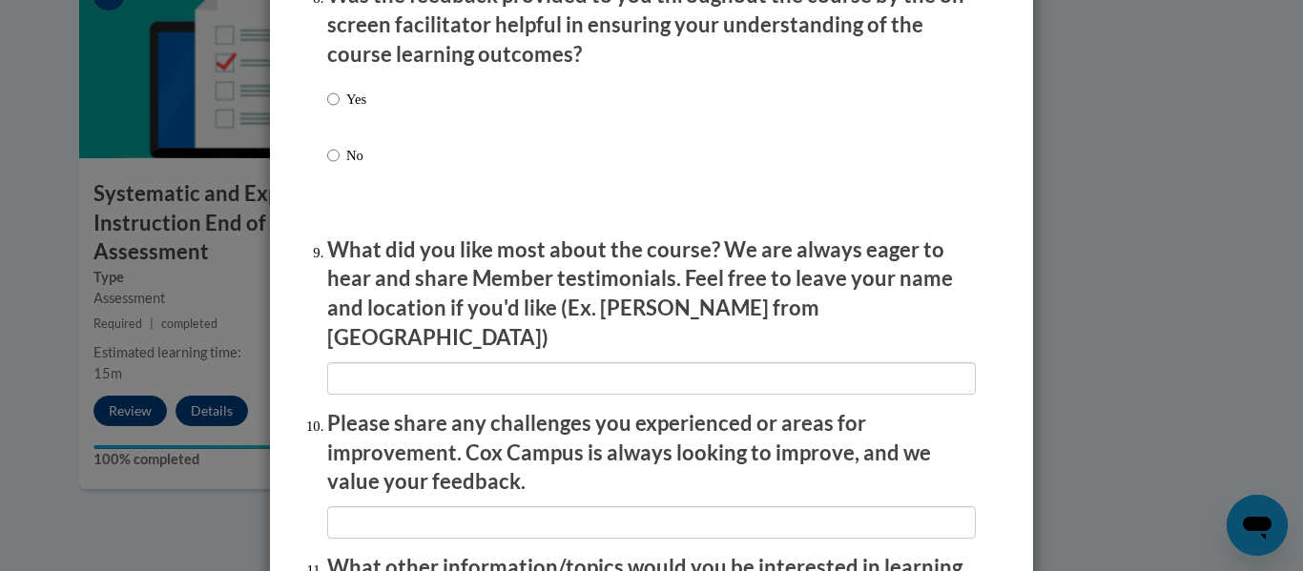
scroll to position [3002, 0]
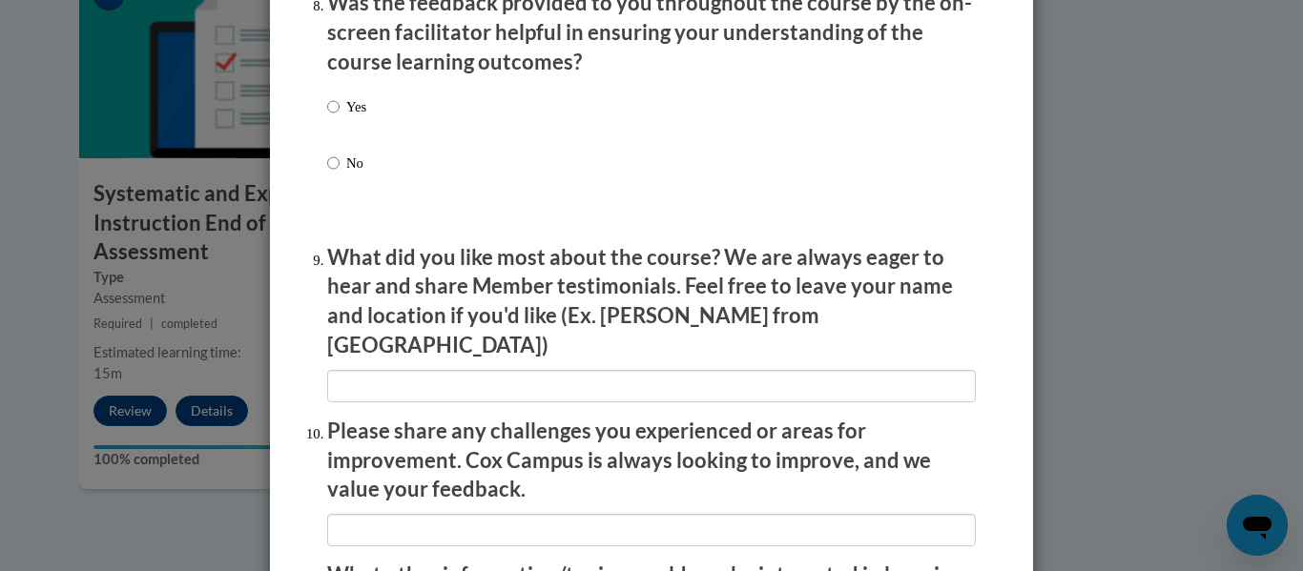
click at [333, 125] on label "Yes" at bounding box center [346, 121] width 39 height 51
click at [333, 117] on input "Yes" at bounding box center [333, 106] width 12 height 21
radio input "true"
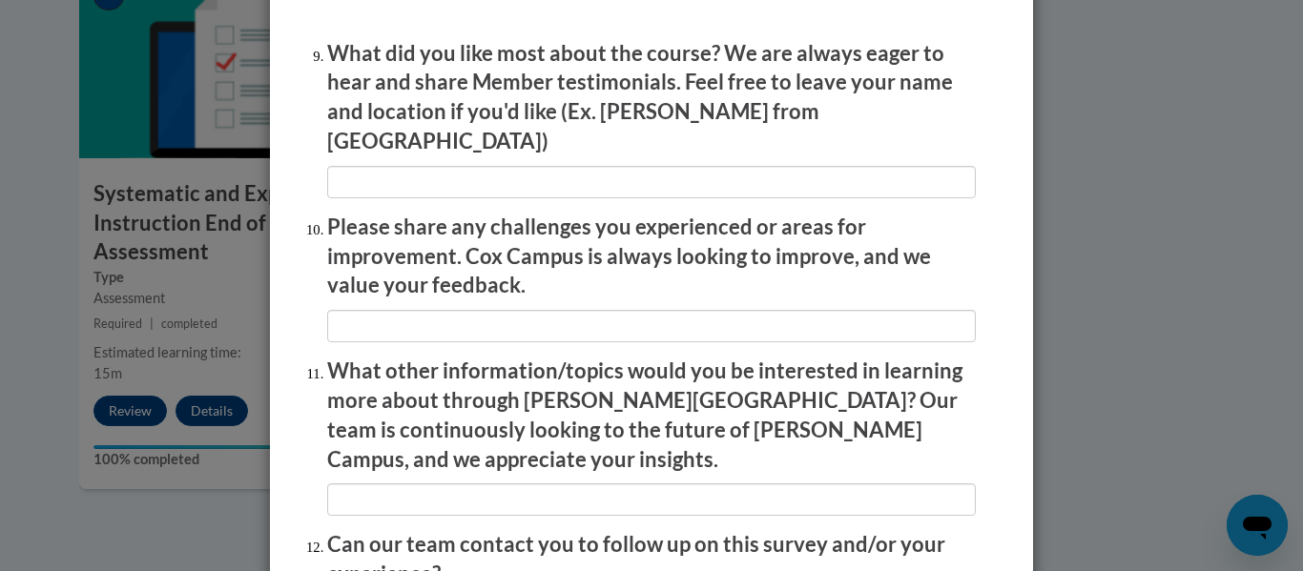
scroll to position [3391, 0]
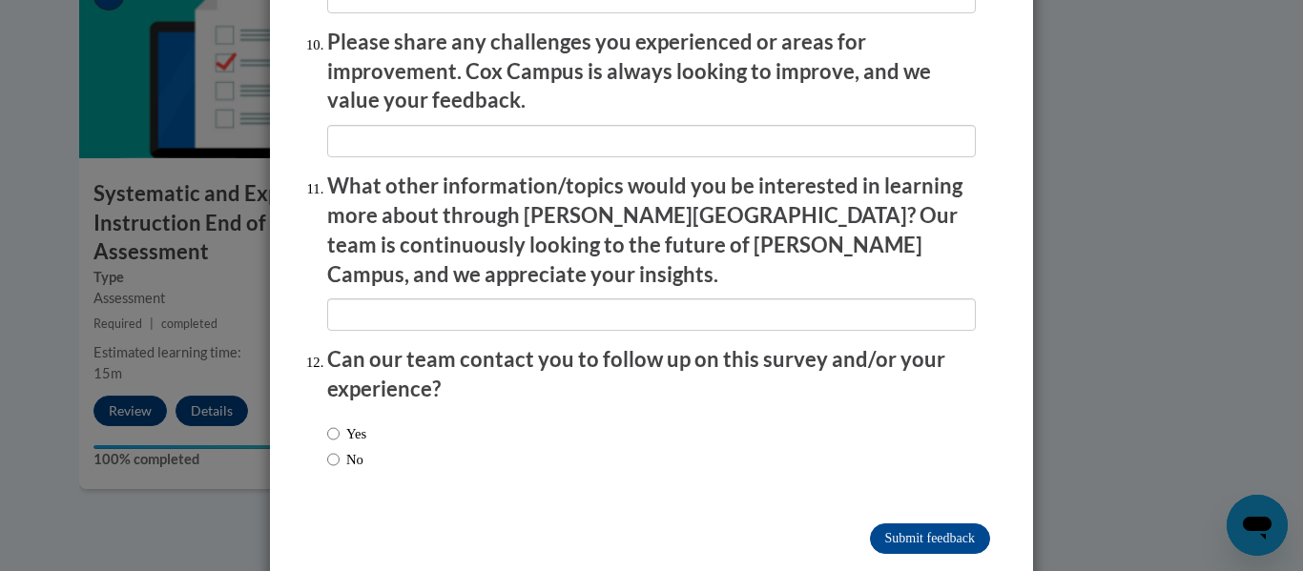
click at [339, 449] on label "No" at bounding box center [345, 459] width 36 height 21
click at [339, 449] on input "No" at bounding box center [333, 459] width 12 height 21
radio input "true"
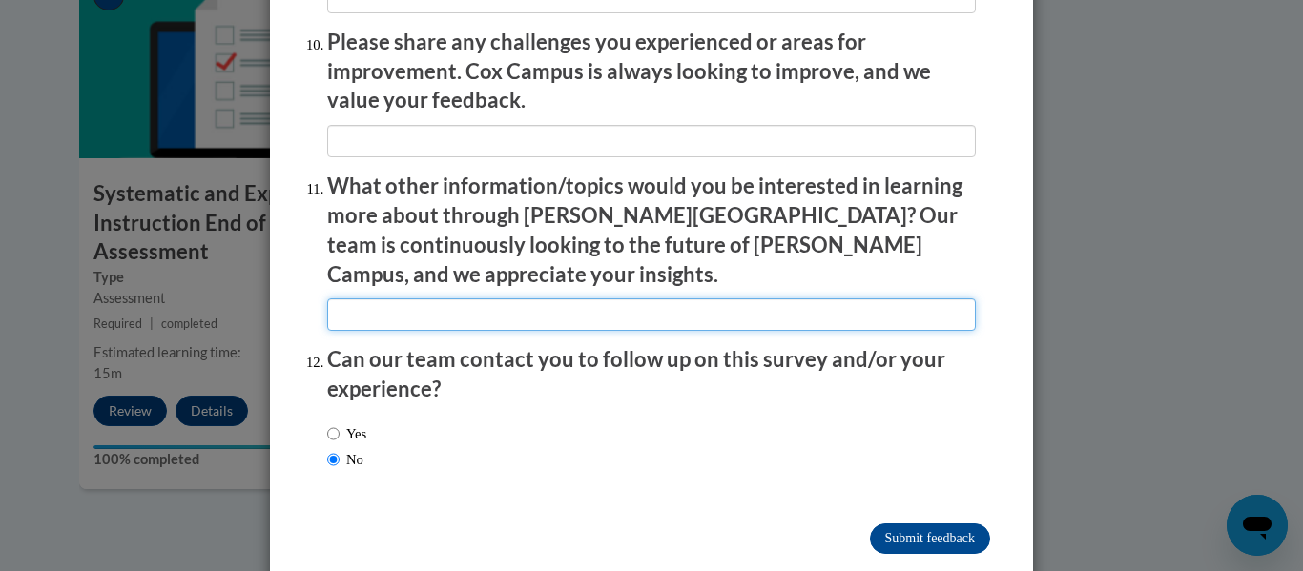
click at [442, 298] on input "textbox" at bounding box center [651, 314] width 648 height 32
type input "None"
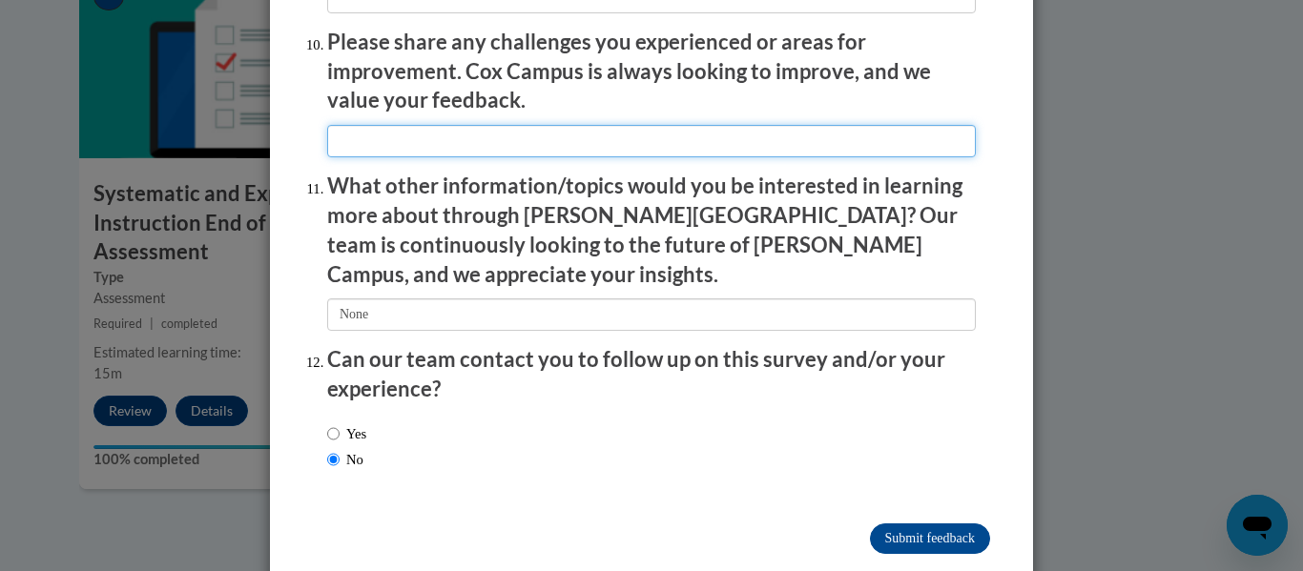
click at [542, 127] on input "textbox" at bounding box center [651, 141] width 648 height 32
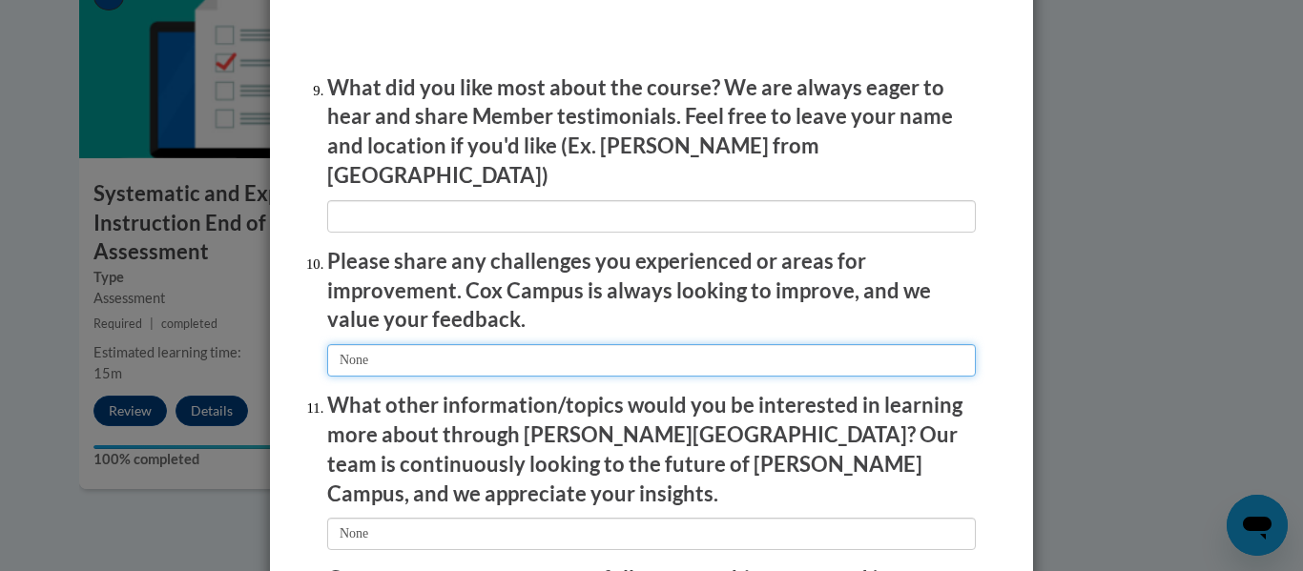
scroll to position [3156, 0]
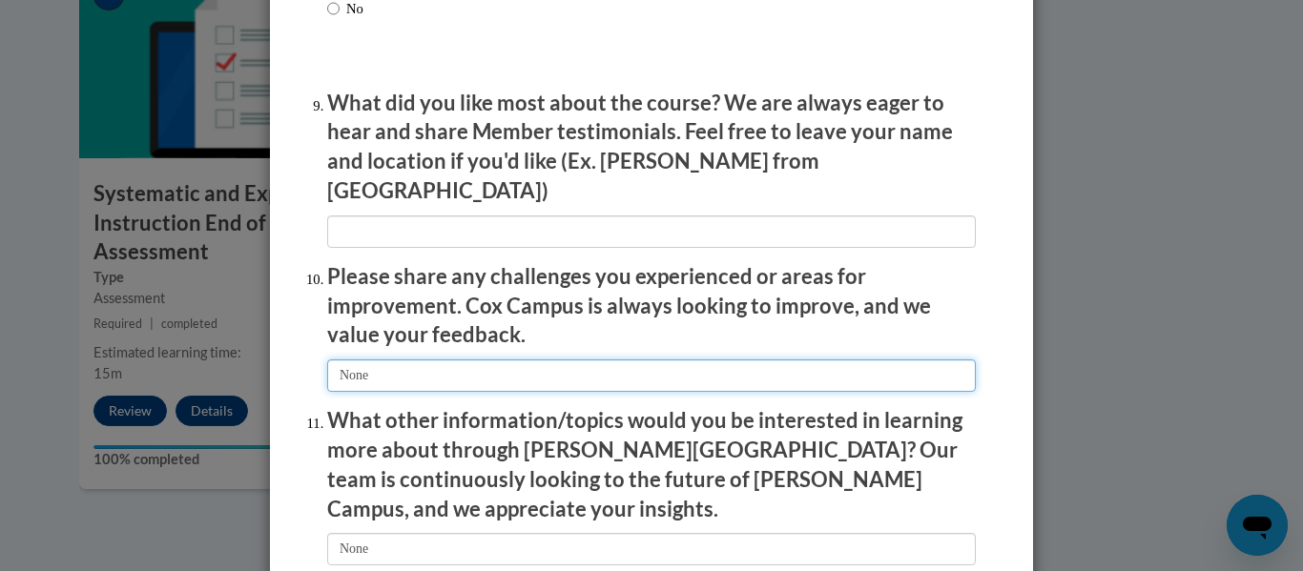
type input "None"
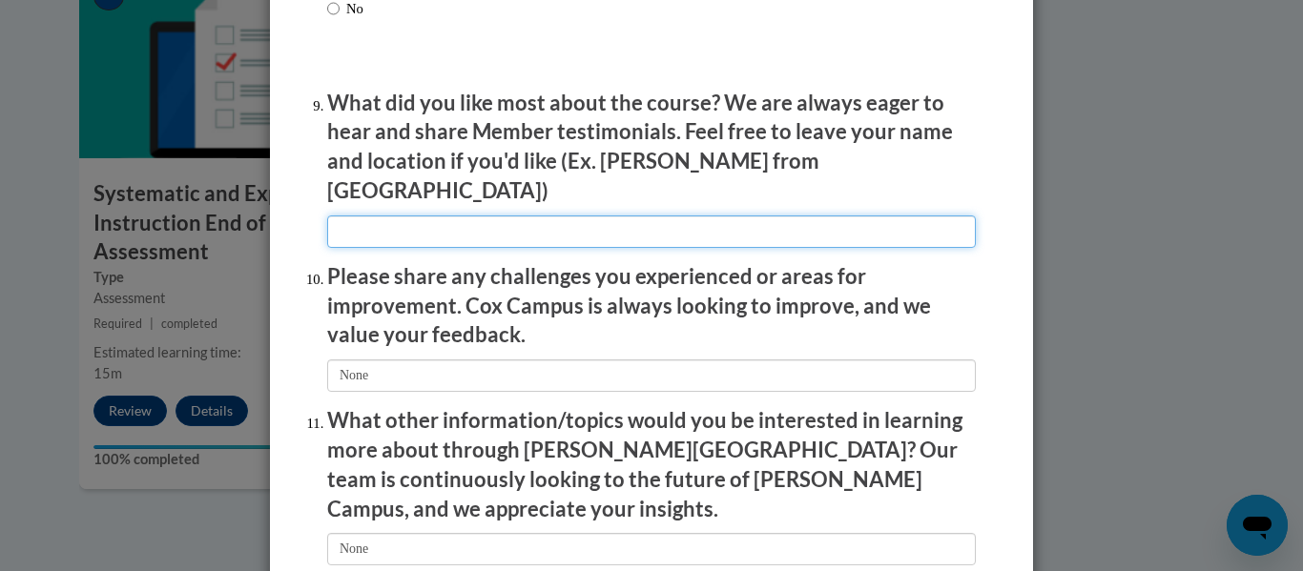
click at [440, 225] on input "textbox" at bounding box center [651, 231] width 648 height 32
type input "The chances for practice."
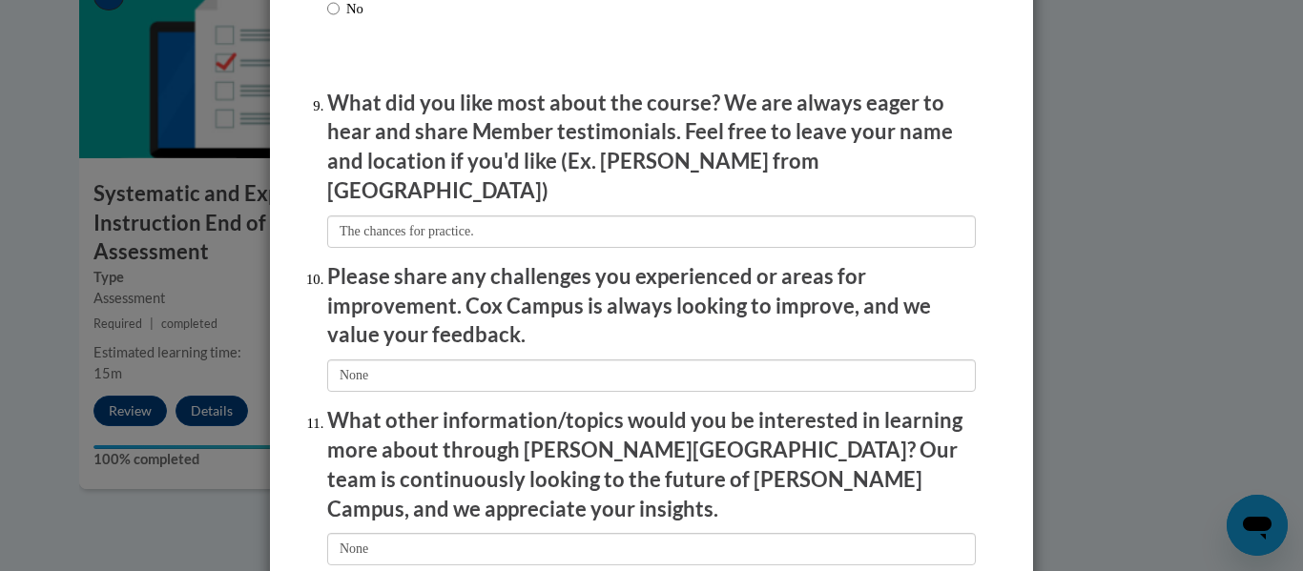
scroll to position [3391, 0]
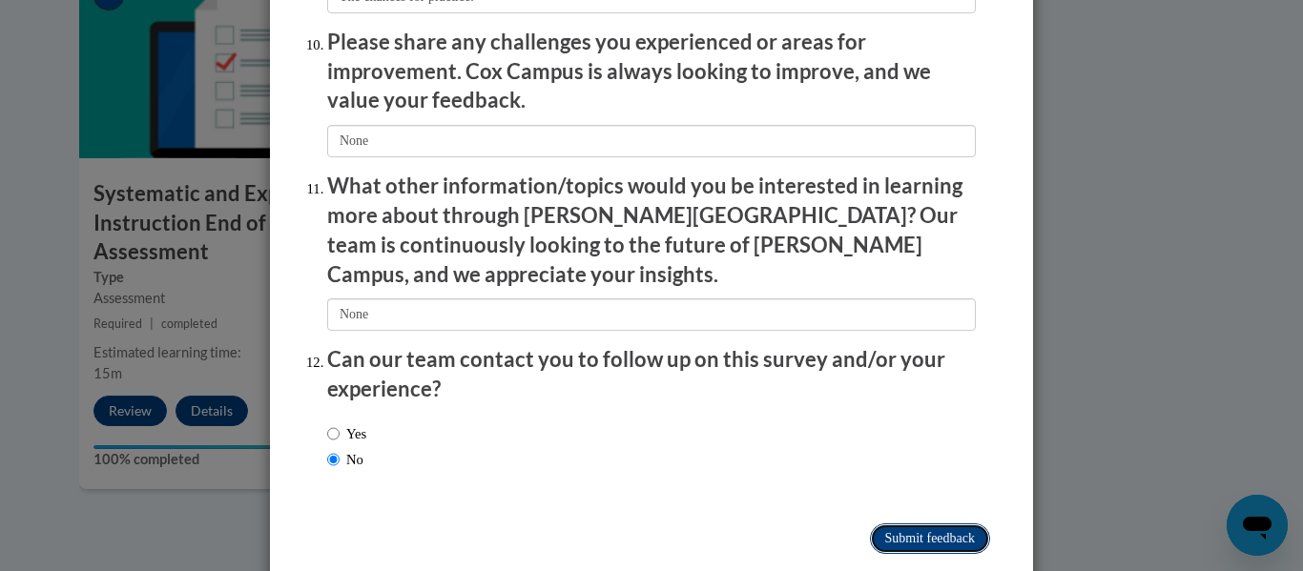
click at [906, 523] on input "Submit feedback" at bounding box center [930, 538] width 120 height 31
